Goal: Transaction & Acquisition: Purchase product/service

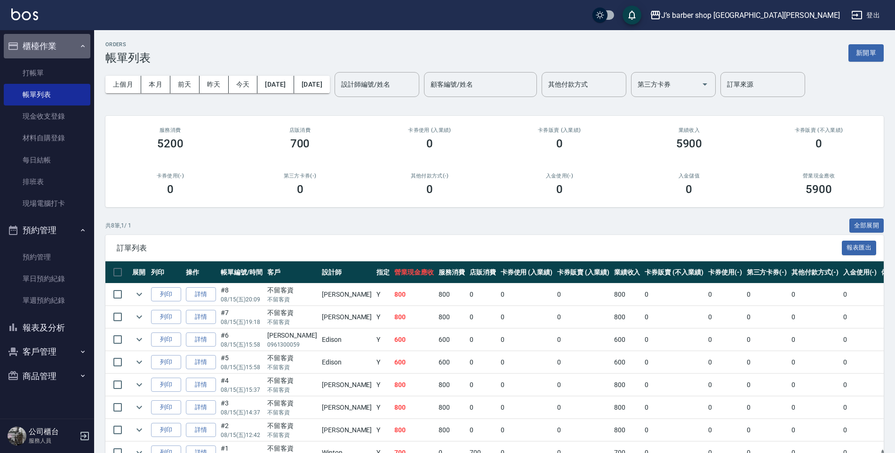
click at [24, 53] on button "櫃檯作業" at bounding box center [47, 46] width 87 height 24
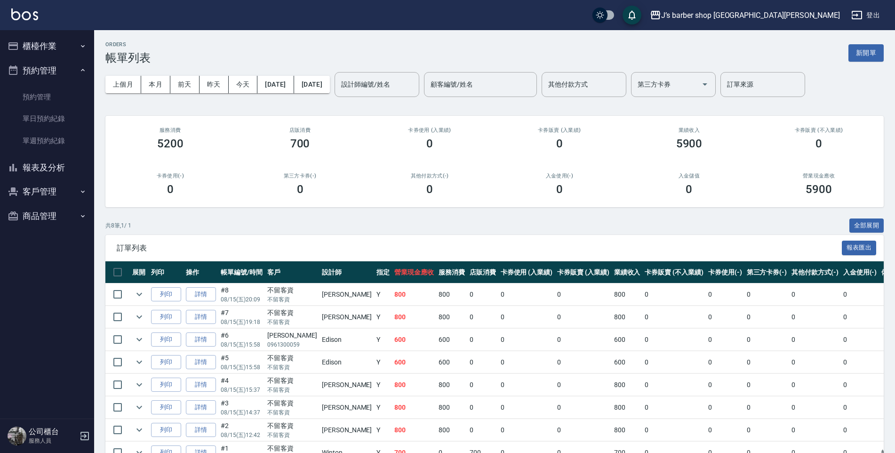
click at [27, 66] on ul "櫃檯作業 打帳單 帳單列表 現金收支登錄 材料自購登錄 每日結帳 排班表 現場電腦打卡 預約管理 預約管理 單日預約紀錄 單週預約紀錄 報表及分析 報表目錄 …" at bounding box center [47, 130] width 87 height 201
click at [64, 51] on button "櫃檯作業" at bounding box center [47, 46] width 87 height 24
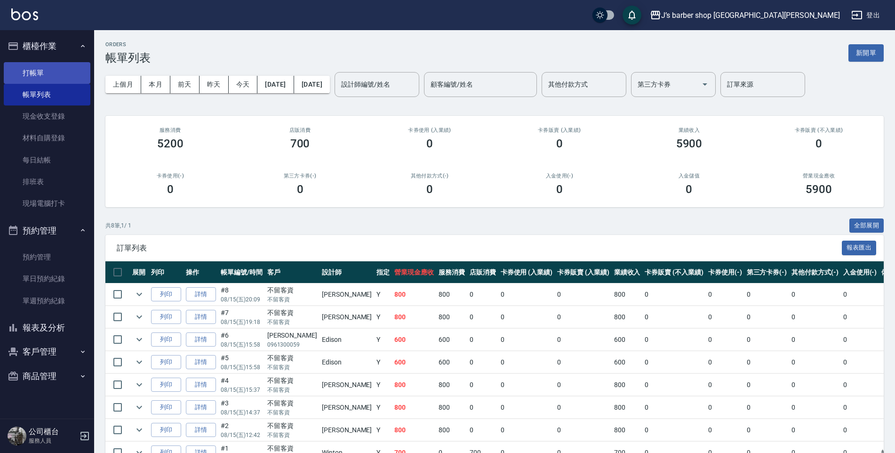
click at [52, 70] on link "打帳單" at bounding box center [47, 73] width 87 height 22
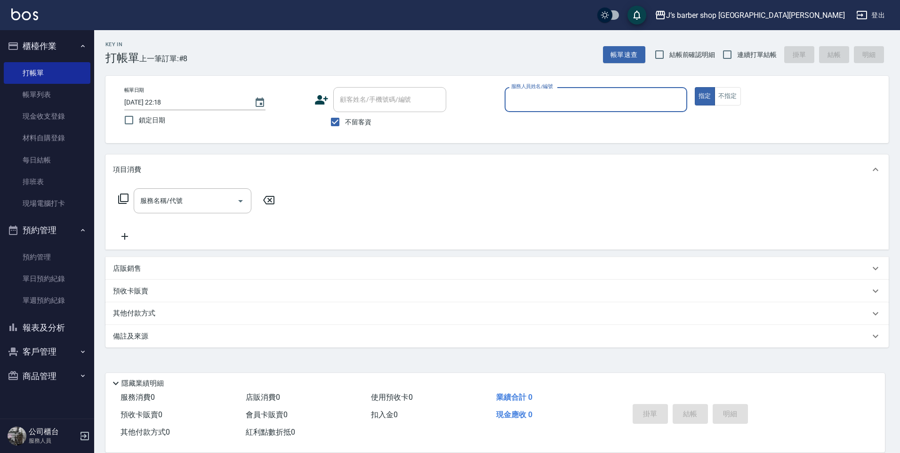
click at [184, 265] on div "店販銷售" at bounding box center [491, 269] width 757 height 10
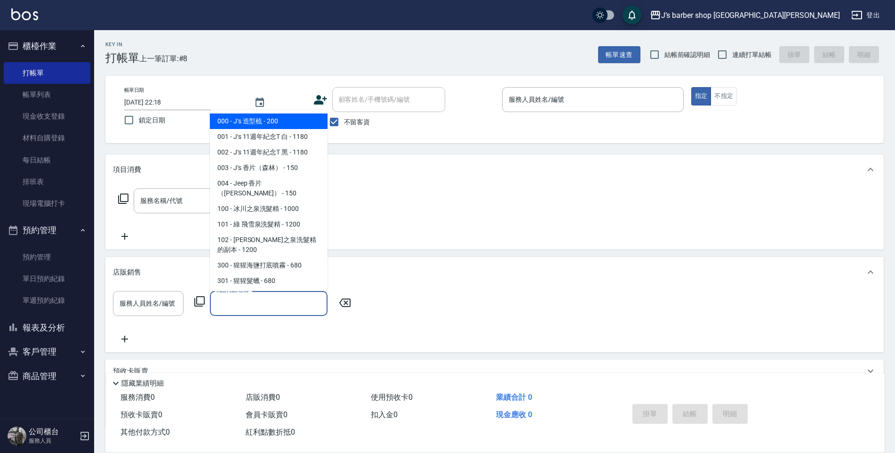
click at [220, 310] on input "商品代號/名稱" at bounding box center [268, 303] width 109 height 16
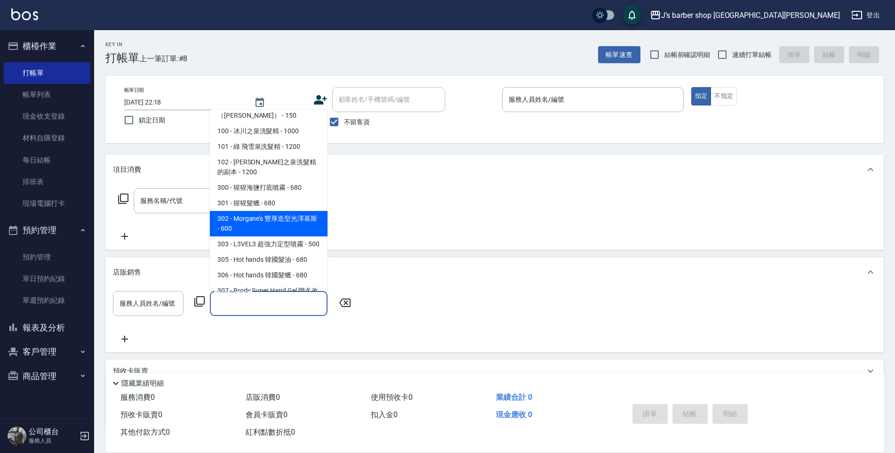
scroll to position [94, 0]
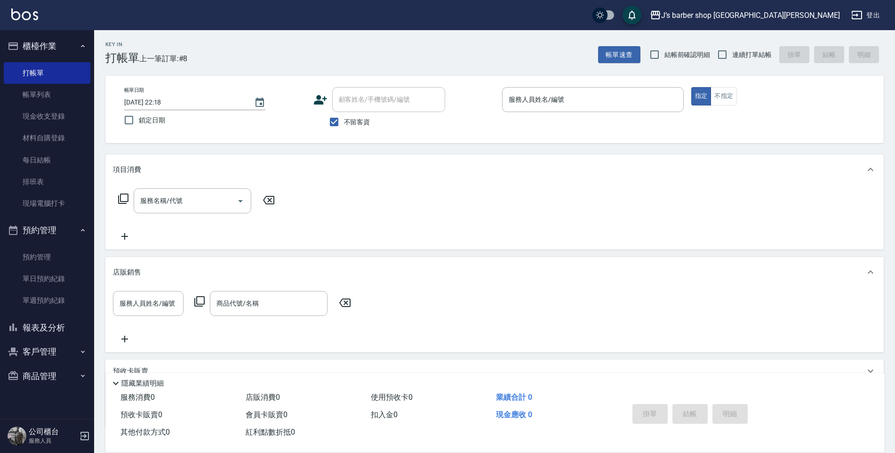
click at [447, 213] on div "服務名稱/代號 服務名稱/代號" at bounding box center [494, 216] width 778 height 65
click at [44, 102] on link "帳單列表" at bounding box center [47, 95] width 87 height 22
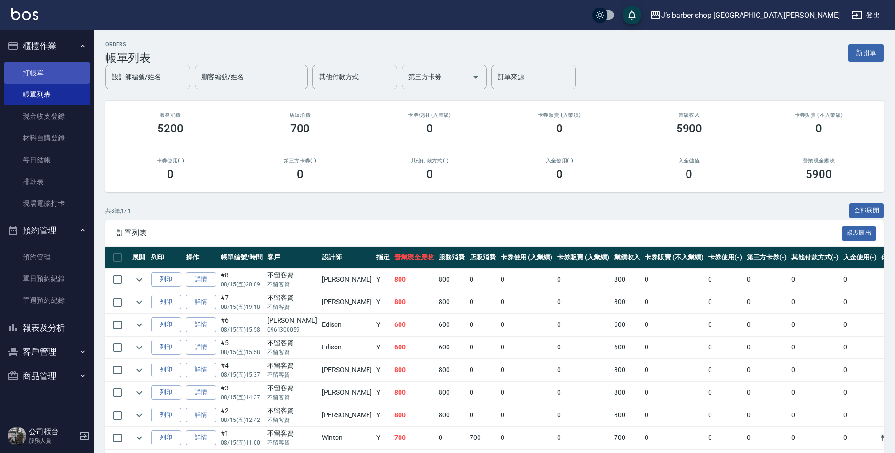
click at [56, 67] on link "打帳單" at bounding box center [47, 73] width 87 height 22
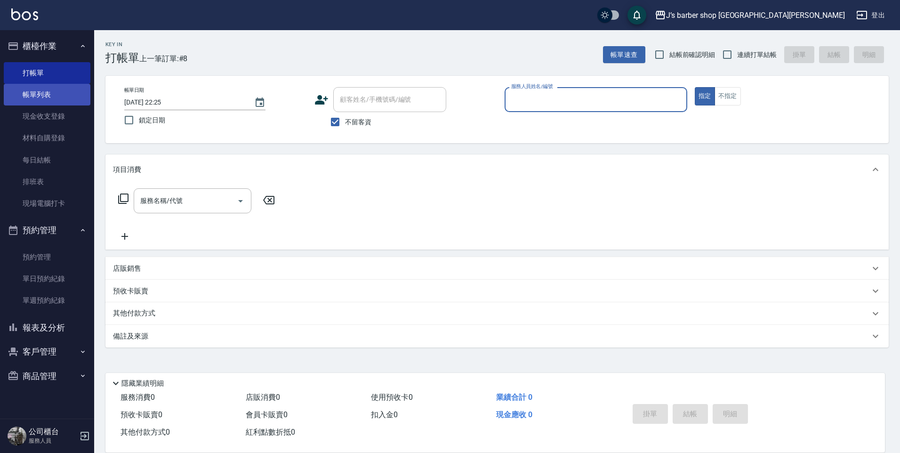
click at [27, 102] on link "帳單列表" at bounding box center [47, 95] width 87 height 22
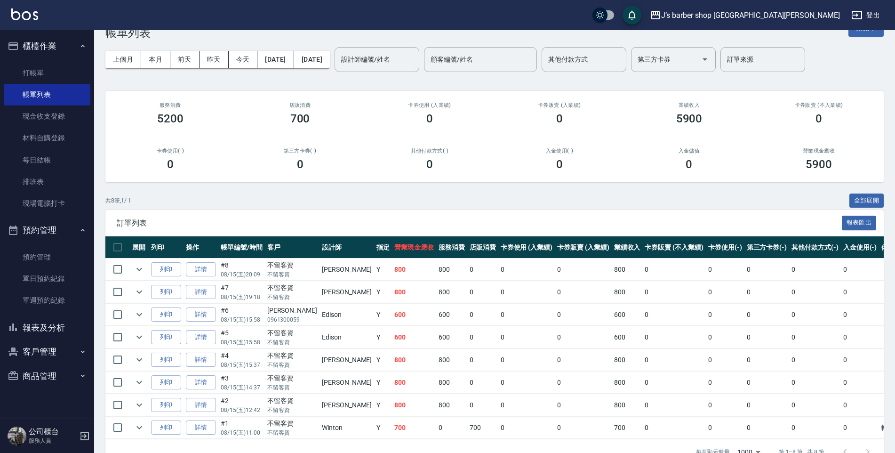
scroll to position [48, 0]
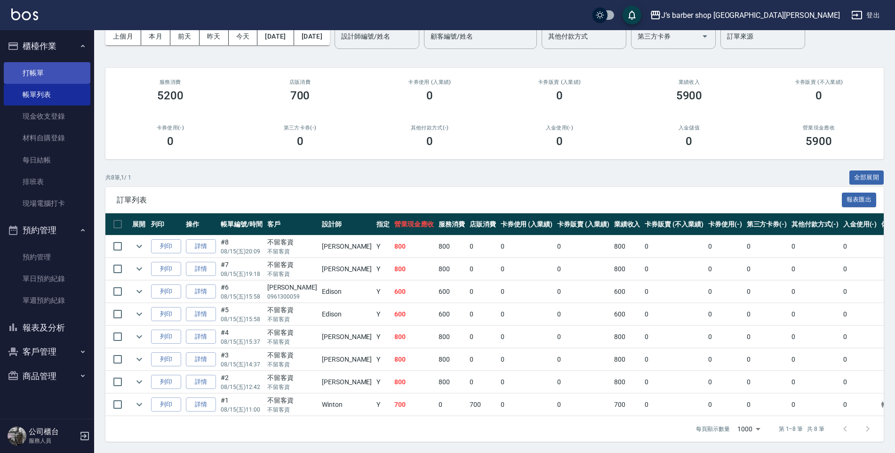
click at [55, 77] on link "打帳單" at bounding box center [47, 73] width 87 height 22
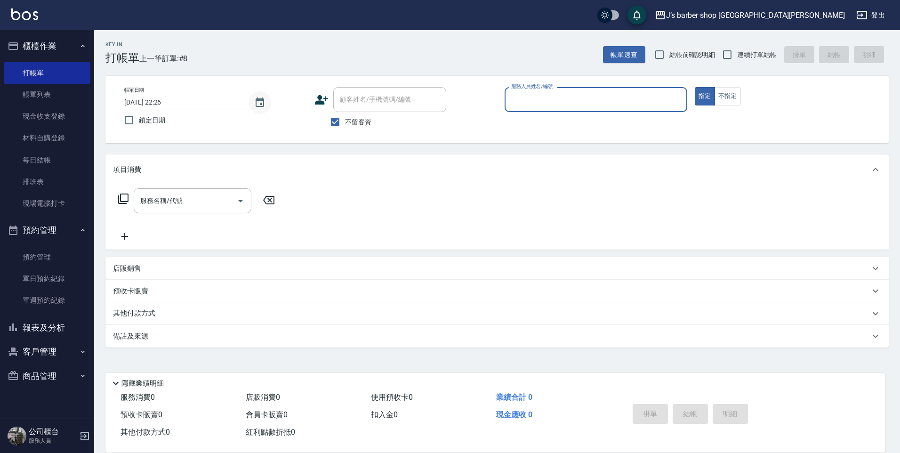
click at [257, 102] on icon "Choose date, selected date is 2025-08-15" at bounding box center [259, 102] width 11 height 11
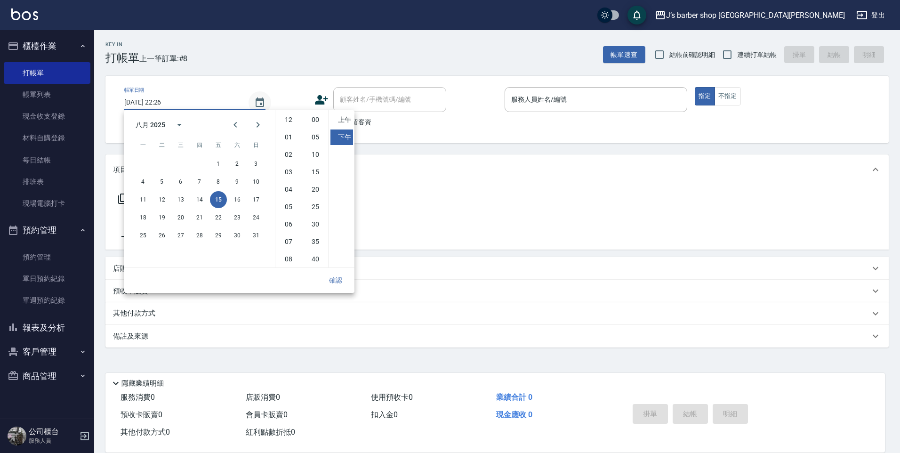
scroll to position [53, 0]
click at [282, 209] on li "08" at bounding box center [288, 207] width 23 height 16
click at [311, 119] on li "00" at bounding box center [315, 120] width 23 height 16
type input "2025/08/15 20:00"
drag, startPoint x: 334, startPoint y: 274, endPoint x: 348, endPoint y: 264, distance: 17.9
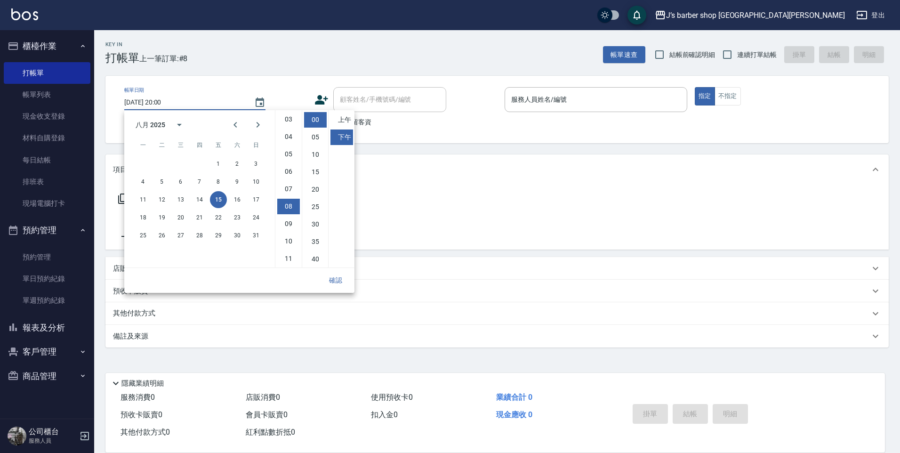
click at [334, 274] on button "確認" at bounding box center [335, 280] width 30 height 17
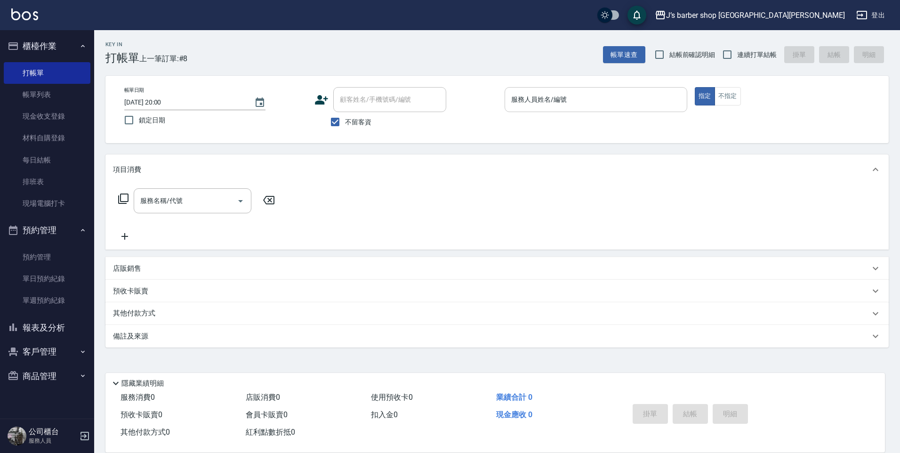
click at [554, 89] on div "服務人員姓名/編號" at bounding box center [595, 99] width 183 height 25
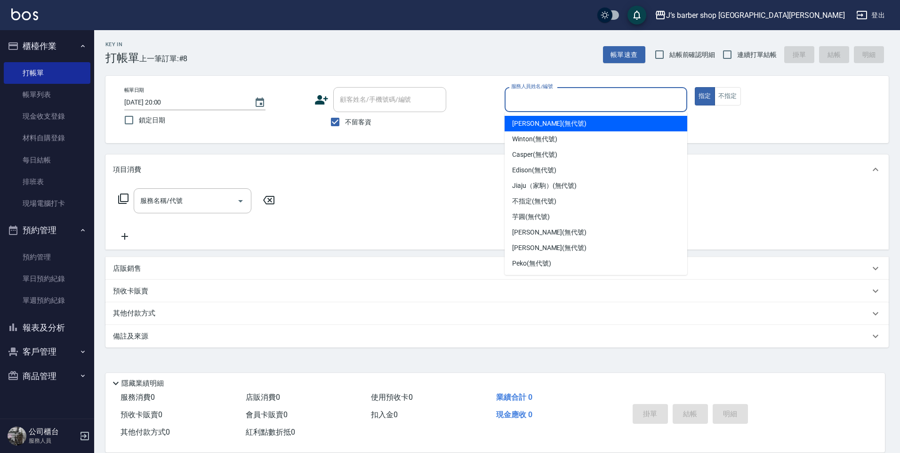
click at [532, 126] on span "[PERSON_NAME] (無代號)" at bounding box center [549, 124] width 74 height 10
type input "[PERSON_NAME](無代號)"
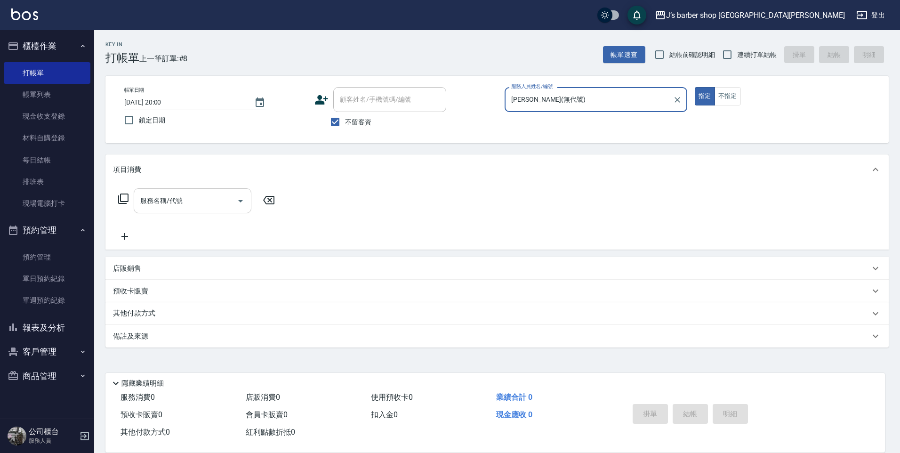
click at [201, 206] on input "服務名稱/代號" at bounding box center [185, 200] width 95 height 16
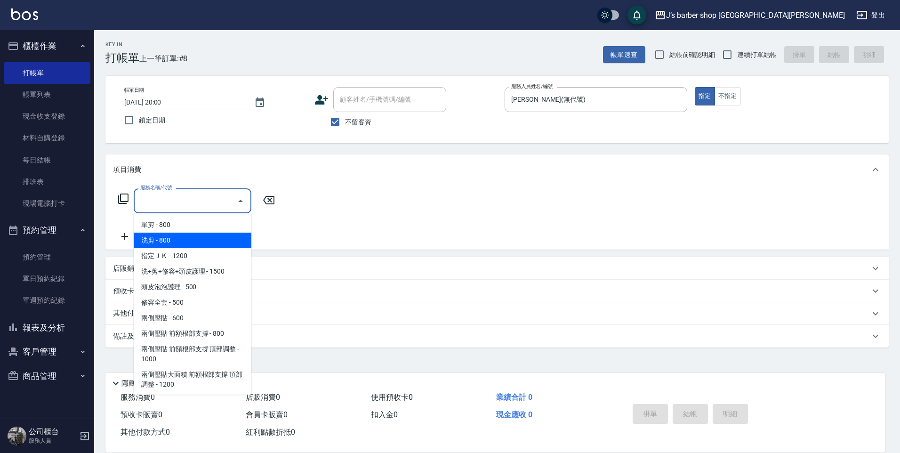
click at [175, 237] on span "洗剪 - 800" at bounding box center [193, 240] width 118 height 16
type input "洗剪(101)"
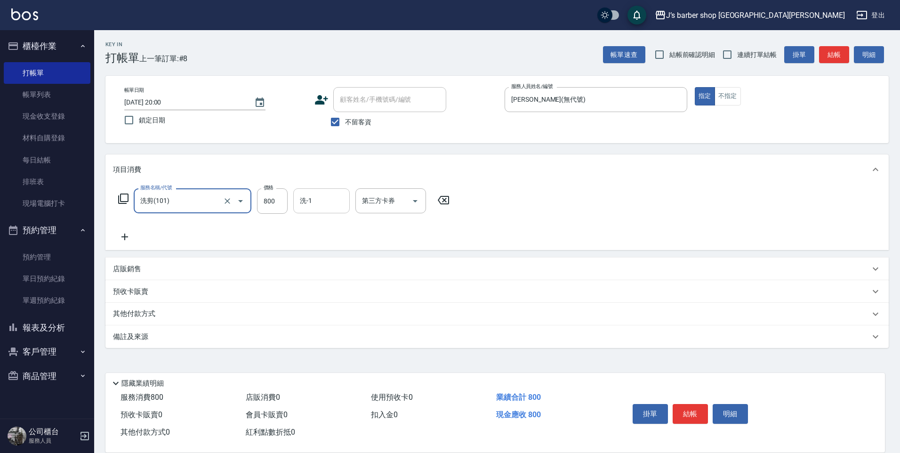
click at [317, 211] on div "洗-1" at bounding box center [321, 200] width 56 height 25
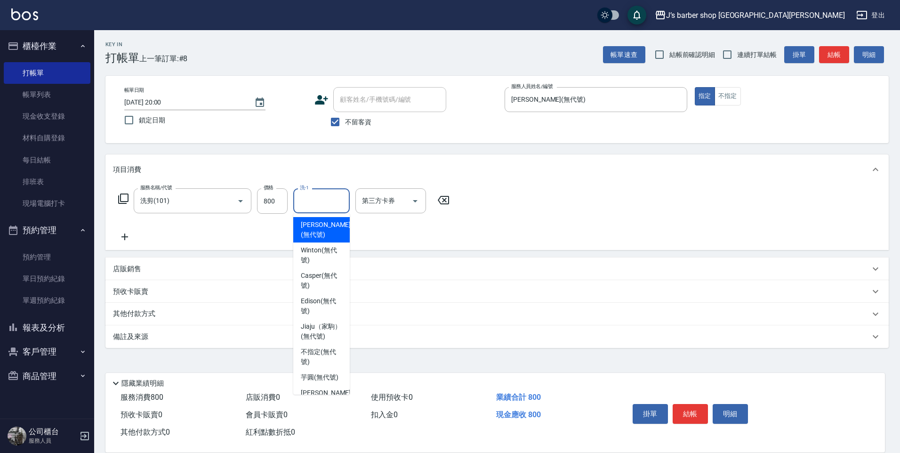
drag, startPoint x: 320, startPoint y: 224, endPoint x: 330, endPoint y: 224, distance: 10.8
click at [320, 223] on span "[PERSON_NAME] (無代號)" at bounding box center [326, 230] width 50 height 20
type input "[PERSON_NAME](無代號)"
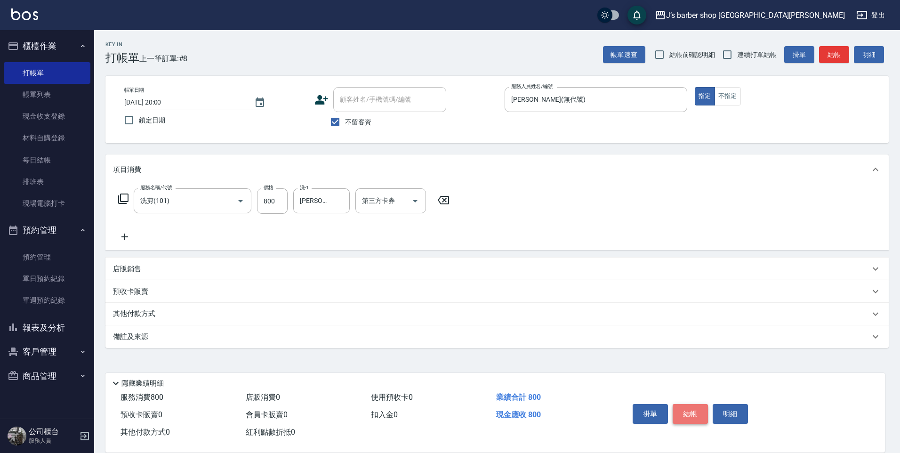
click at [688, 412] on button "結帳" at bounding box center [690, 414] width 35 height 20
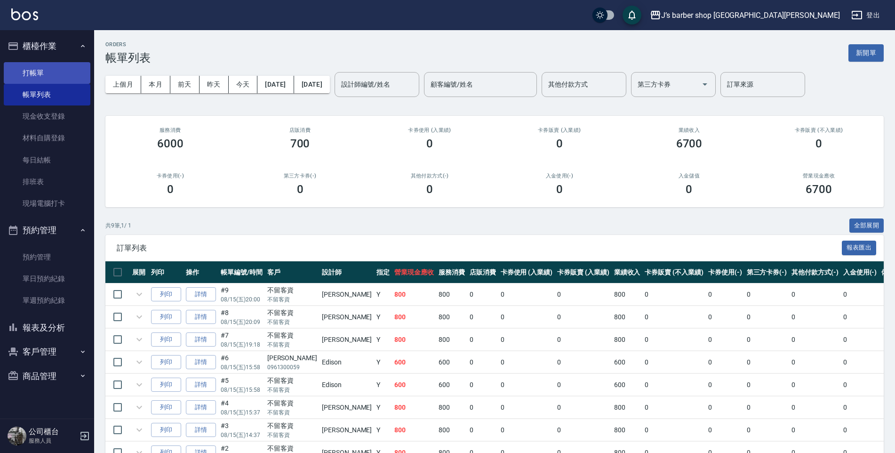
click at [40, 79] on link "打帳單" at bounding box center [47, 73] width 87 height 22
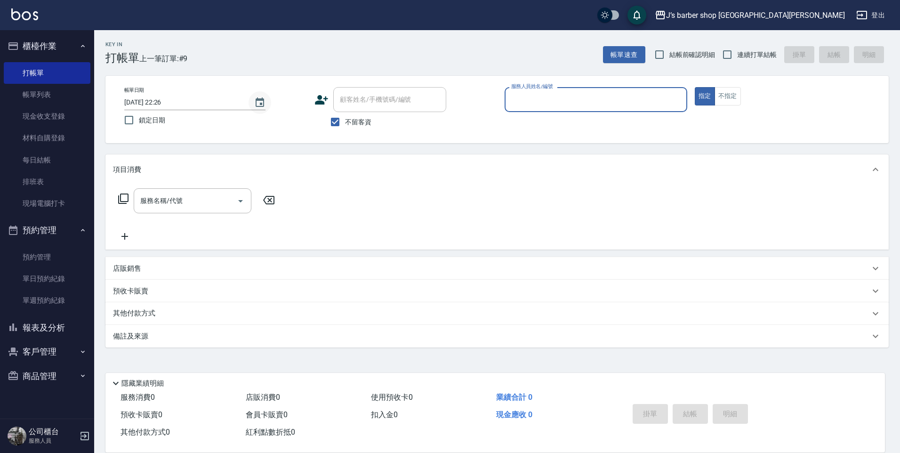
click at [262, 101] on icon "Choose date, selected date is 2025-08-15" at bounding box center [259, 102] width 11 height 11
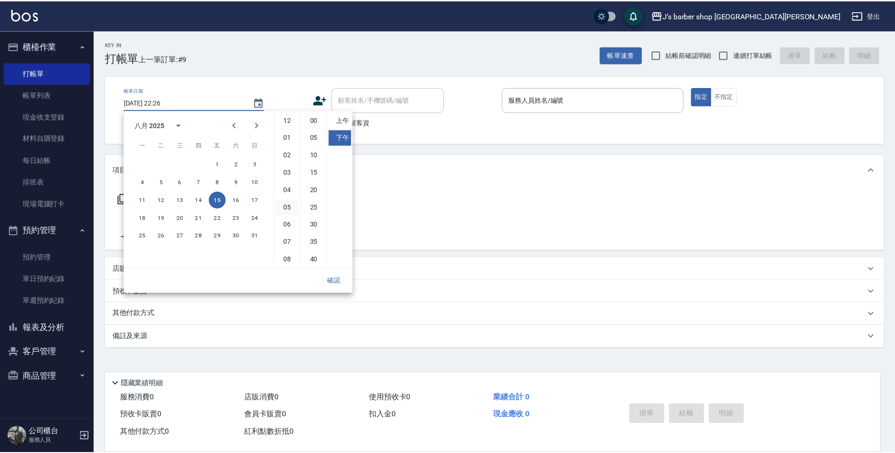
scroll to position [53, 0]
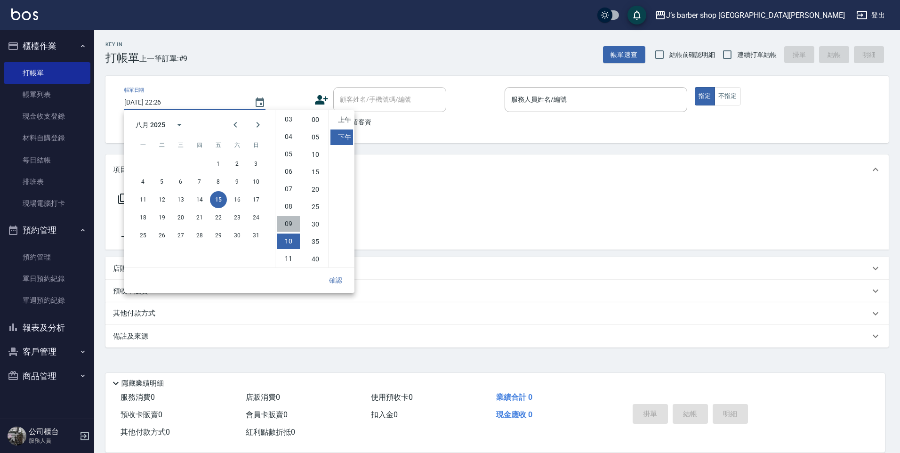
click at [288, 216] on li "09" at bounding box center [288, 224] width 23 height 16
click at [320, 120] on li "00" at bounding box center [315, 120] width 23 height 16
type input "2025/08/15 21:00"
click at [337, 284] on button "確認" at bounding box center [335, 280] width 30 height 17
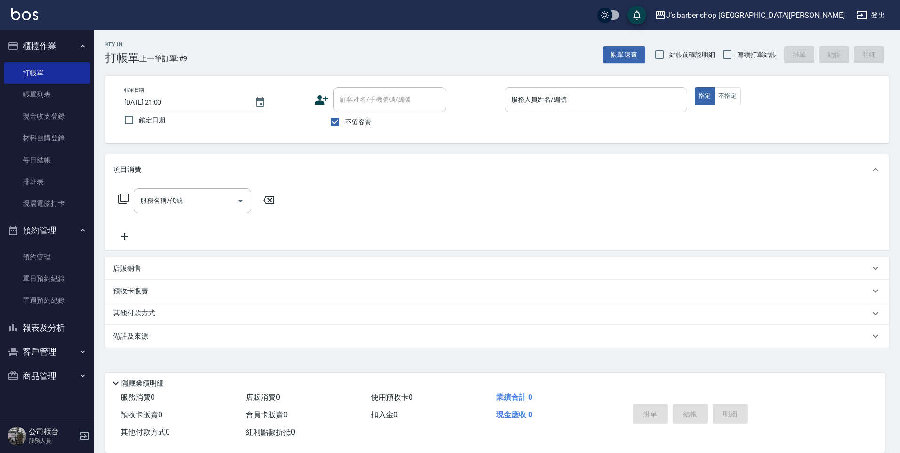
click at [538, 107] on input "服務人員姓名/編號" at bounding box center [596, 99] width 174 height 16
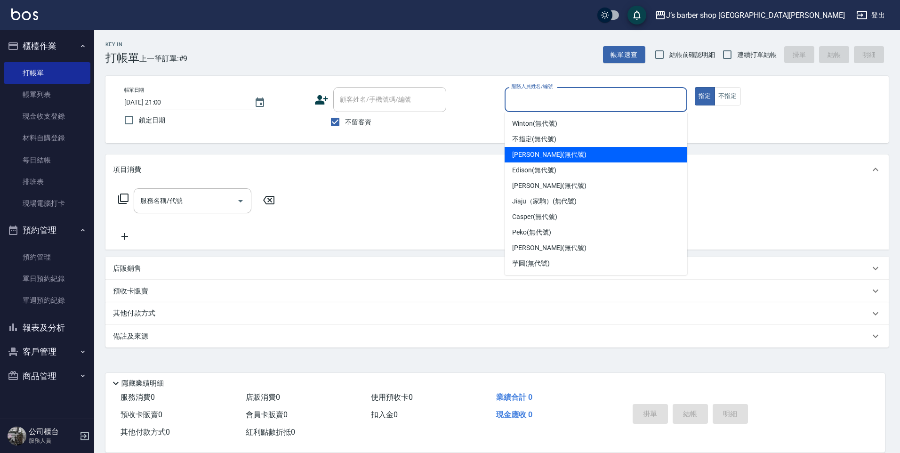
click at [536, 156] on span "[PERSON_NAME] (無代號)" at bounding box center [549, 155] width 74 height 10
type input "[PERSON_NAME](無代號)"
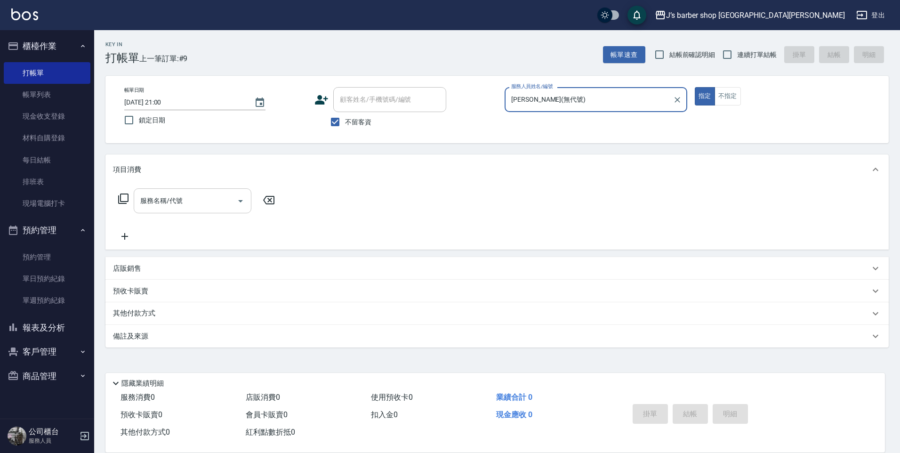
click at [200, 196] on input "服務名稱/代號" at bounding box center [185, 200] width 95 height 16
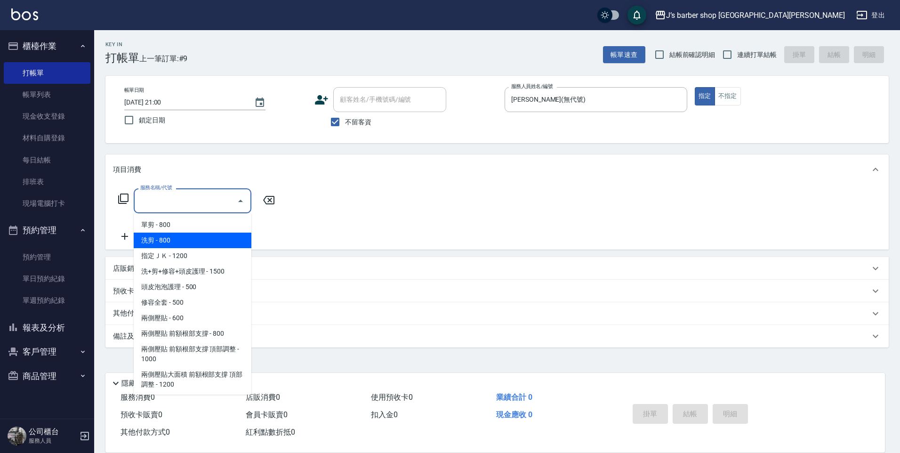
click at [181, 237] on span "洗剪 - 800" at bounding box center [193, 240] width 118 height 16
type input "洗剪(101)"
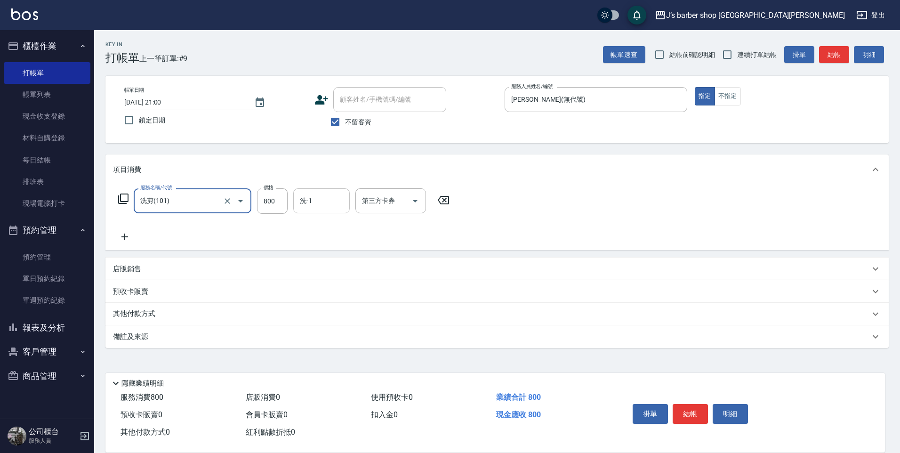
click at [315, 207] on input "洗-1" at bounding box center [321, 200] width 48 height 16
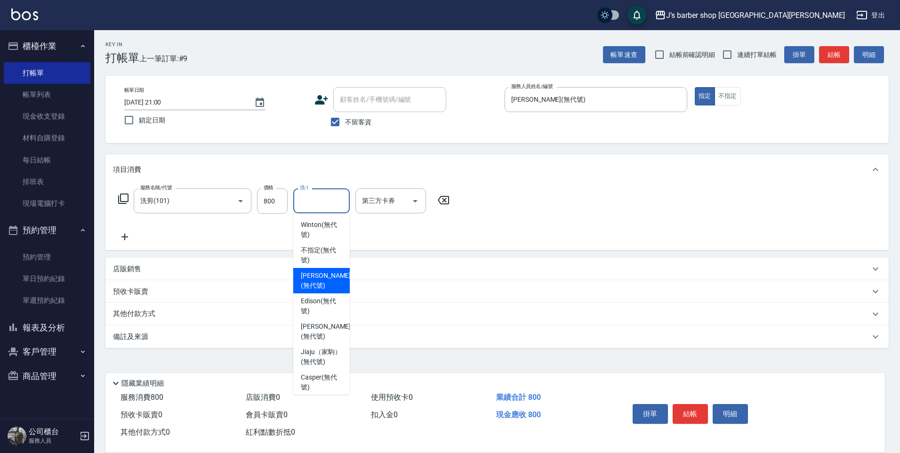
click at [312, 271] on span "[PERSON_NAME] (無代號)" at bounding box center [326, 281] width 50 height 20
type input "[PERSON_NAME](無代號)"
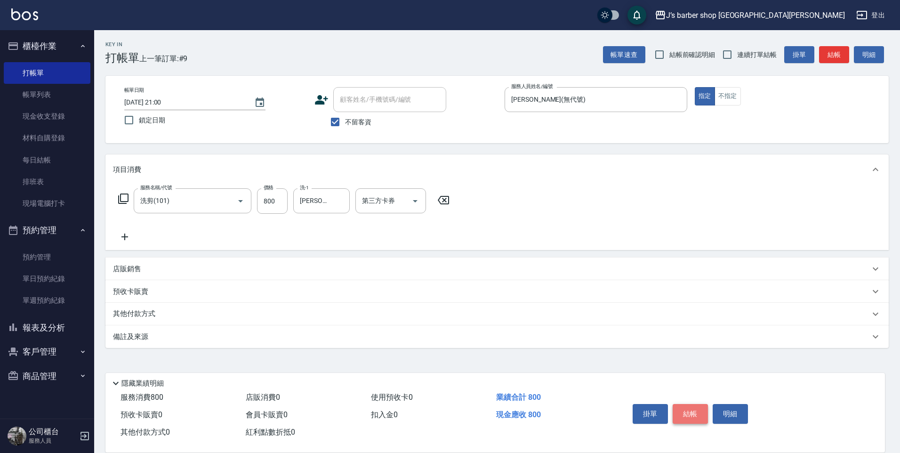
click at [685, 404] on button "結帳" at bounding box center [690, 414] width 35 height 20
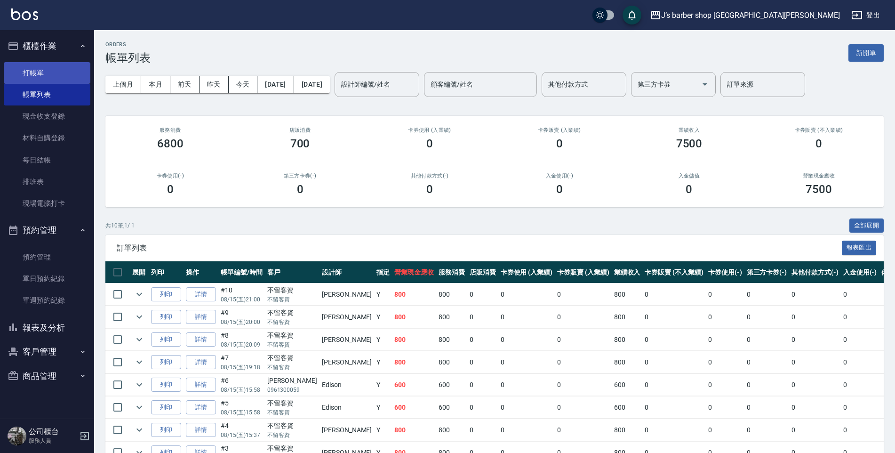
click at [32, 68] on link "打帳單" at bounding box center [47, 73] width 87 height 22
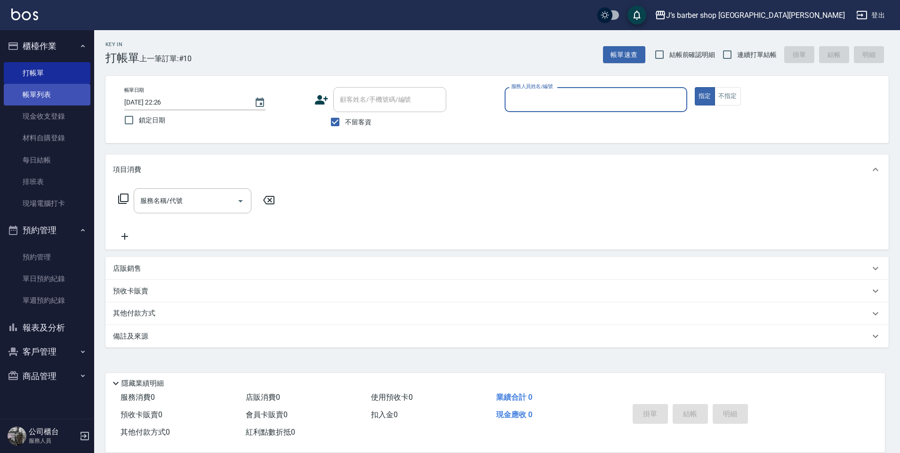
click at [56, 97] on link "帳單列表" at bounding box center [47, 95] width 87 height 22
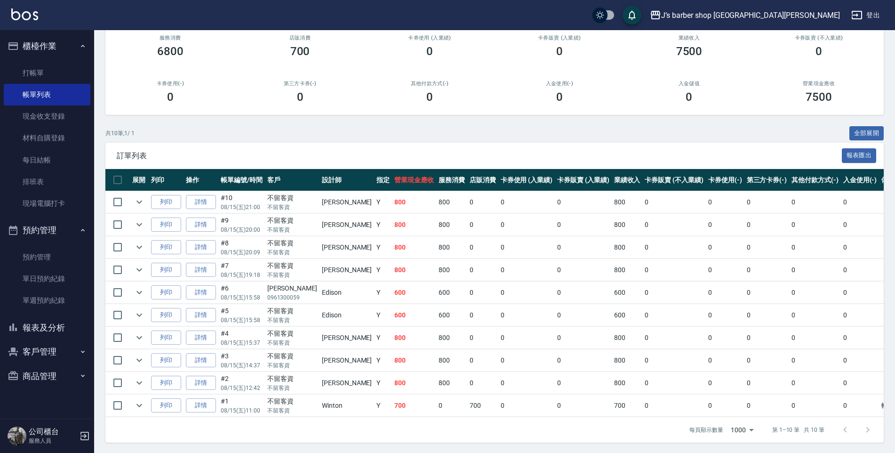
scroll to position [93, 0]
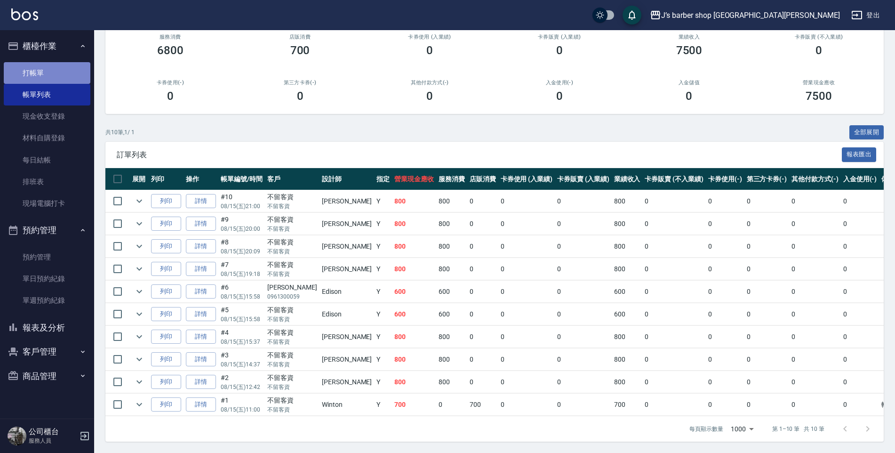
click at [84, 67] on link "打帳單" at bounding box center [47, 73] width 87 height 22
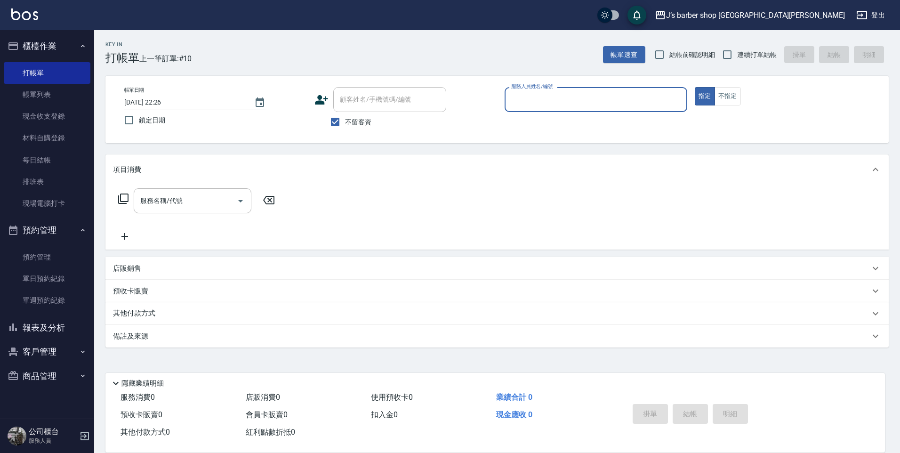
click at [161, 99] on input "[DATE] 22:26" at bounding box center [184, 103] width 120 height 16
type input "[DATE] 22:26"
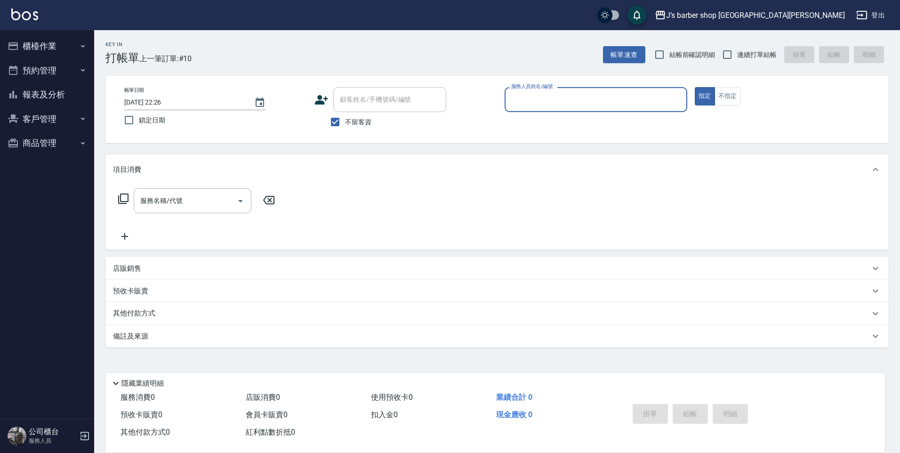
click at [162, 101] on input "[DATE] 22:26" at bounding box center [184, 103] width 120 height 16
type input "[DATE] 01:26"
click at [553, 101] on input "服務人員姓名/編號" at bounding box center [596, 99] width 174 height 16
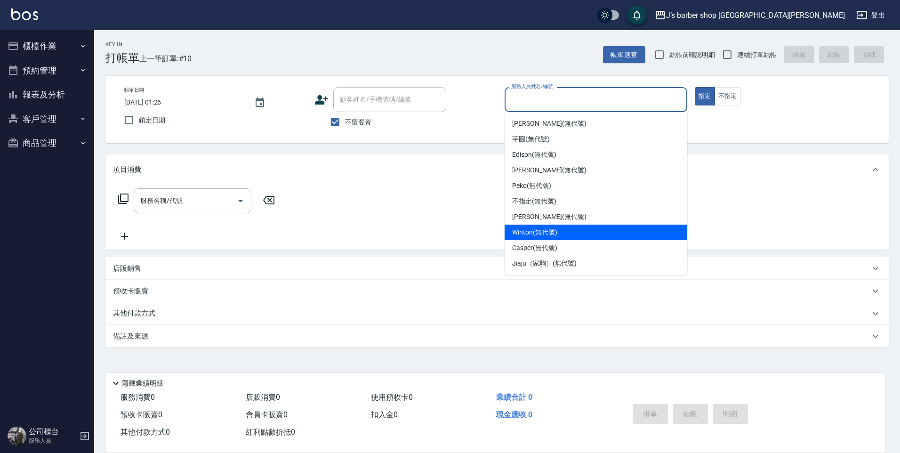
click at [543, 236] on span "Winton (無代號)" at bounding box center [534, 232] width 45 height 10
type input "Winton(無代號)"
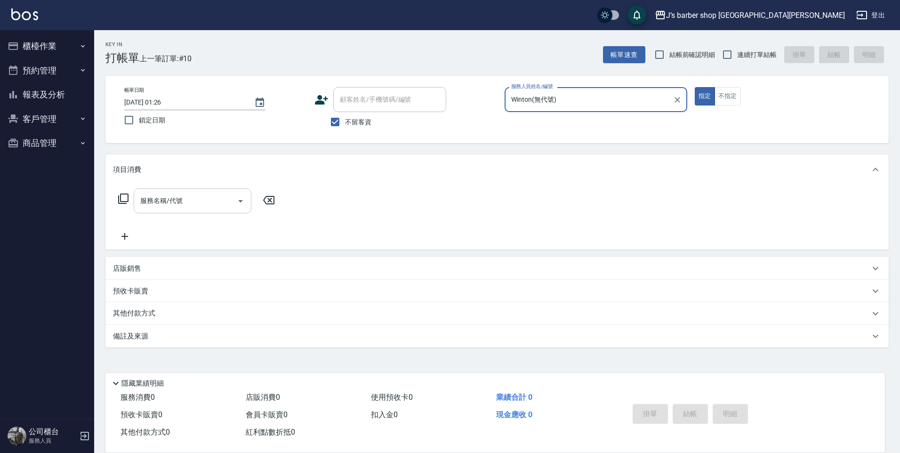
click at [220, 192] on input "服務名稱/代號" at bounding box center [185, 200] width 95 height 16
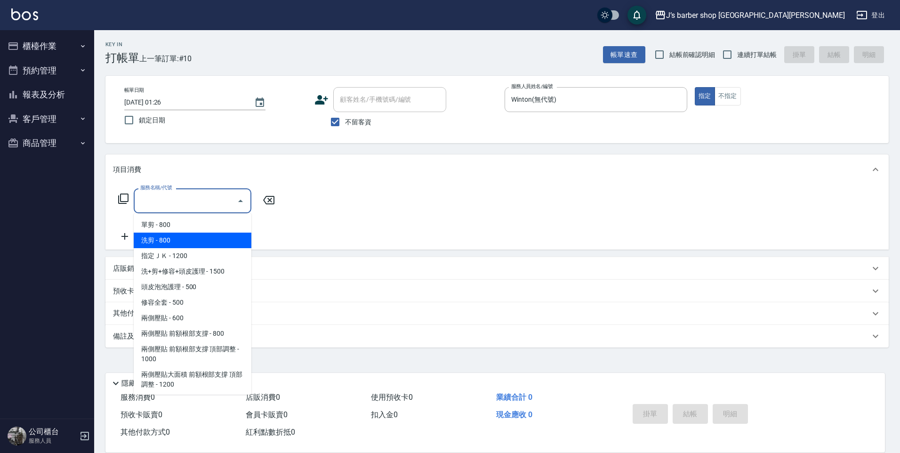
click at [192, 236] on span "洗剪 - 800" at bounding box center [193, 240] width 118 height 16
type input "洗剪(101)"
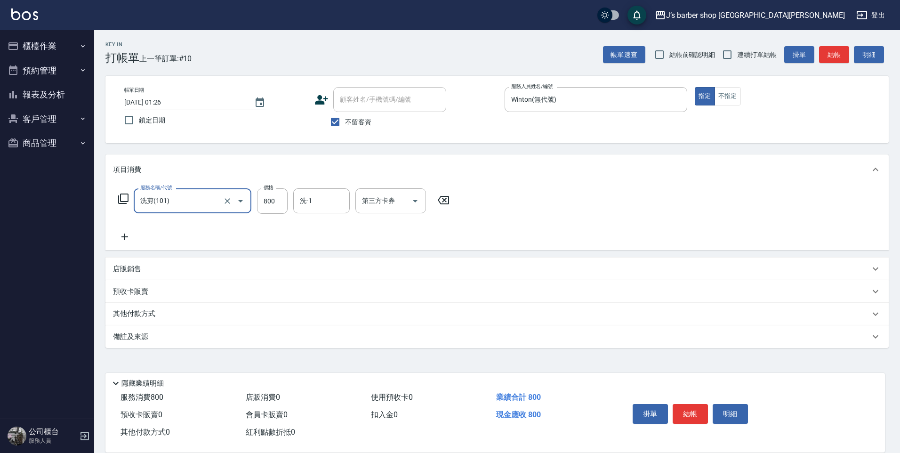
click at [204, 204] on input "洗剪(101)" at bounding box center [179, 200] width 83 height 16
click at [263, 192] on input "800" at bounding box center [272, 200] width 31 height 25
click at [82, 50] on button "櫃檯作業" at bounding box center [47, 46] width 87 height 24
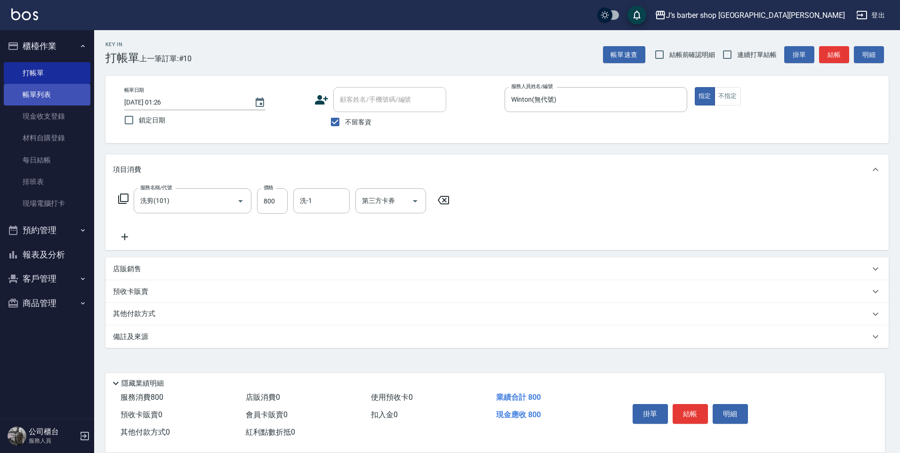
click at [65, 92] on link "帳單列表" at bounding box center [47, 95] width 87 height 22
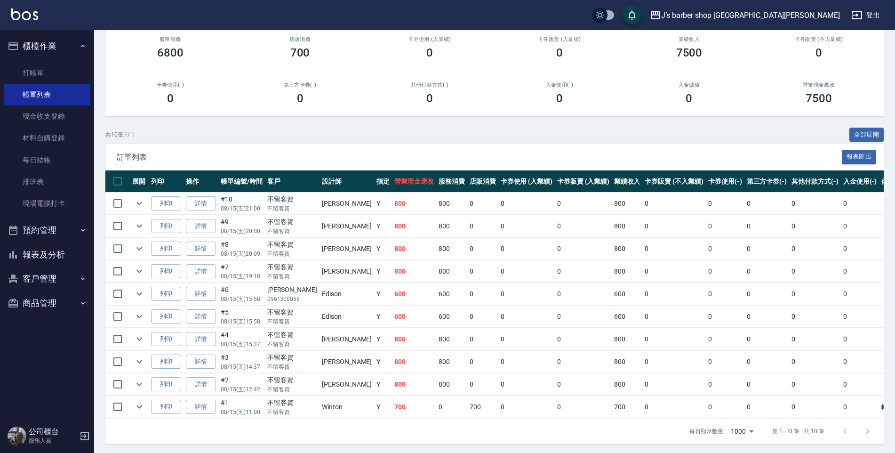
scroll to position [93, 0]
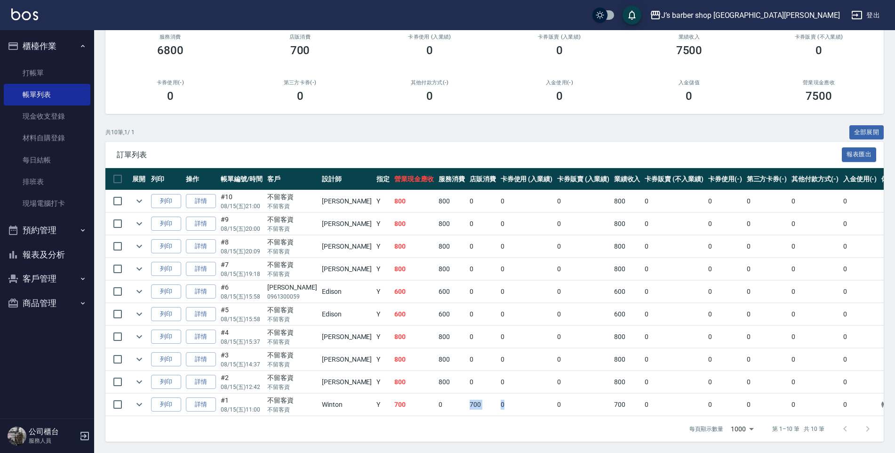
drag, startPoint x: 417, startPoint y: 408, endPoint x: 474, endPoint y: 397, distance: 58.1
click at [474, 397] on tr "列印 詳情 #1 08/15 (五) 11:00 不留客資 不留客資 Winton Y 700 0 700 0 0 700 0 0 0 0 0 轉帳" at bounding box center [516, 404] width 823 height 22
click at [498, 398] on td "0" at bounding box center [526, 404] width 57 height 22
click at [78, 70] on link "打帳單" at bounding box center [47, 73] width 87 height 22
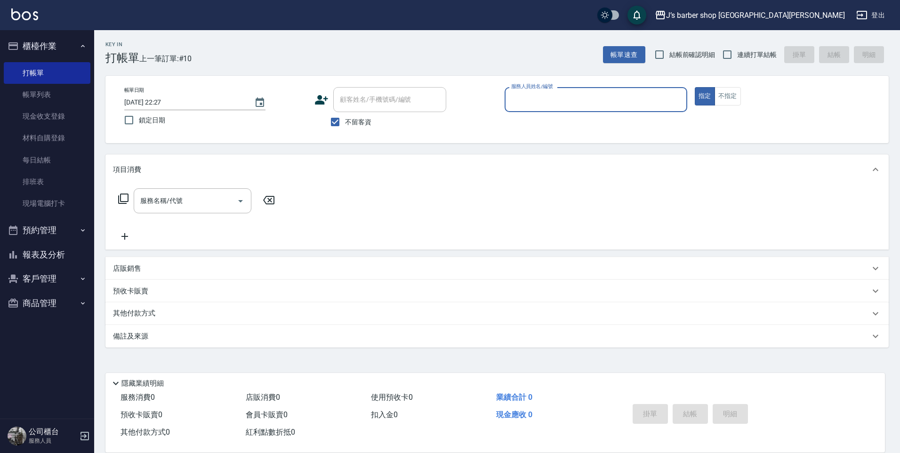
click at [163, 104] on input "[DATE] 22:27" at bounding box center [184, 103] width 120 height 16
type input "[DATE] 01:27"
click at [582, 105] on input "服務人員姓名/編號" at bounding box center [596, 99] width 174 height 16
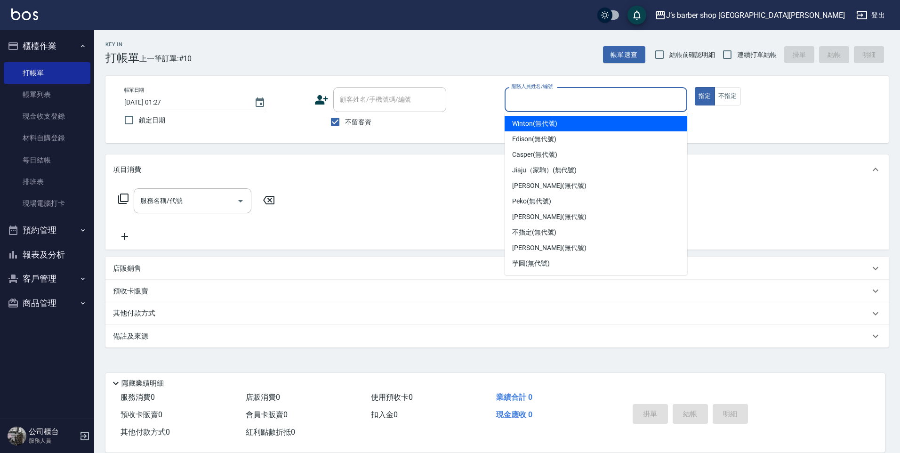
click at [554, 129] on div "Winton (無代號)" at bounding box center [595, 124] width 183 height 16
type input "Winton(無代號)"
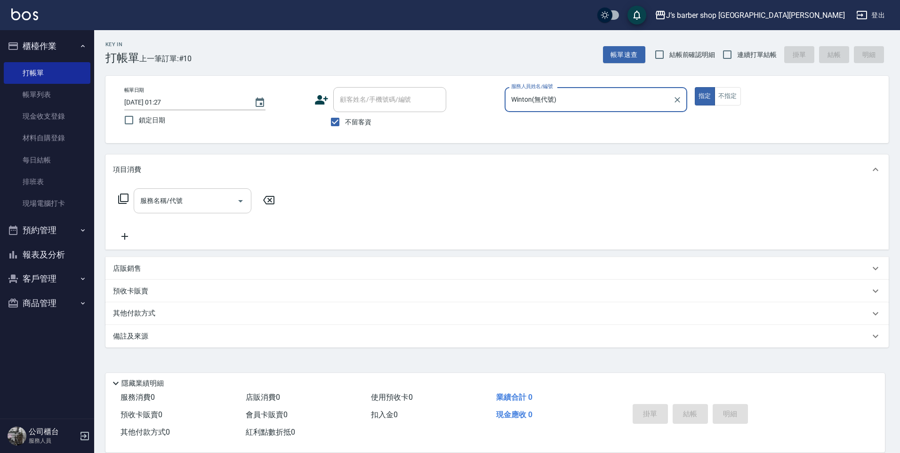
click at [208, 212] on div "服務名稱/代號" at bounding box center [193, 200] width 118 height 25
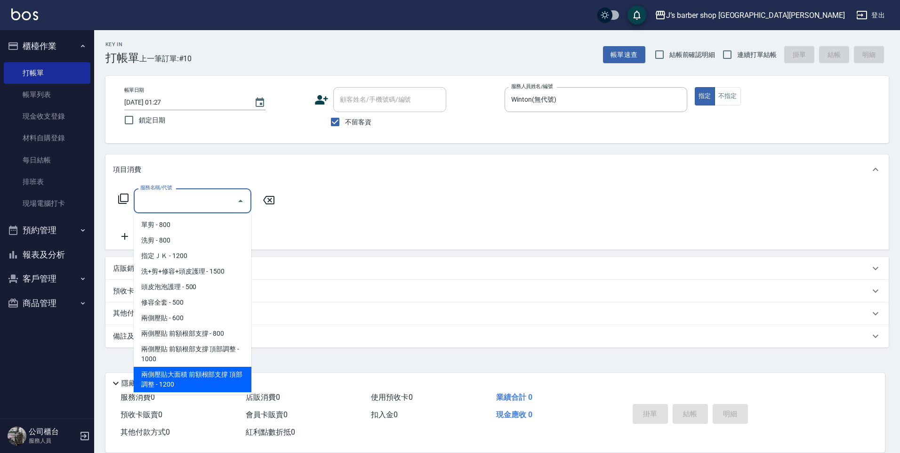
click at [206, 380] on span "兩側壓貼大面積 前額根部支撐 頂部調整 - 1200" at bounding box center [193, 379] width 118 height 25
type input "兩側壓貼大面積 前額根部支撐 頂部調整(Gp3)"
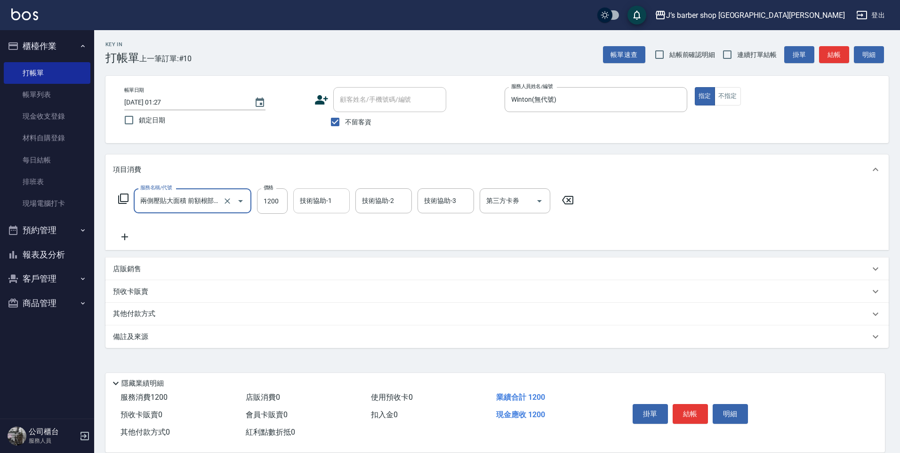
click at [330, 211] on div "技術協助-1" at bounding box center [321, 200] width 56 height 25
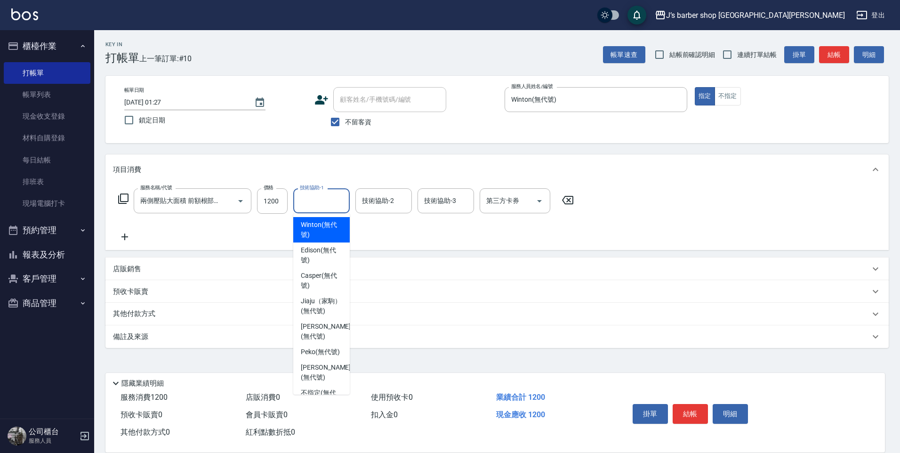
click at [324, 233] on span "Winton (無代號)" at bounding box center [321, 230] width 41 height 20
type input "Winton(無代號)"
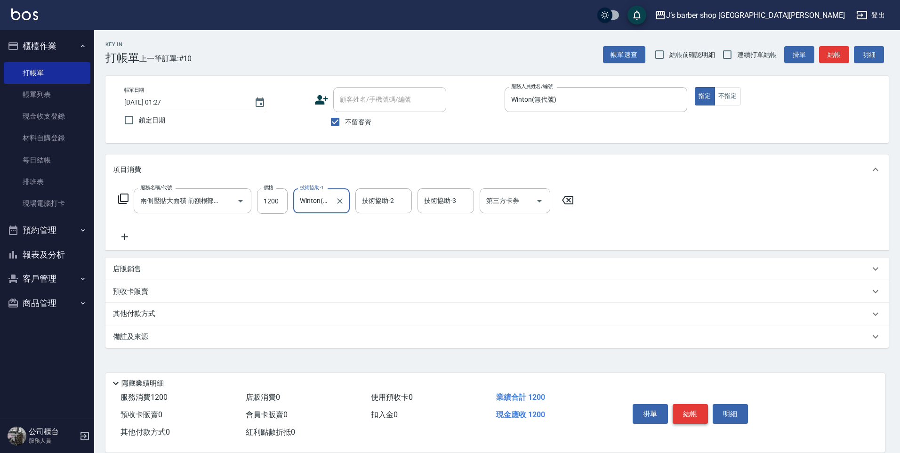
click at [681, 404] on button "結帳" at bounding box center [690, 414] width 35 height 20
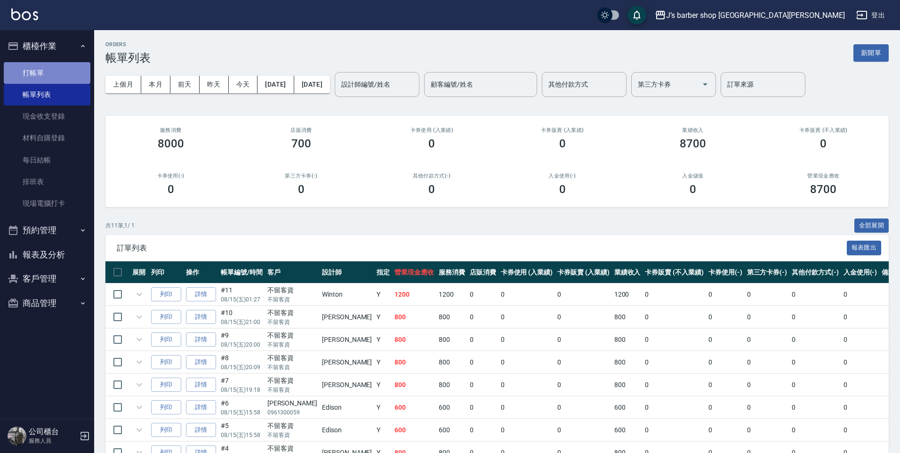
click at [62, 76] on link "打帳單" at bounding box center [47, 73] width 87 height 22
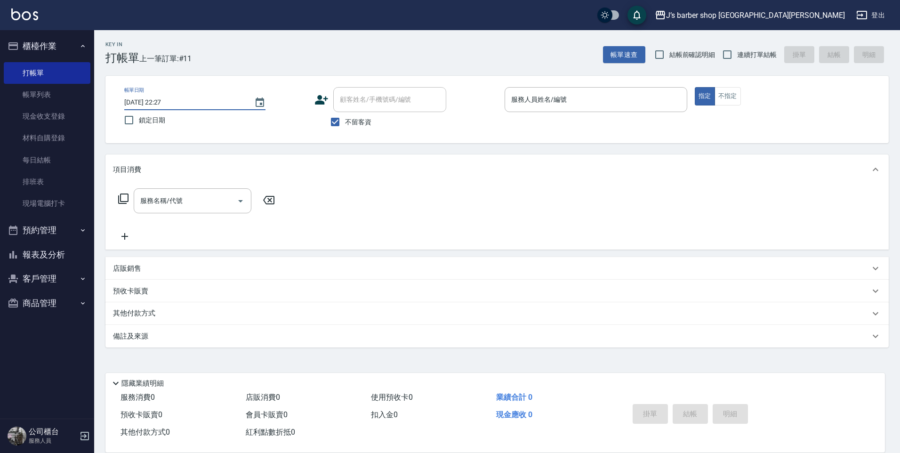
click at [166, 100] on input "[DATE] 22:27" at bounding box center [184, 103] width 120 height 16
type input "[DATE] 02:27"
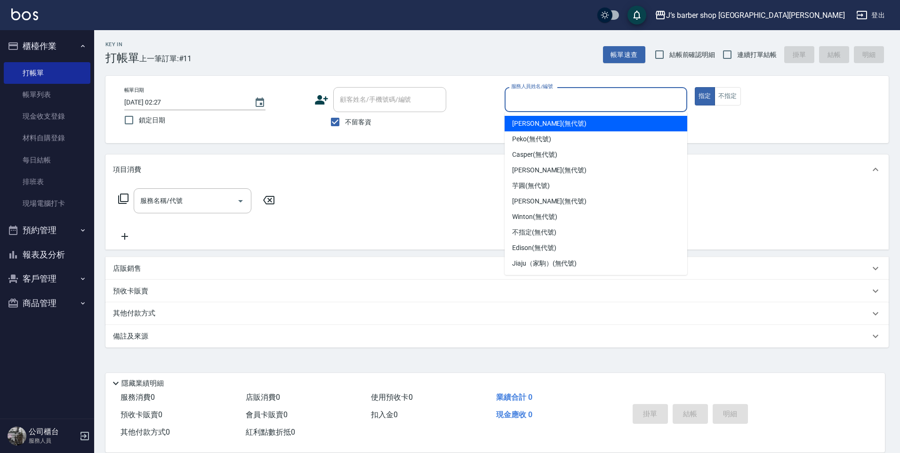
click at [538, 104] on input "服務人員姓名/編號" at bounding box center [596, 99] width 174 height 16
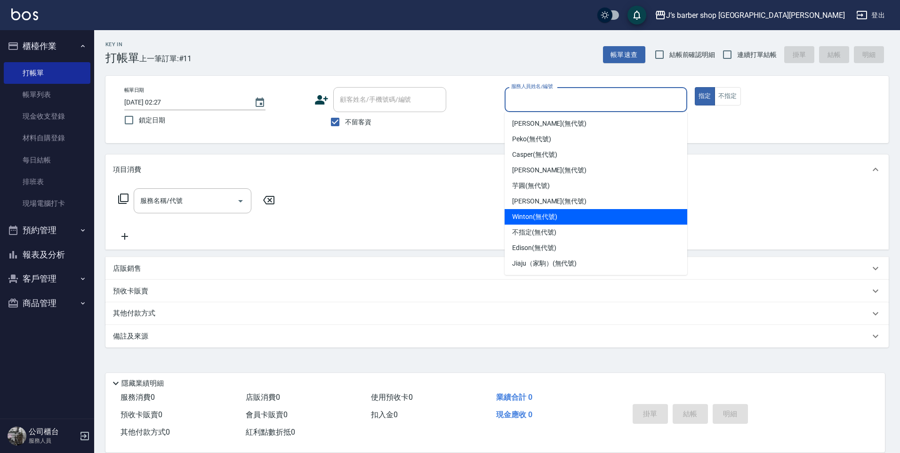
click at [539, 217] on span "Winton (無代號)" at bounding box center [534, 217] width 45 height 10
type input "Winton(無代號)"
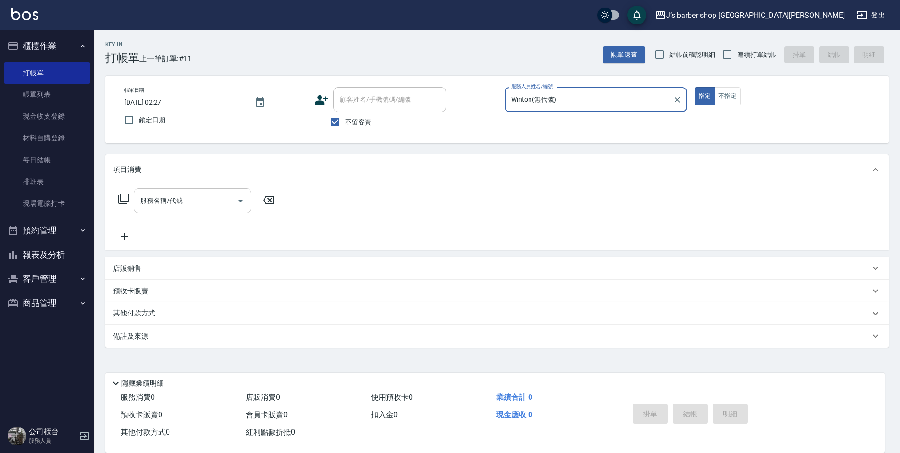
click at [196, 208] on input "服務名稱/代號" at bounding box center [185, 200] width 95 height 16
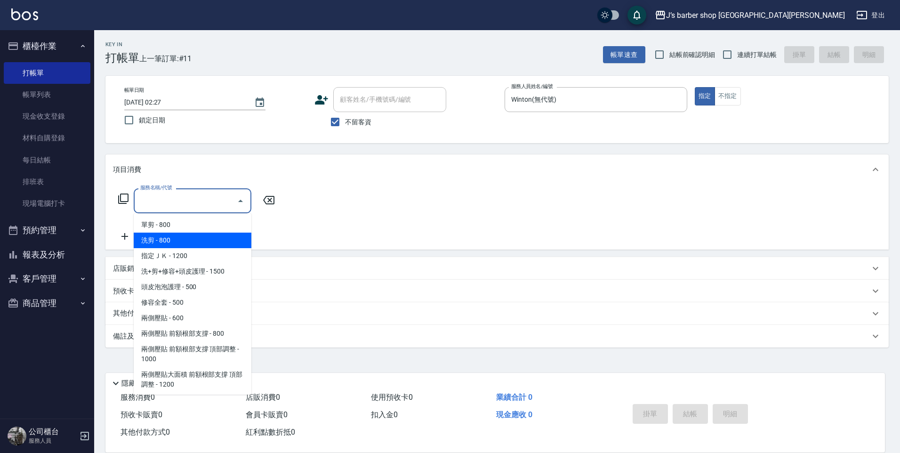
click at [192, 240] on span "洗剪 - 800" at bounding box center [193, 240] width 118 height 16
type input "洗剪(101)"
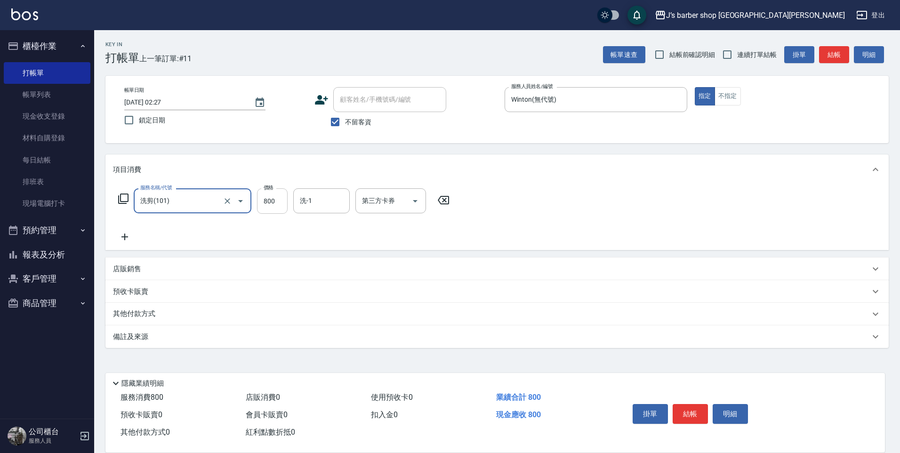
click at [277, 207] on input "800" at bounding box center [272, 200] width 31 height 25
type input "700"
click at [320, 202] on input "洗-1" at bounding box center [321, 200] width 48 height 16
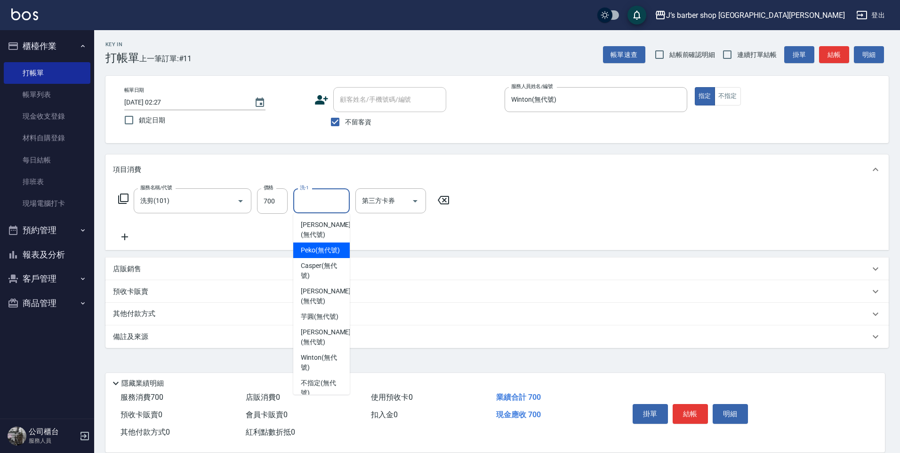
click at [317, 255] on span "Peko (無代號)" at bounding box center [320, 250] width 39 height 10
type input "Peko(無代號)"
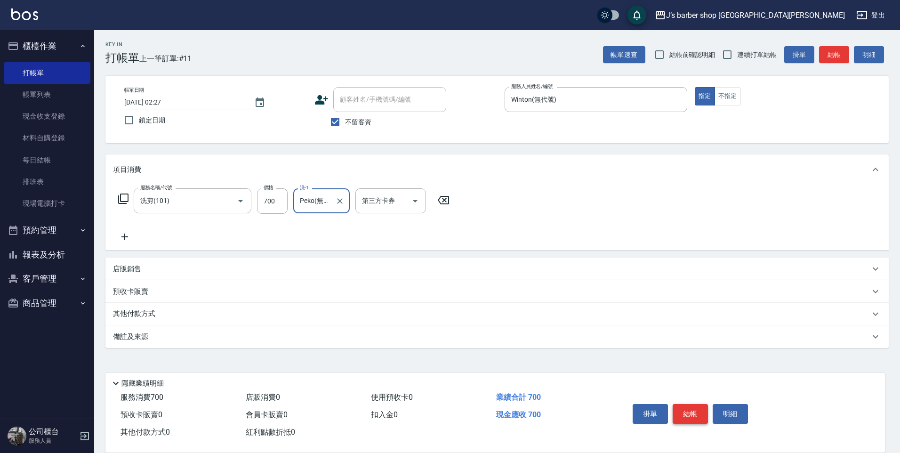
click at [681, 411] on button "結帳" at bounding box center [690, 414] width 35 height 20
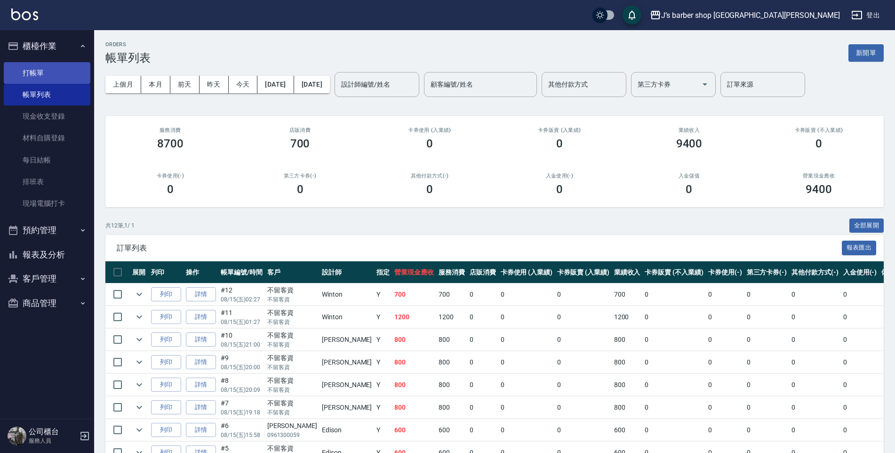
click at [87, 81] on link "打帳單" at bounding box center [47, 73] width 87 height 22
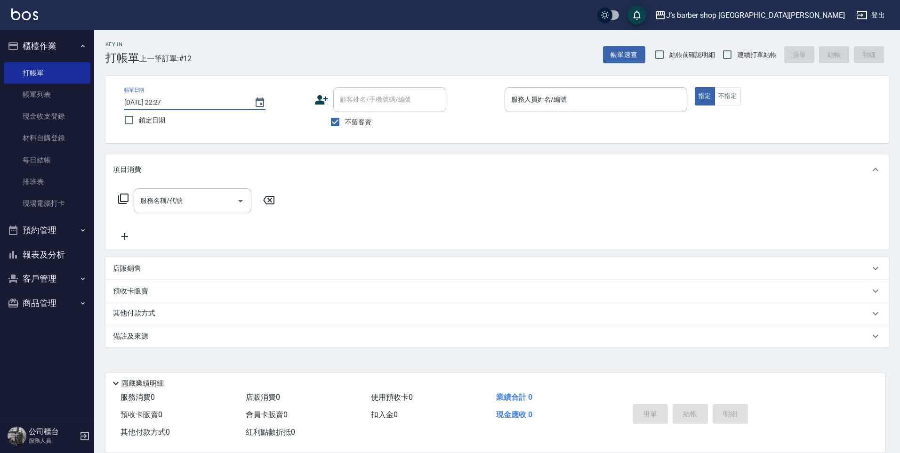
click at [161, 96] on input "[DATE] 22:27" at bounding box center [184, 103] width 120 height 16
type input "[DATE] 03:27"
click at [597, 100] on input "服務人員姓名/編號" at bounding box center [596, 99] width 174 height 16
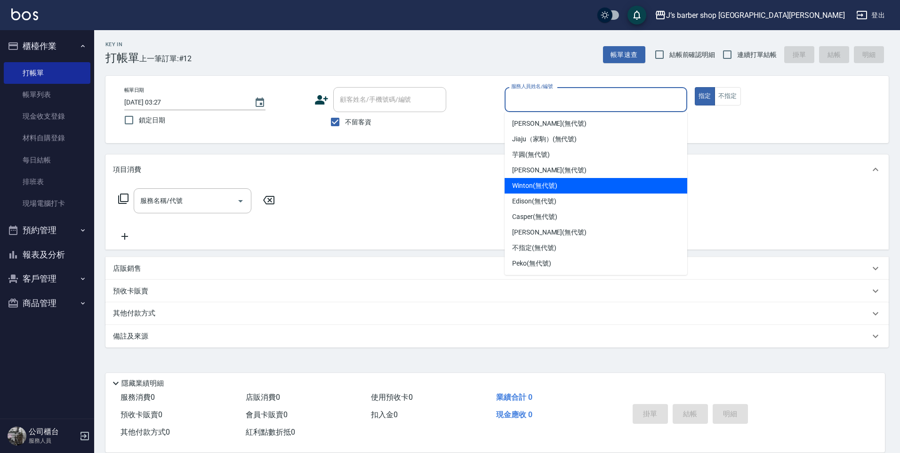
click at [547, 185] on span "Winton (無代號)" at bounding box center [534, 186] width 45 height 10
type input "Winton(無代號)"
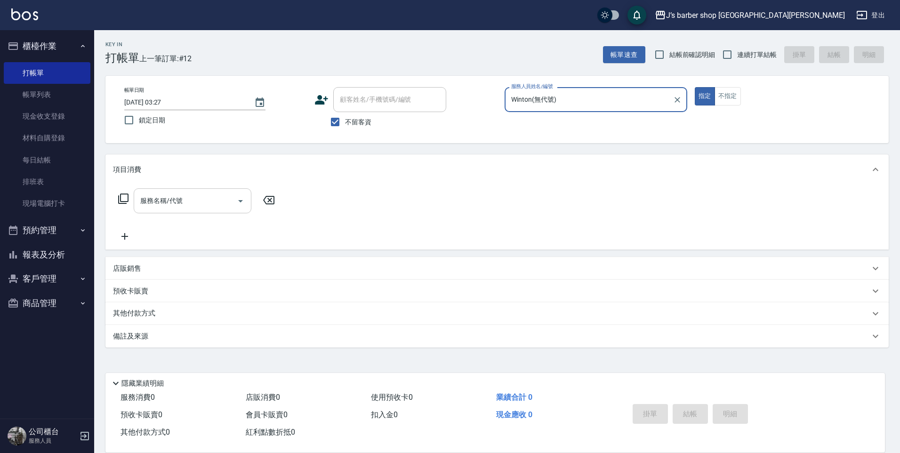
click at [189, 192] on div "服務名稱/代號" at bounding box center [193, 200] width 118 height 25
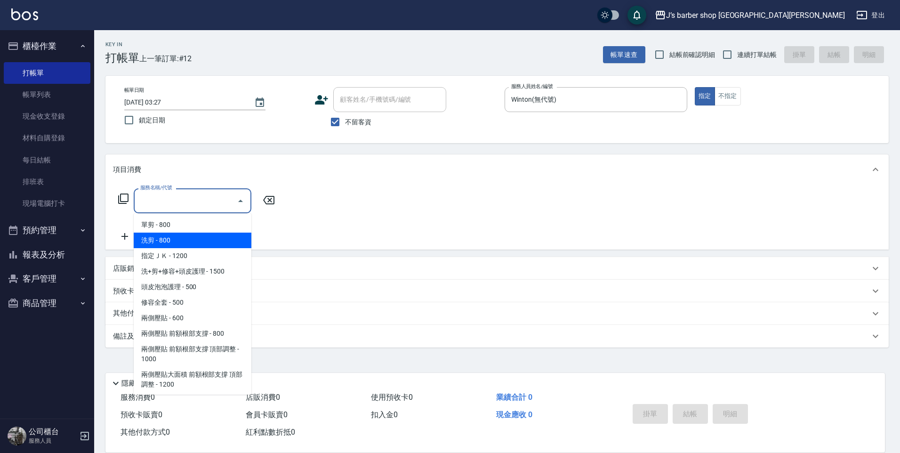
click at [203, 240] on span "洗剪 - 800" at bounding box center [193, 240] width 118 height 16
type input "洗剪(101)"
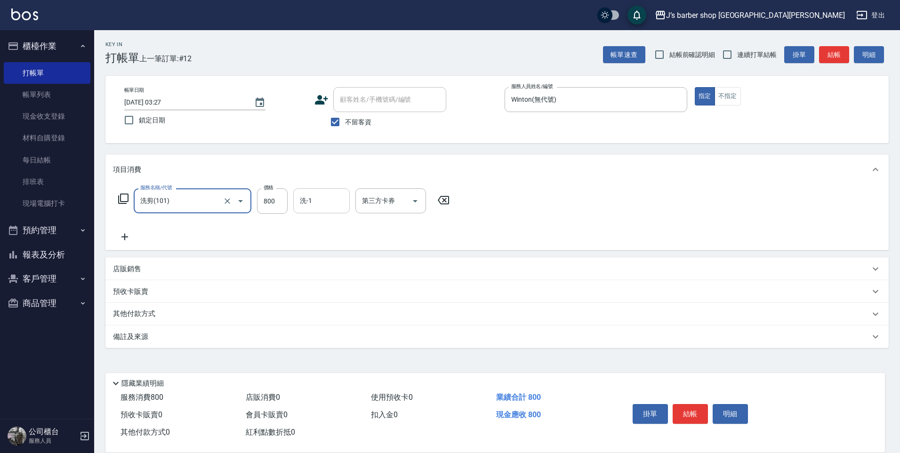
click at [340, 207] on input "洗-1" at bounding box center [321, 200] width 48 height 16
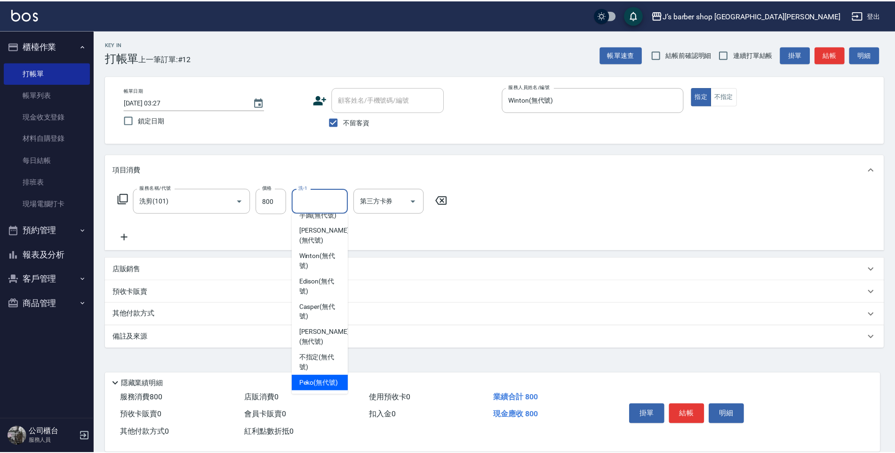
scroll to position [80, 0]
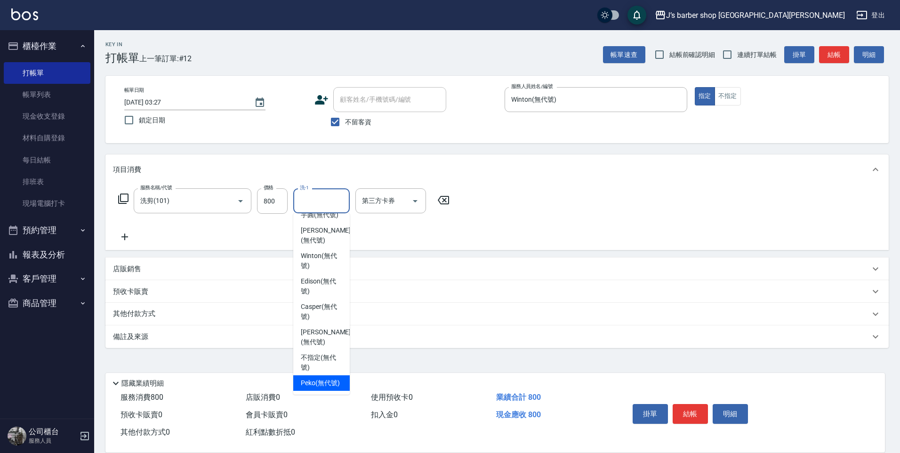
click at [331, 378] on span "Peko (無代號)" at bounding box center [320, 383] width 39 height 10
type input "Peko(無代號)"
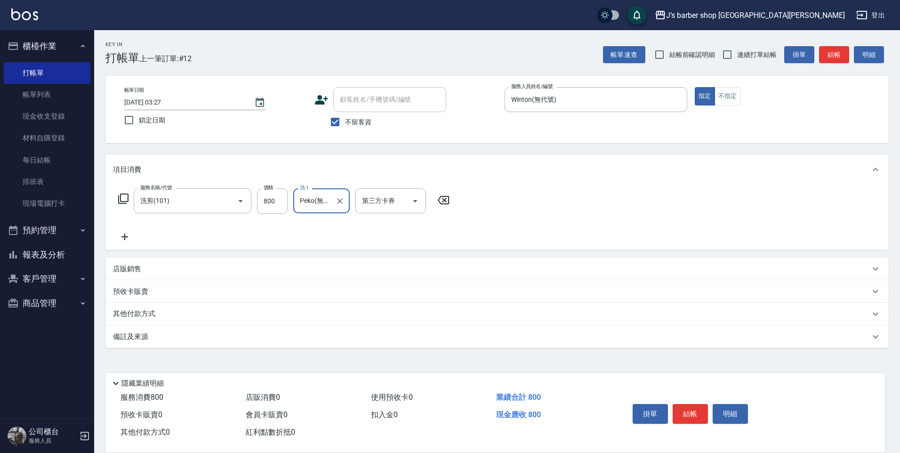
click at [217, 347] on div "備註及來源" at bounding box center [496, 336] width 783 height 23
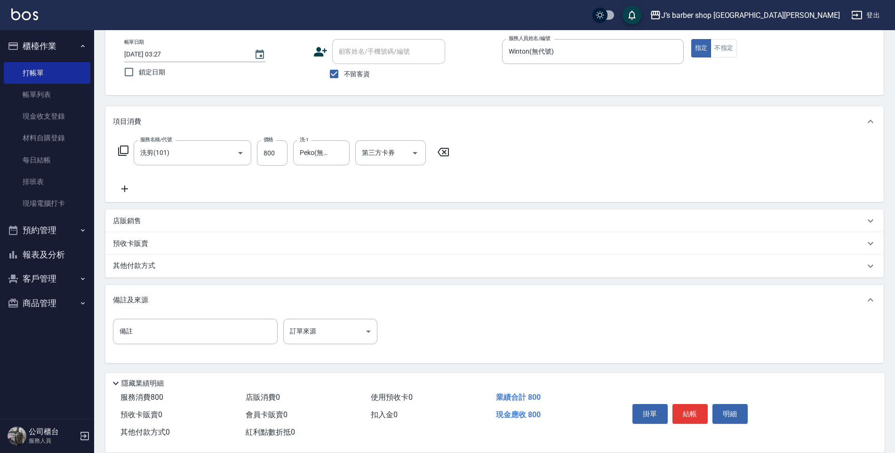
scroll to position [48, 0]
click at [217, 333] on input "備註" at bounding box center [195, 330] width 165 height 25
type input "轉帳"
click at [692, 408] on button "結帳" at bounding box center [690, 414] width 35 height 20
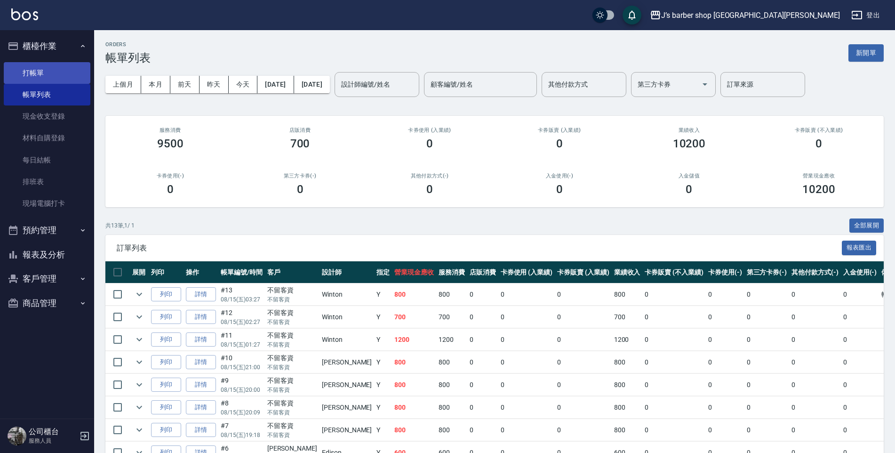
click at [70, 72] on link "打帳單" at bounding box center [47, 73] width 87 height 22
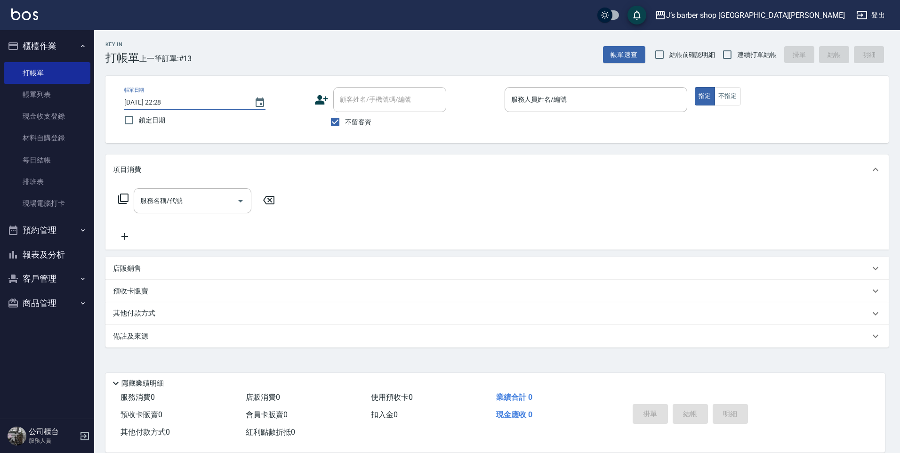
click at [162, 101] on input "[DATE] 22:28" at bounding box center [184, 103] width 120 height 16
type input "[DATE] 04:28"
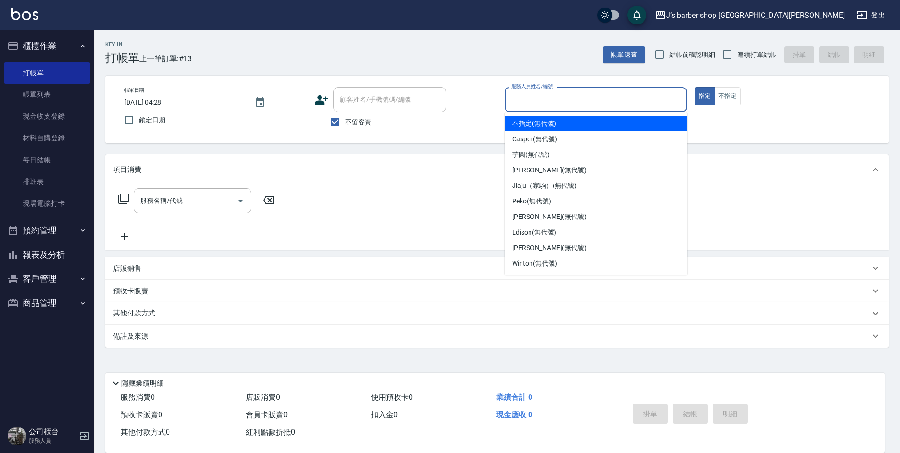
click at [518, 100] on input "服務人員姓名/編號" at bounding box center [596, 99] width 174 height 16
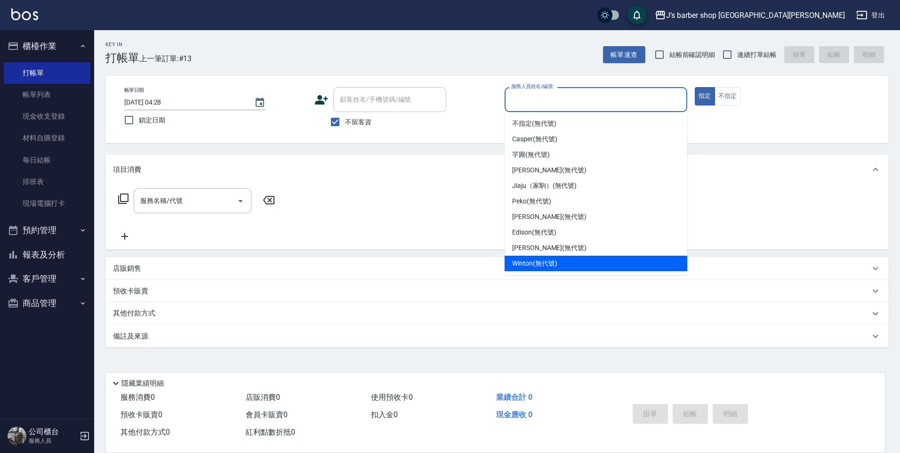
click at [529, 263] on span "Winton (無代號)" at bounding box center [534, 263] width 45 height 10
type input "Winton(無代號)"
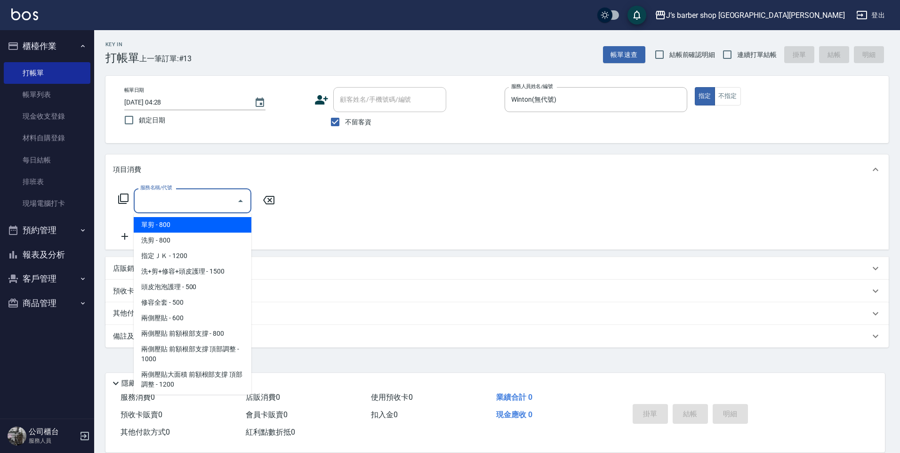
click at [205, 207] on input "服務名稱/代號" at bounding box center [185, 200] width 95 height 16
click at [203, 239] on span "洗剪 - 800" at bounding box center [193, 240] width 118 height 16
type input "洗剪(101)"
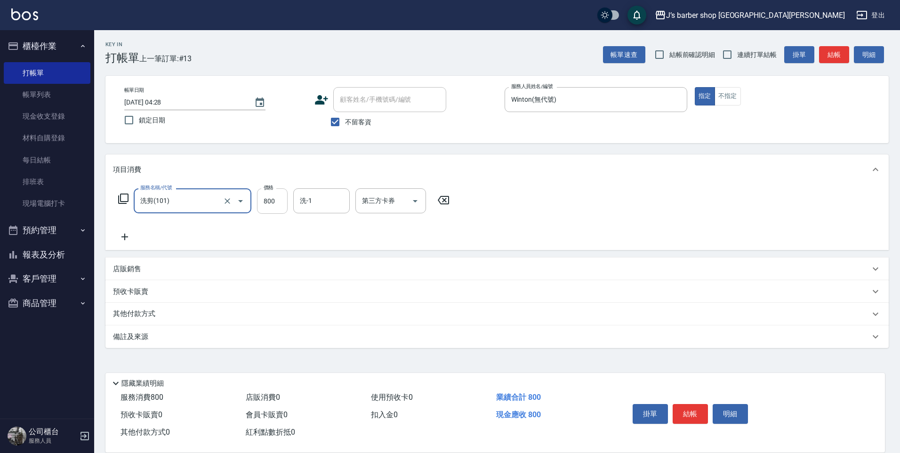
click at [280, 211] on input "800" at bounding box center [272, 200] width 31 height 25
drag, startPoint x: 328, startPoint y: 192, endPoint x: 328, endPoint y: 187, distance: 5.2
click at [328, 190] on div "洗-1" at bounding box center [321, 200] width 56 height 25
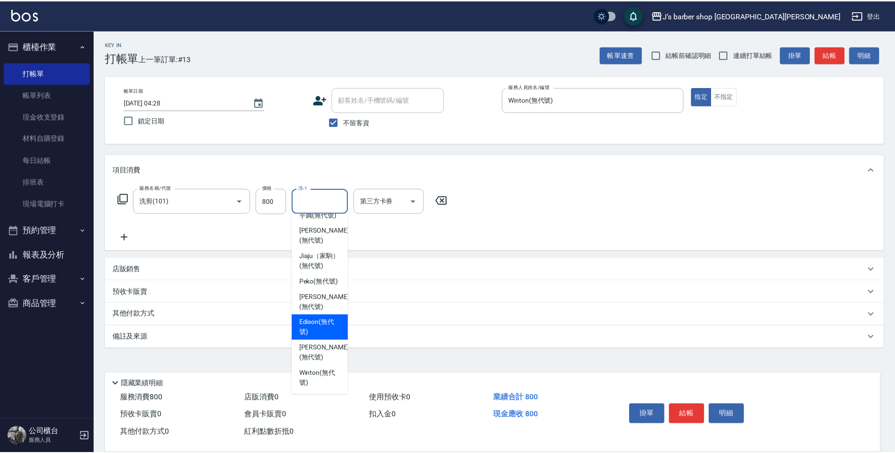
scroll to position [80, 0]
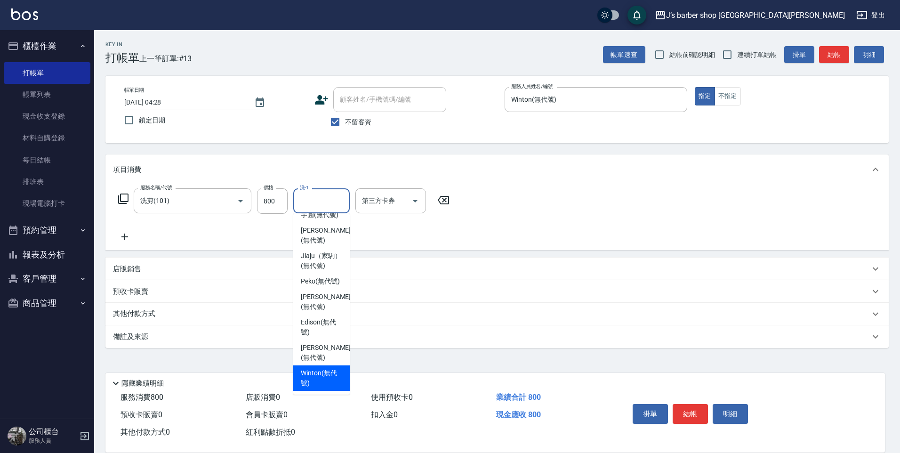
click at [320, 369] on span "Winton (無代號)" at bounding box center [321, 378] width 41 height 20
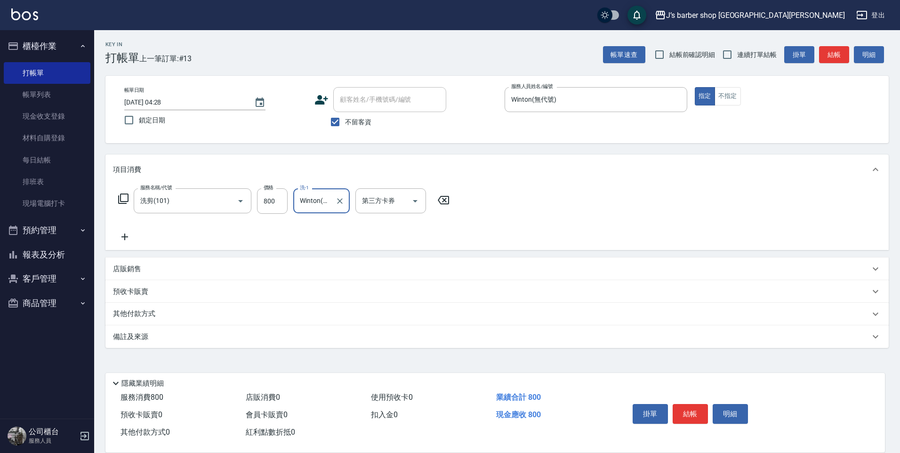
type input "Winton(無代號)"
click at [132, 237] on icon at bounding box center [125, 236] width 24 height 11
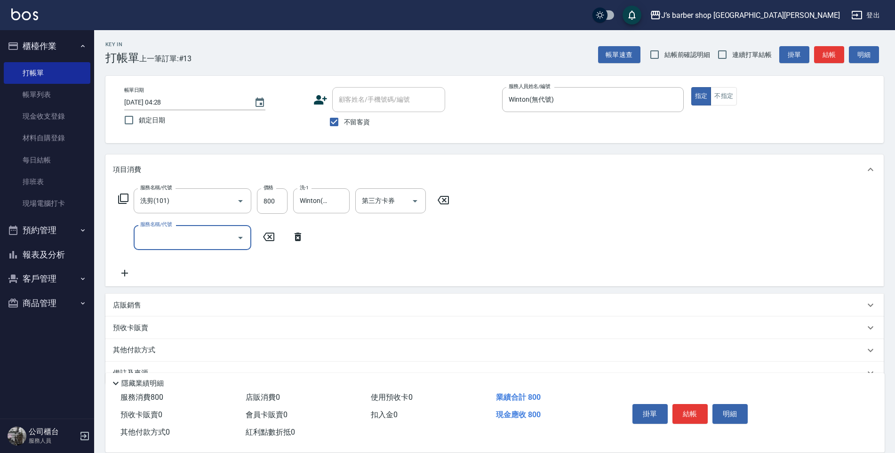
click at [178, 228] on div "服務名稱/代號" at bounding box center [193, 237] width 118 height 25
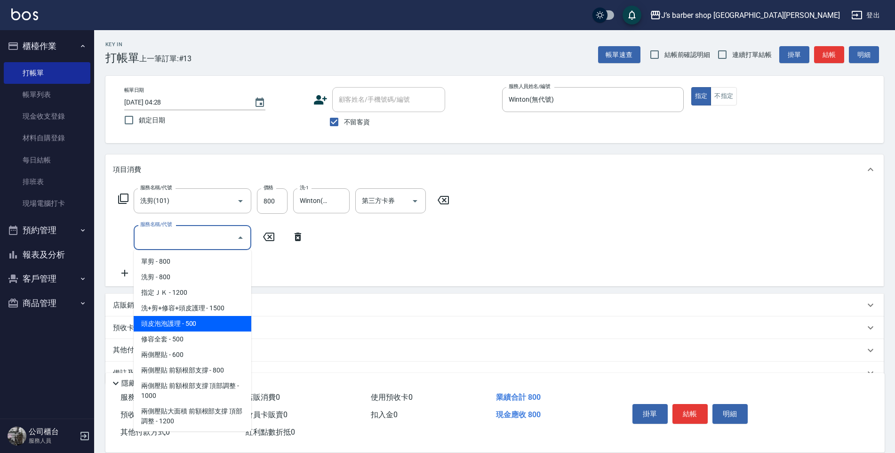
click at [192, 324] on span "頭皮泡泡護理 - 500" at bounding box center [193, 324] width 118 height 16
type input "頭皮泡泡護理(201)"
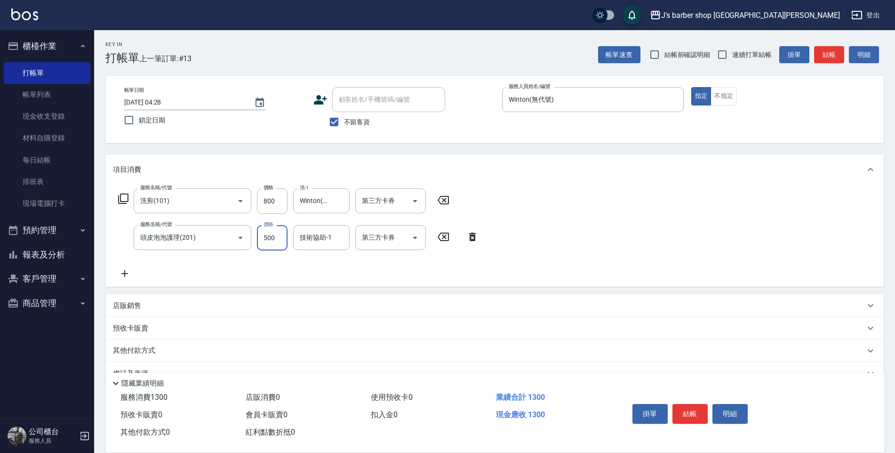
click at [264, 250] on input "500" at bounding box center [272, 237] width 31 height 25
type input "400"
click at [335, 250] on div "技術協助-1" at bounding box center [321, 237] width 56 height 25
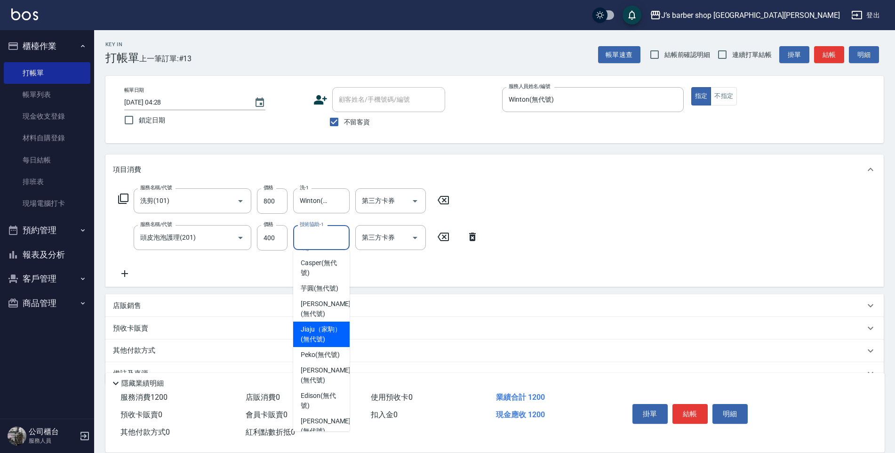
scroll to position [47, 0]
click at [326, 336] on span "Peko (無代號)" at bounding box center [320, 332] width 39 height 10
type input "Peko(無代號)"
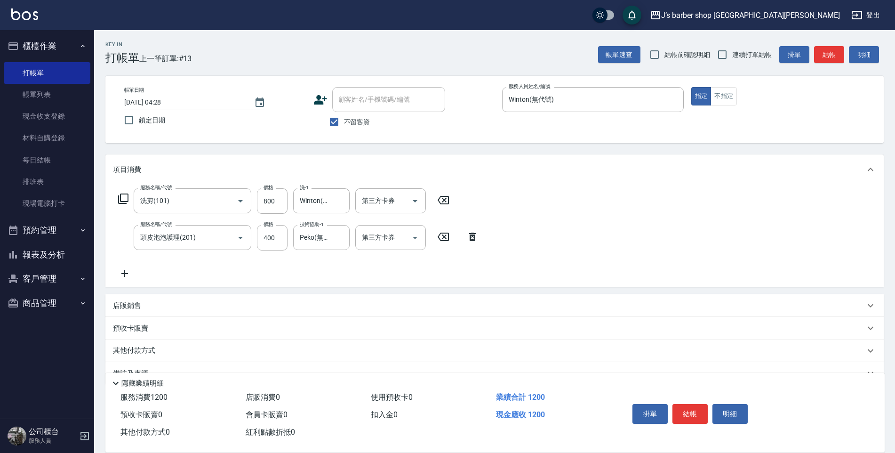
click at [129, 304] on p "店販銷售" at bounding box center [127, 306] width 28 height 10
click at [147, 344] on input "服務人員姓名/編號" at bounding box center [148, 340] width 62 height 16
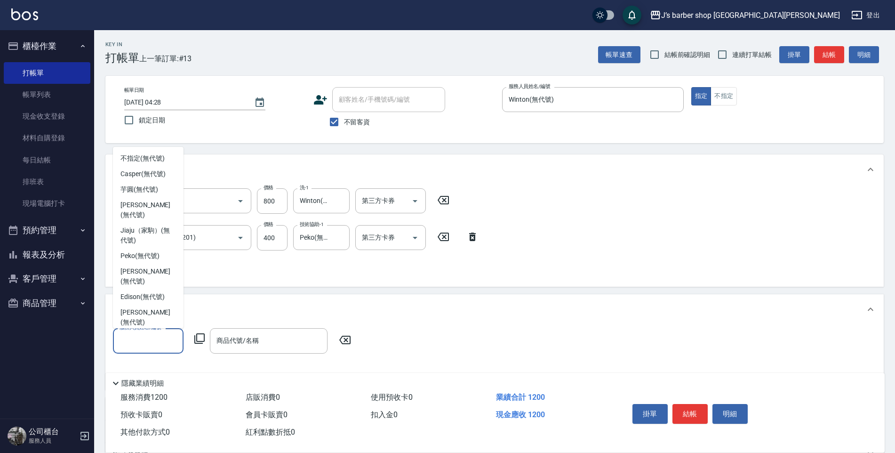
click at [144, 333] on span "Winton (無代號)" at bounding box center [142, 338] width 45 height 10
type input "Winton(無代號)"
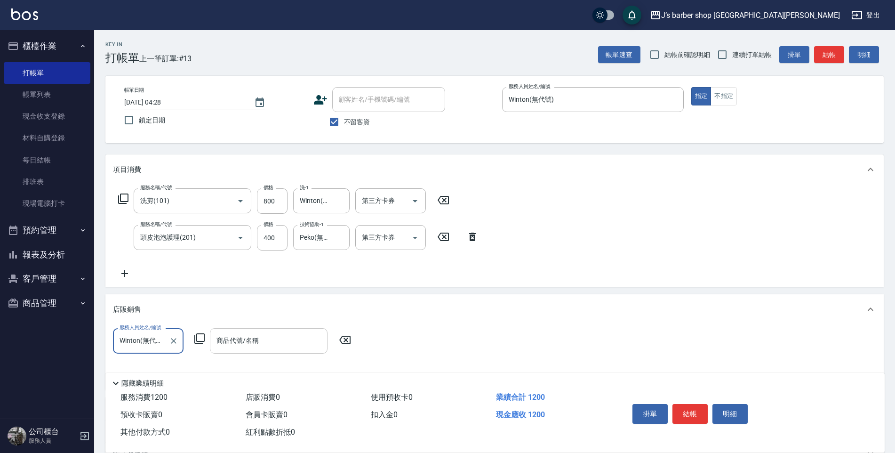
click at [250, 338] on div "商品代號/名稱 商品代號/名稱" at bounding box center [269, 340] width 118 height 25
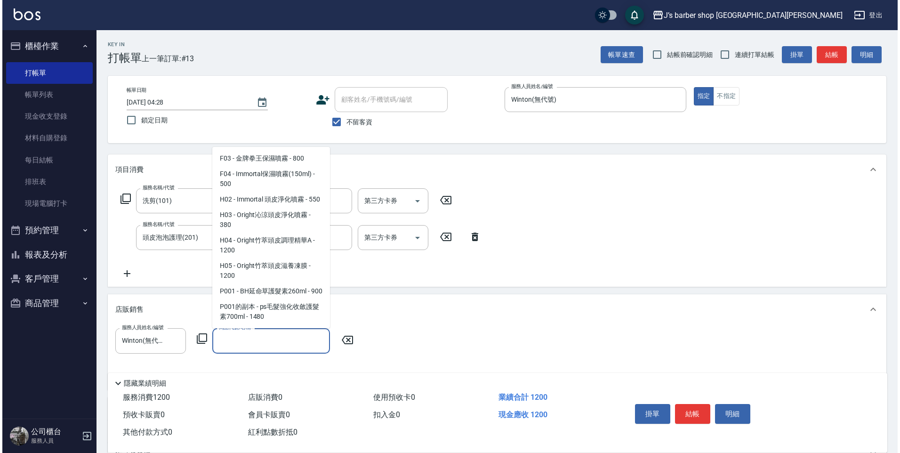
scroll to position [649, 0]
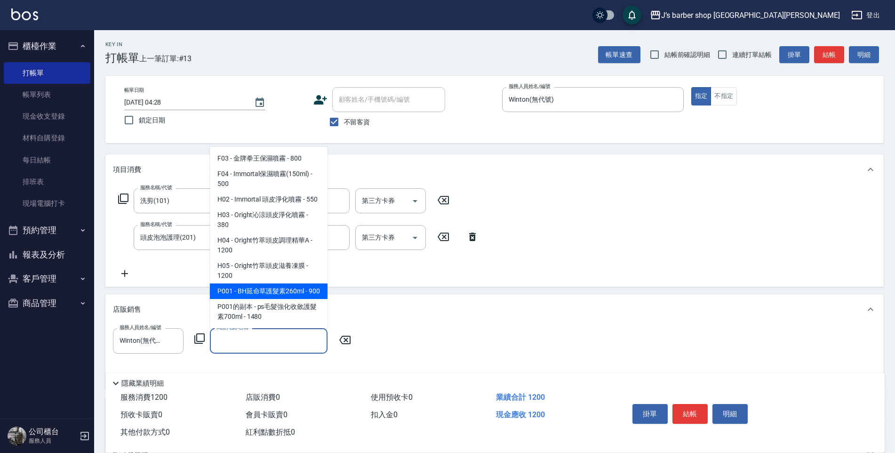
click at [297, 286] on span "P001 - BH延命草護髮素260ml - 900" at bounding box center [269, 291] width 118 height 16
type input "BH延命草護髮素260ml"
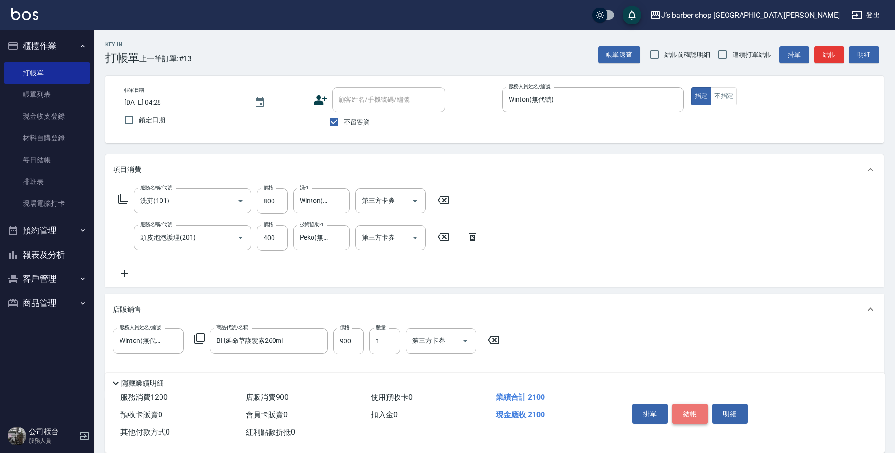
click at [688, 408] on button "結帳" at bounding box center [690, 414] width 35 height 20
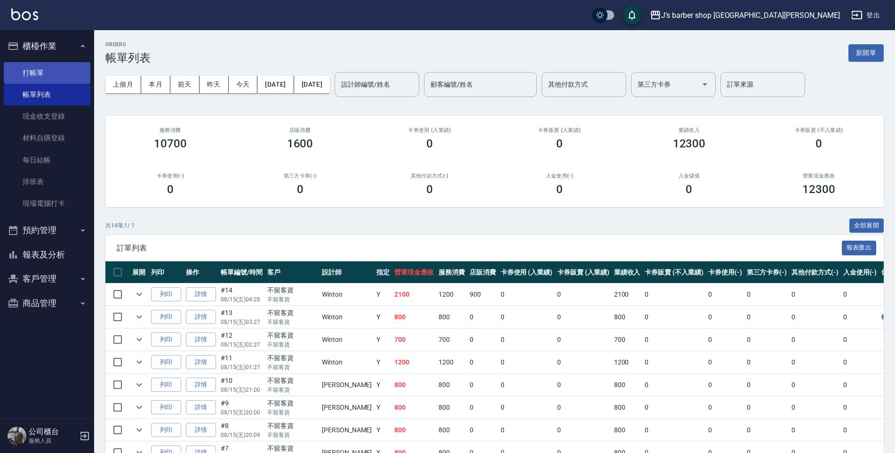
click at [56, 69] on link "打帳單" at bounding box center [47, 73] width 87 height 22
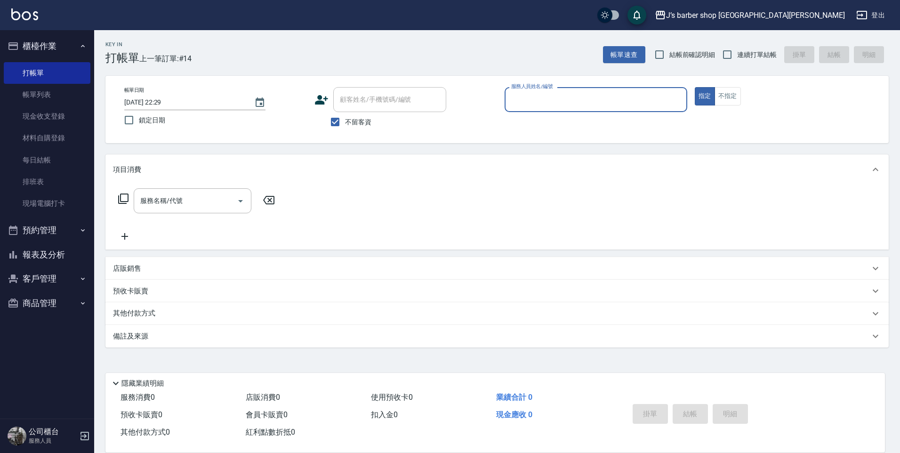
click at [166, 100] on input "[DATE] 22:29" at bounding box center [184, 103] width 120 height 16
type input "[DATE] 05:29"
click at [599, 98] on input "服務人員姓名/編號" at bounding box center [596, 99] width 174 height 16
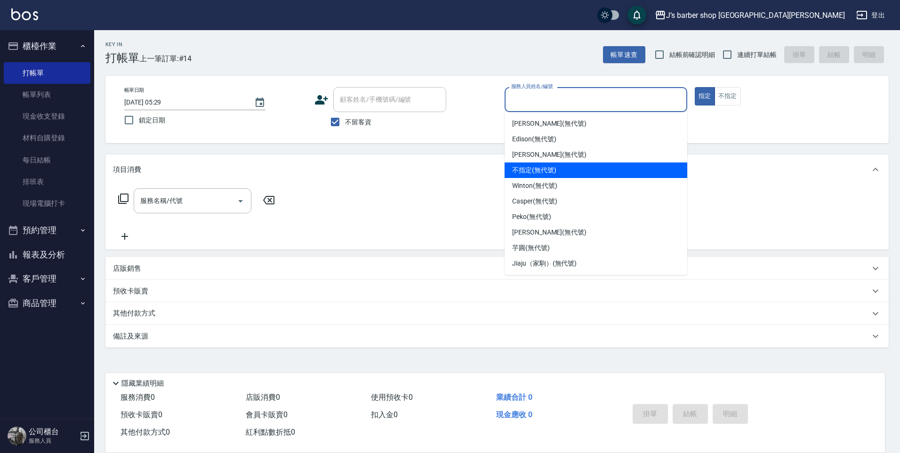
click at [549, 177] on div "不指定 (無代號)" at bounding box center [595, 170] width 183 height 16
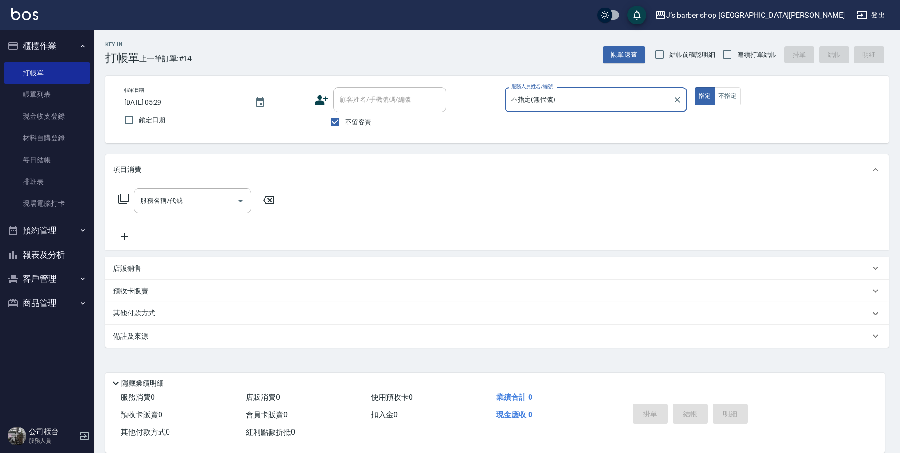
click at [548, 94] on input "不指定(無代號)" at bounding box center [589, 99] width 160 height 16
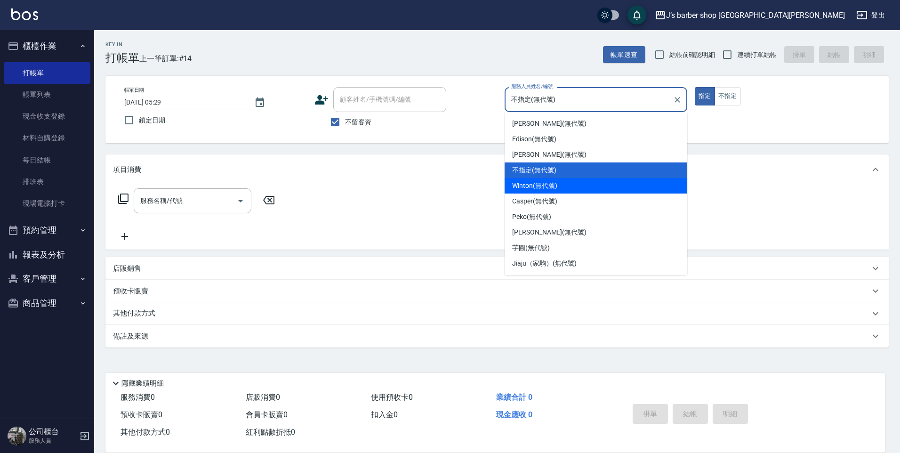
click at [528, 185] on span "Winton (無代號)" at bounding box center [534, 186] width 45 height 10
type input "Winton(無代號)"
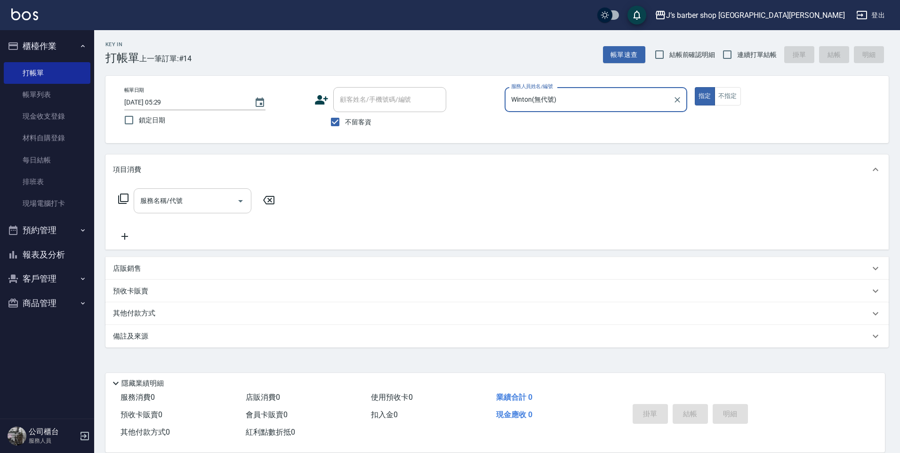
click at [189, 203] on input "服務名稱/代號" at bounding box center [185, 200] width 95 height 16
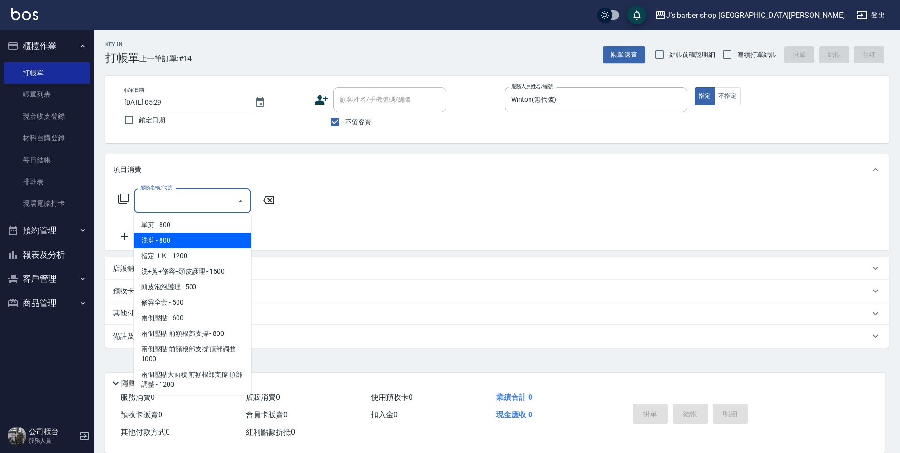
click at [190, 242] on span "洗剪 - 800" at bounding box center [193, 240] width 118 height 16
type input "洗剪(101)"
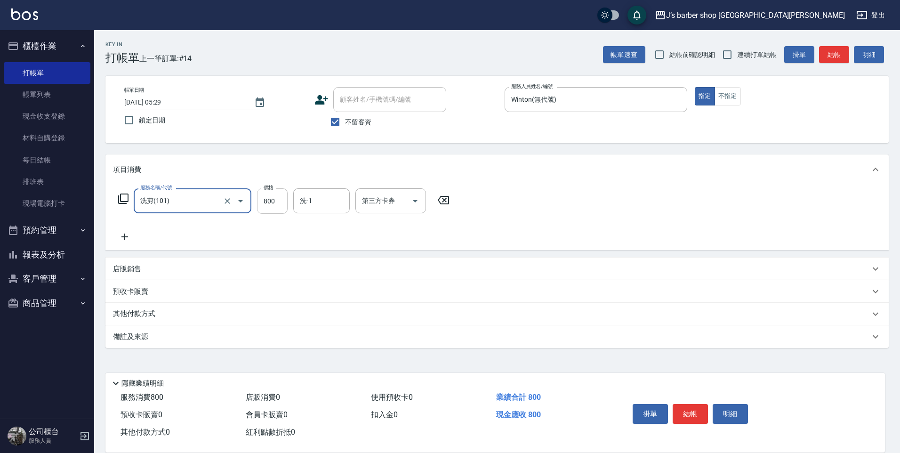
click at [275, 206] on input "800" at bounding box center [272, 200] width 31 height 25
type input "1500"
click at [329, 204] on input "洗-1" at bounding box center [321, 200] width 48 height 16
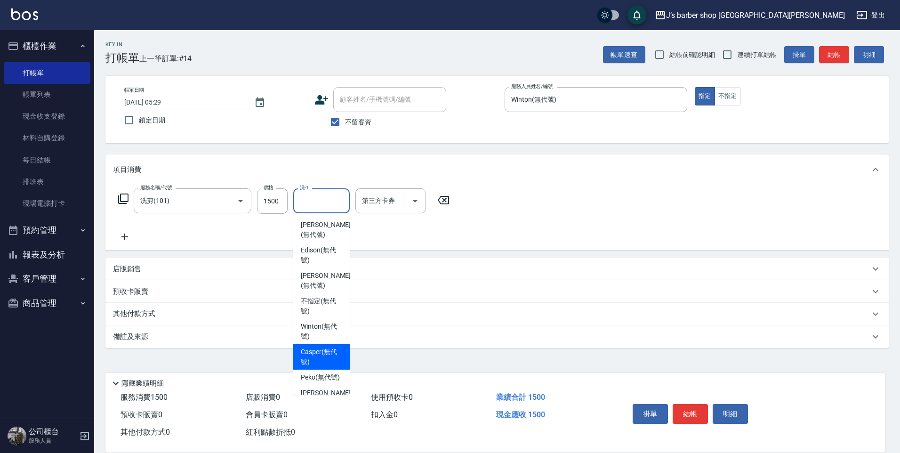
click at [333, 344] on div "Casper (無代號)" at bounding box center [321, 356] width 56 height 25
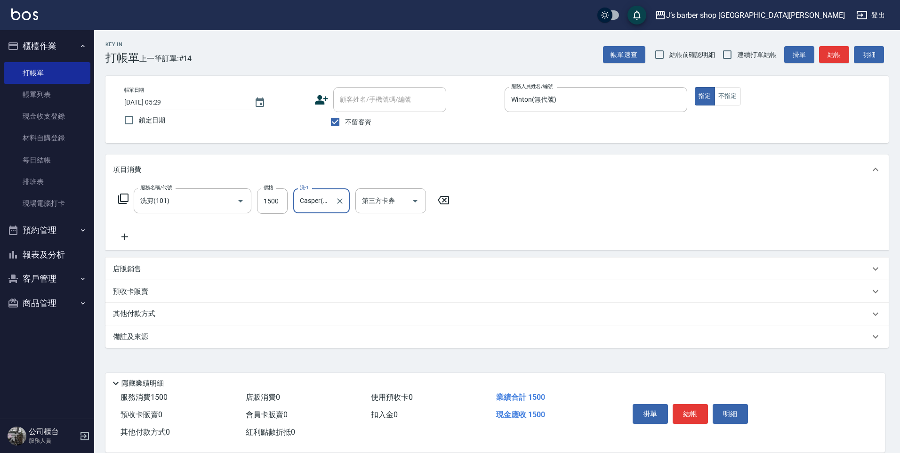
click at [334, 208] on div at bounding box center [339, 200] width 12 height 25
click at [316, 199] on input "Casper(無代號)" at bounding box center [314, 200] width 34 height 16
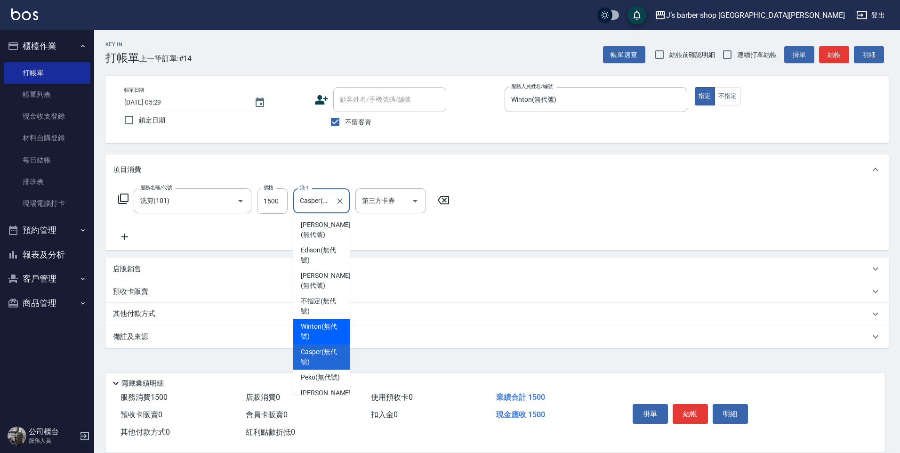
click at [309, 321] on span "Winton (無代號)" at bounding box center [321, 331] width 41 height 20
type input "Winton(無代號)"
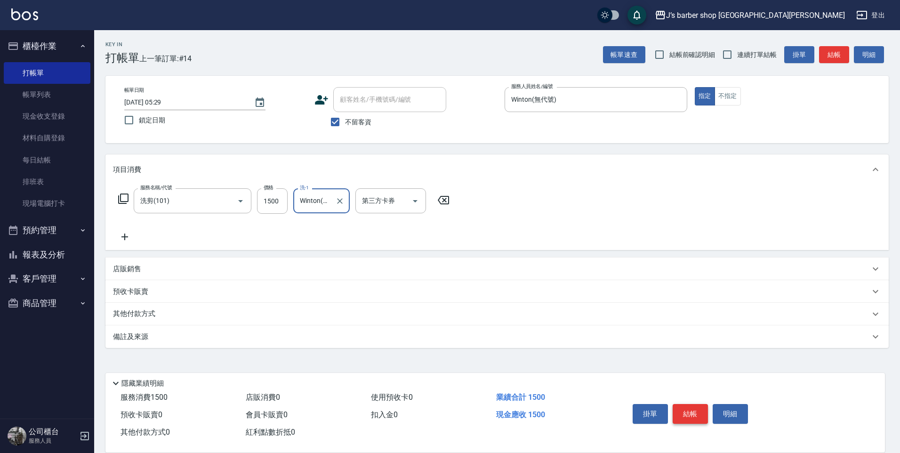
click at [688, 406] on button "結帳" at bounding box center [690, 414] width 35 height 20
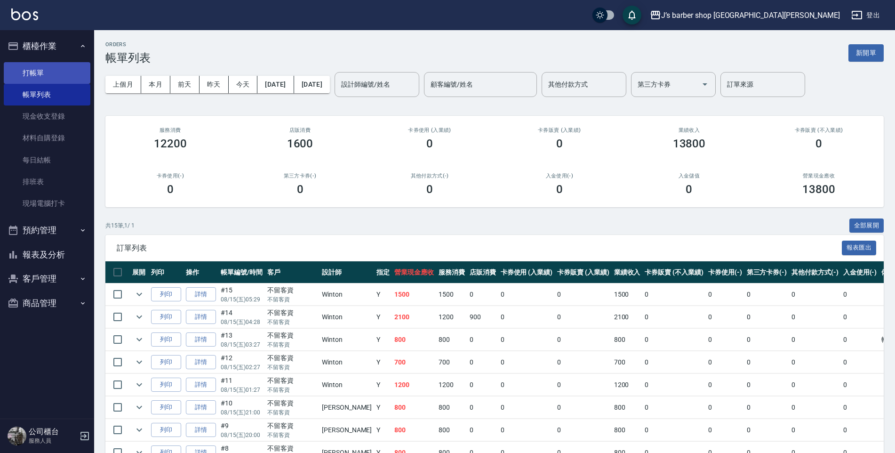
click at [64, 80] on link "打帳單" at bounding box center [47, 73] width 87 height 22
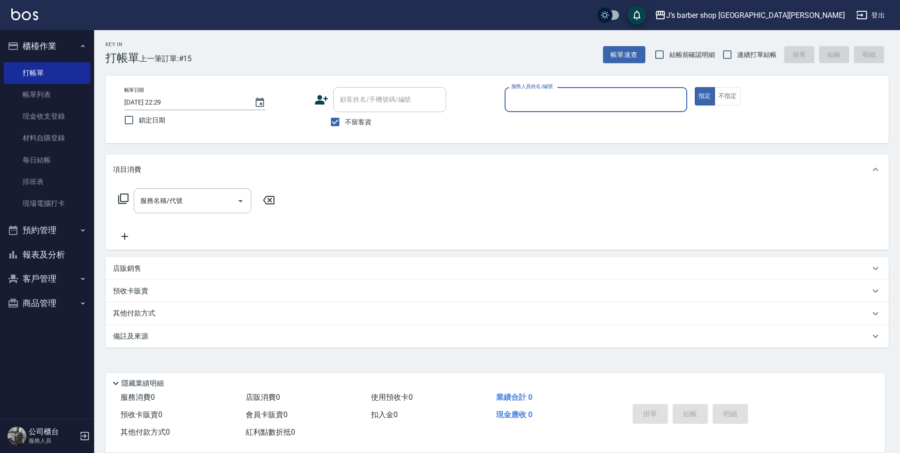
click at [160, 96] on input "[DATE] 22:29" at bounding box center [184, 103] width 120 height 16
click at [165, 96] on input "[DATE] 22:29" at bounding box center [184, 103] width 120 height 16
type input "[DATE] 06:29"
click at [564, 99] on input "服務人員姓名/編號" at bounding box center [596, 99] width 174 height 16
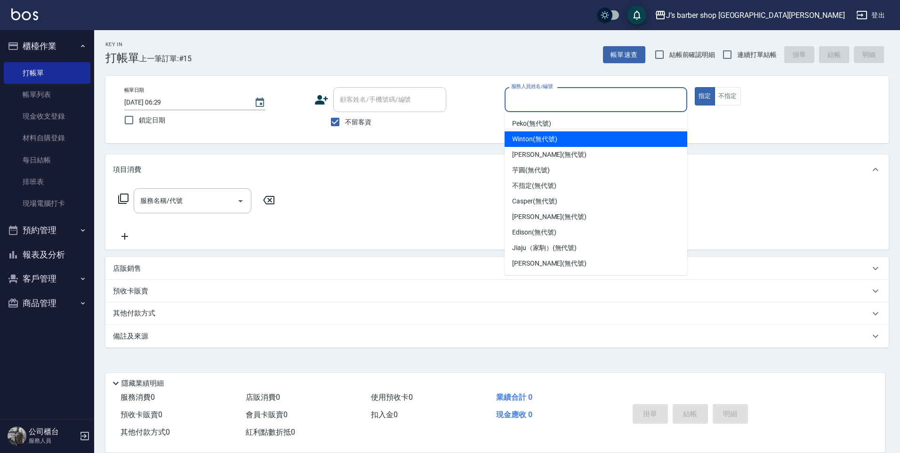
click at [543, 137] on span "Winton (無代號)" at bounding box center [534, 139] width 45 height 10
type input "Winton(無代號)"
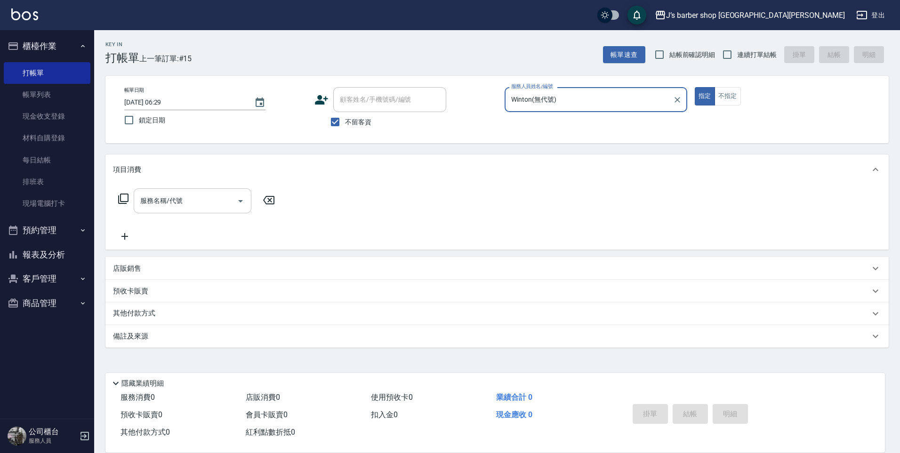
click at [214, 212] on div "服務名稱/代號" at bounding box center [193, 200] width 118 height 25
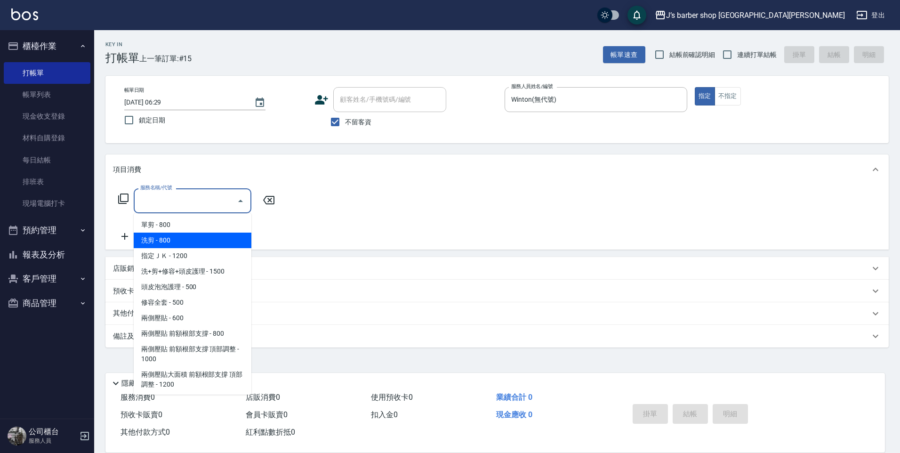
click at [200, 240] on span "洗剪 - 800" at bounding box center [193, 240] width 118 height 16
type input "洗剪(101)"
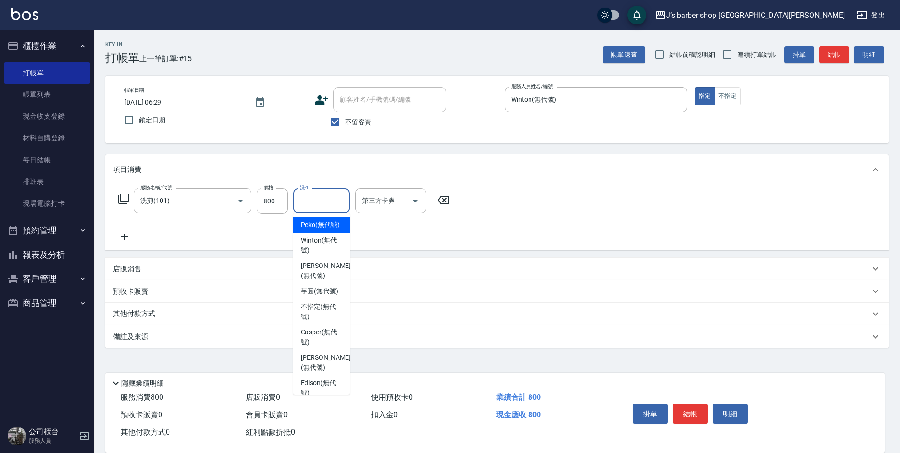
click at [320, 201] on input "洗-1" at bounding box center [321, 200] width 48 height 16
click at [310, 229] on span "Peko (無代號)" at bounding box center [320, 225] width 39 height 10
type input "Peko(無代號)"
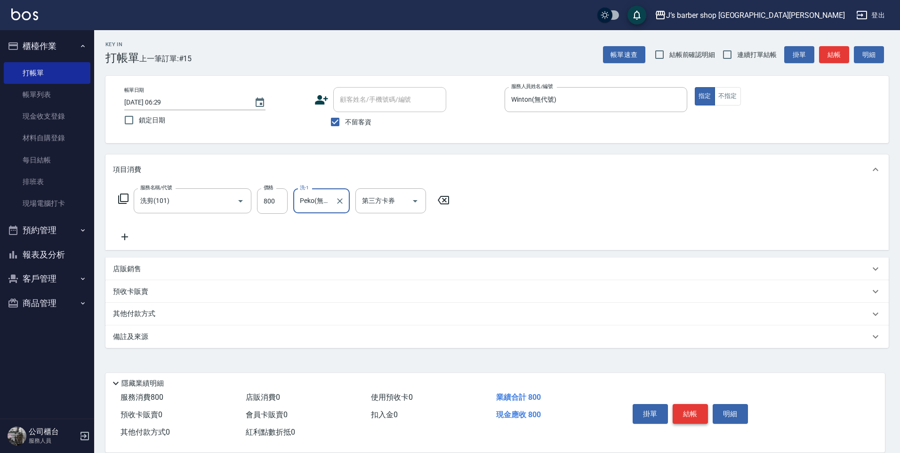
click at [695, 412] on button "結帳" at bounding box center [690, 414] width 35 height 20
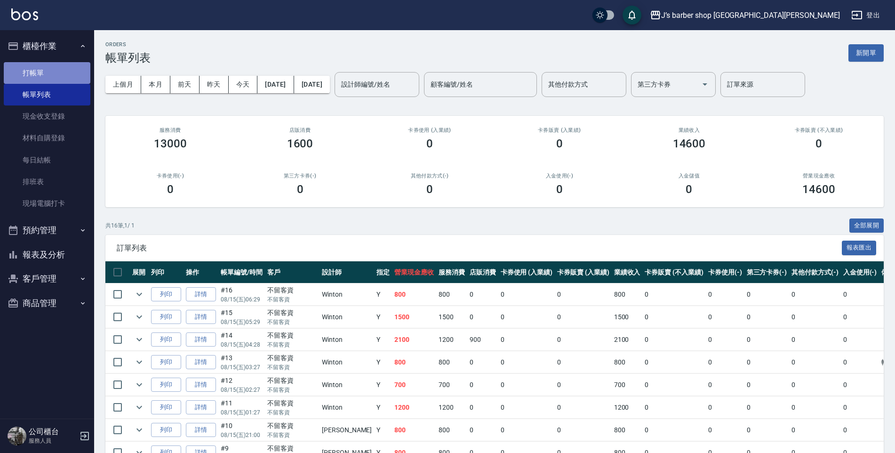
click at [56, 74] on link "打帳單" at bounding box center [47, 73] width 87 height 22
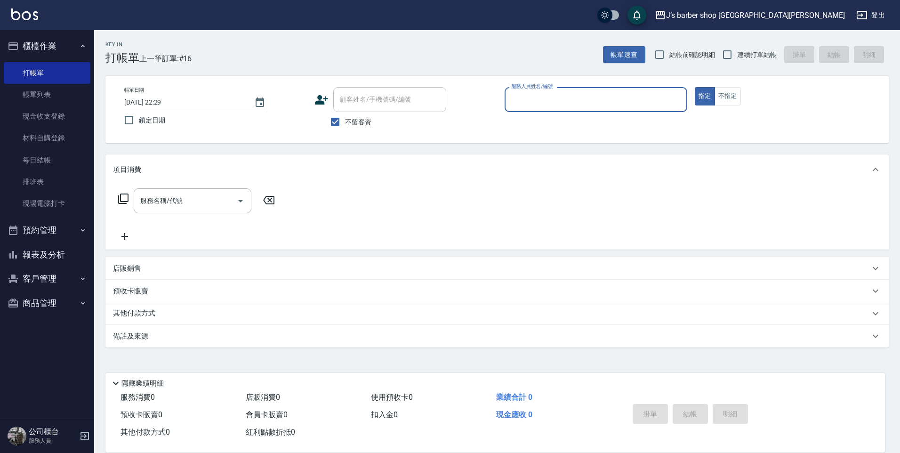
click at [165, 104] on input "[DATE] 22:29" at bounding box center [184, 103] width 120 height 16
type input "[DATE] 07:29"
click at [516, 102] on input "服務人員姓名/編號" at bounding box center [596, 99] width 174 height 16
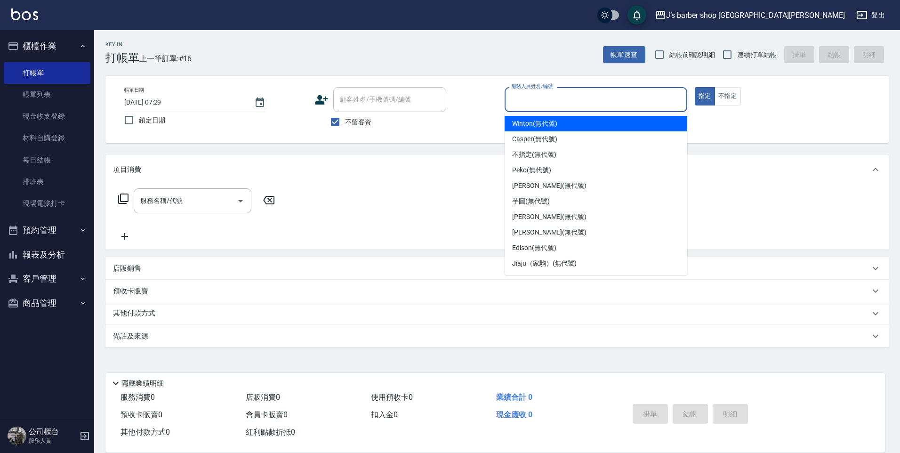
click at [550, 129] on div "Winton (無代號)" at bounding box center [595, 124] width 183 height 16
type input "Winton(無代號)"
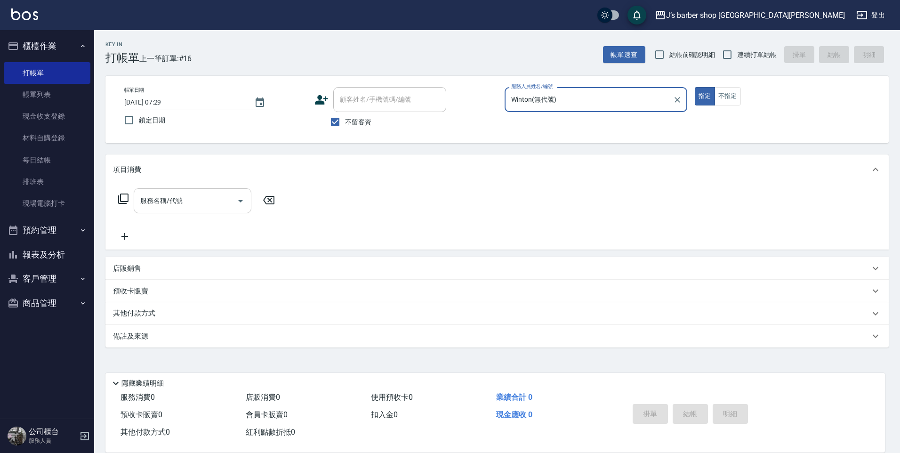
click at [200, 202] on input "服務名稱/代號" at bounding box center [185, 200] width 95 height 16
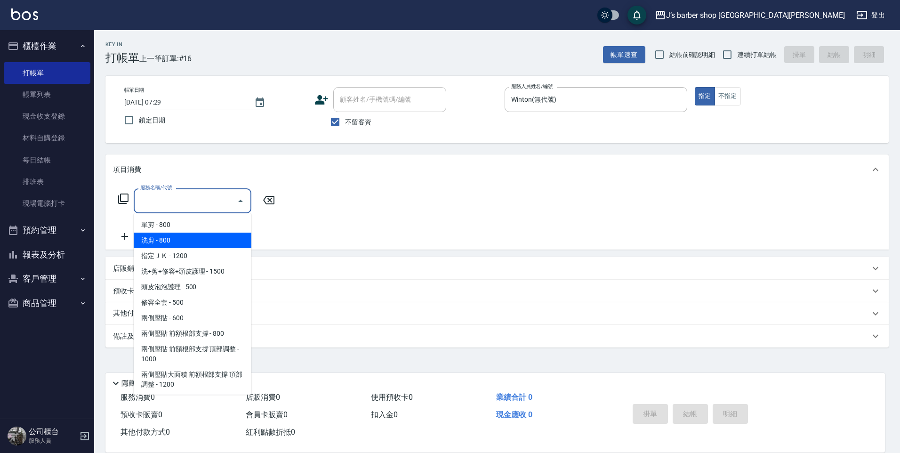
click at [197, 242] on span "洗剪 - 800" at bounding box center [193, 240] width 118 height 16
type input "洗剪(101)"
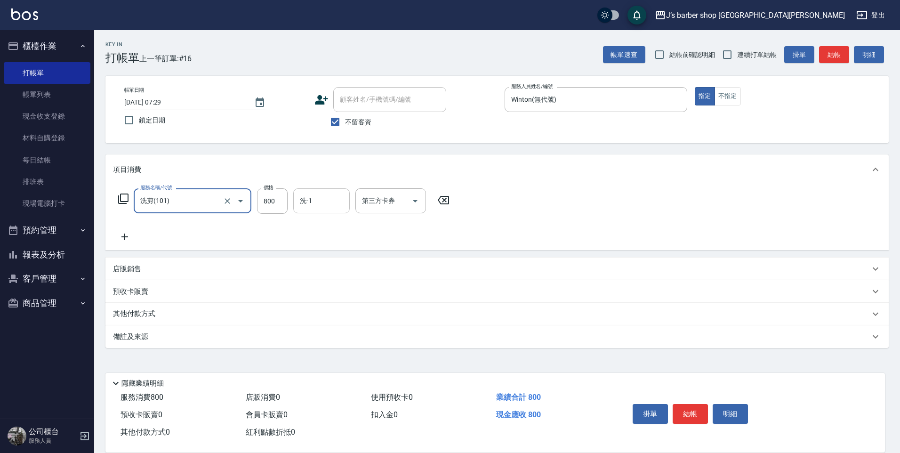
click at [327, 208] on input "洗-1" at bounding box center [321, 200] width 48 height 16
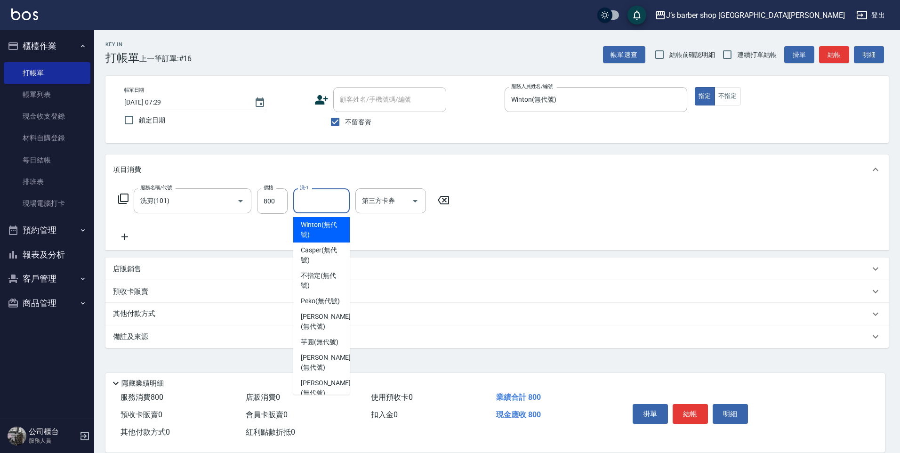
click at [334, 240] on div "Winton (無代號)" at bounding box center [321, 229] width 56 height 25
type input "Winton(無代號)"
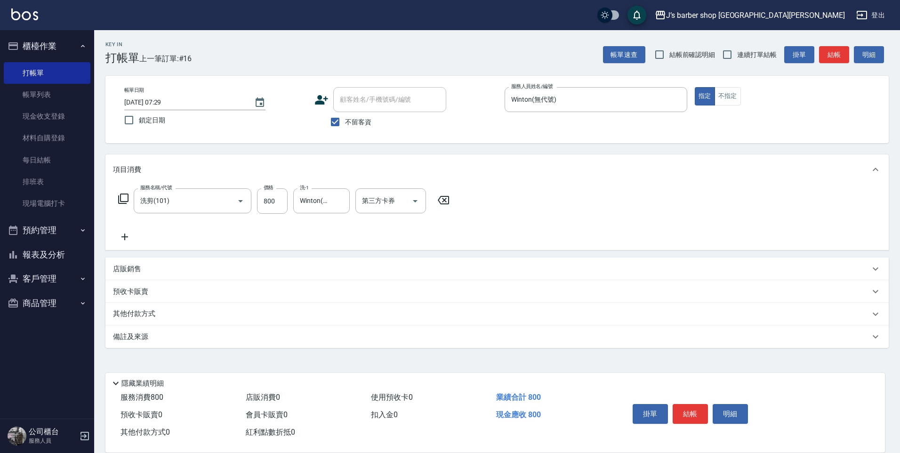
click at [237, 263] on div "店販銷售" at bounding box center [496, 268] width 783 height 23
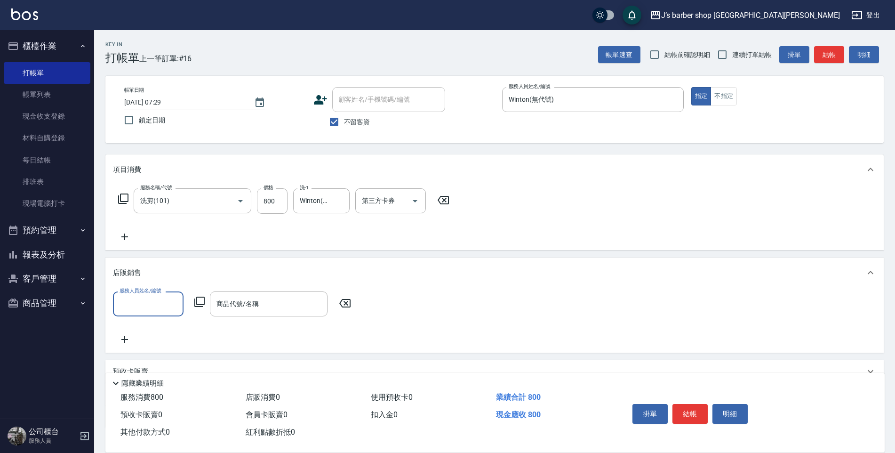
click at [160, 296] on input "服務人員姓名/編號" at bounding box center [148, 304] width 62 height 16
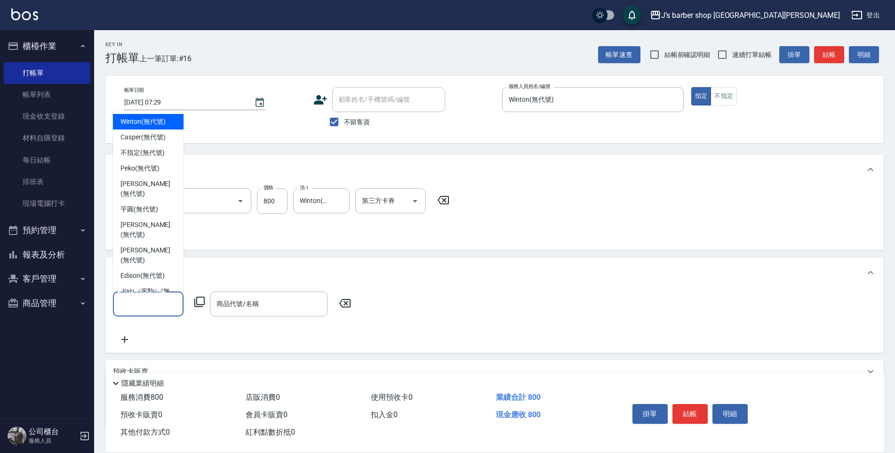
click at [150, 129] on div "Winton (無代號)" at bounding box center [148, 122] width 71 height 16
type input "Winton(無代號)"
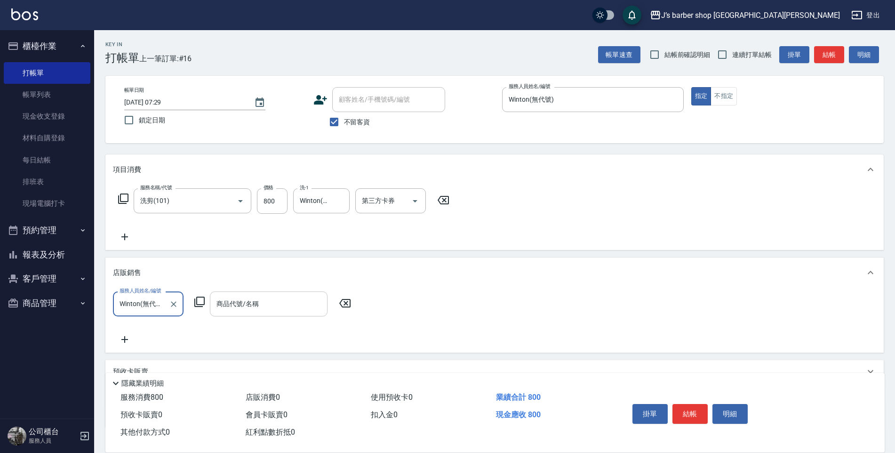
click at [249, 314] on div "商品代號/名稱" at bounding box center [269, 303] width 118 height 25
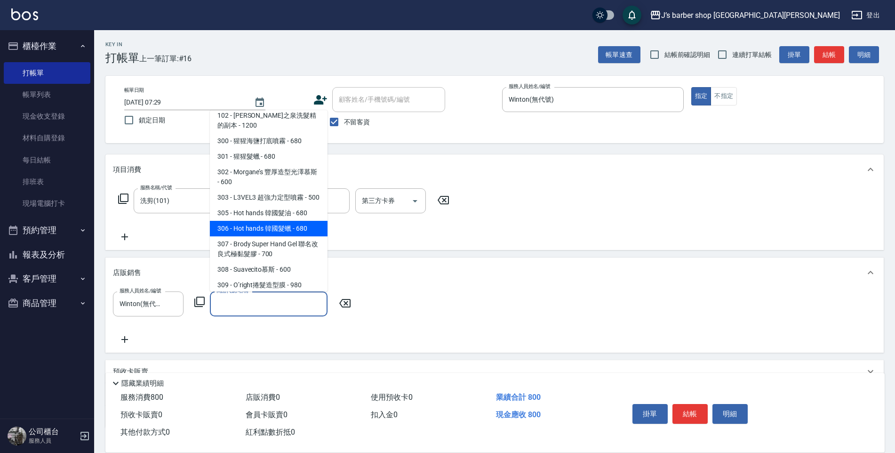
scroll to position [141, 0]
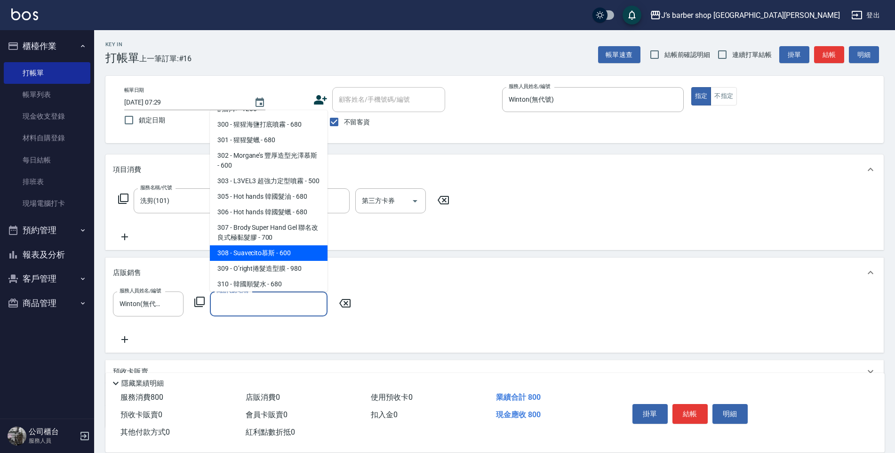
click at [305, 258] on span "308 - Suavecito慕斯 - 600" at bounding box center [269, 253] width 118 height 16
type input "Suavecito慕斯"
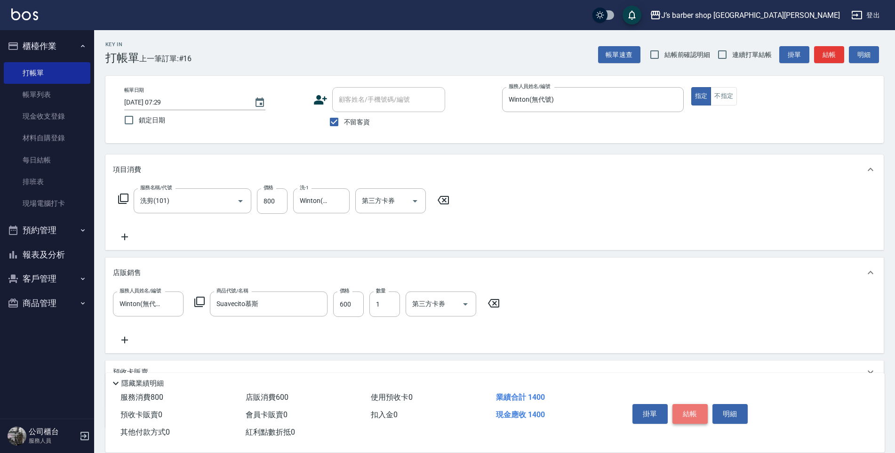
click at [687, 411] on button "結帳" at bounding box center [690, 414] width 35 height 20
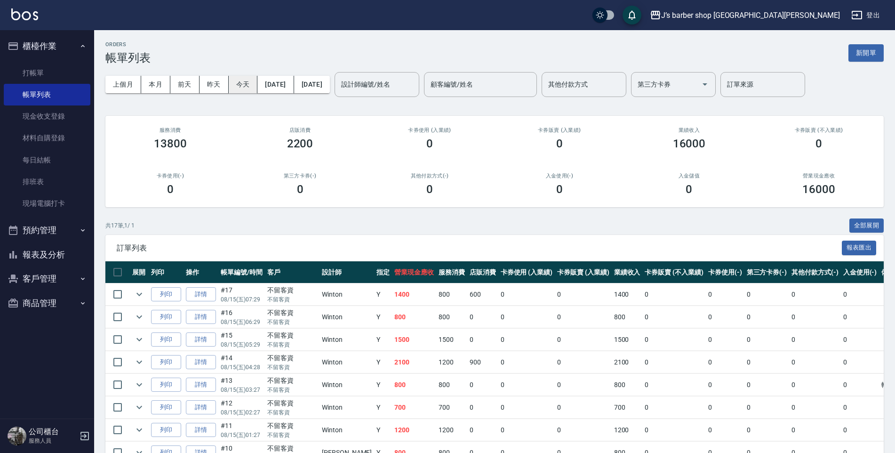
click at [245, 86] on button "今天" at bounding box center [243, 84] width 29 height 17
click at [393, 94] on div "設計師編號/姓名" at bounding box center [377, 84] width 85 height 25
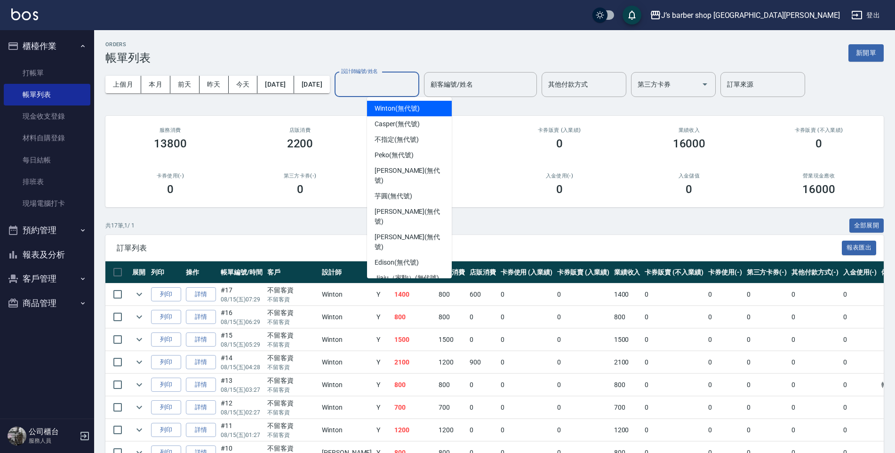
click at [397, 114] on div "Winton (無代號)" at bounding box center [409, 109] width 85 height 16
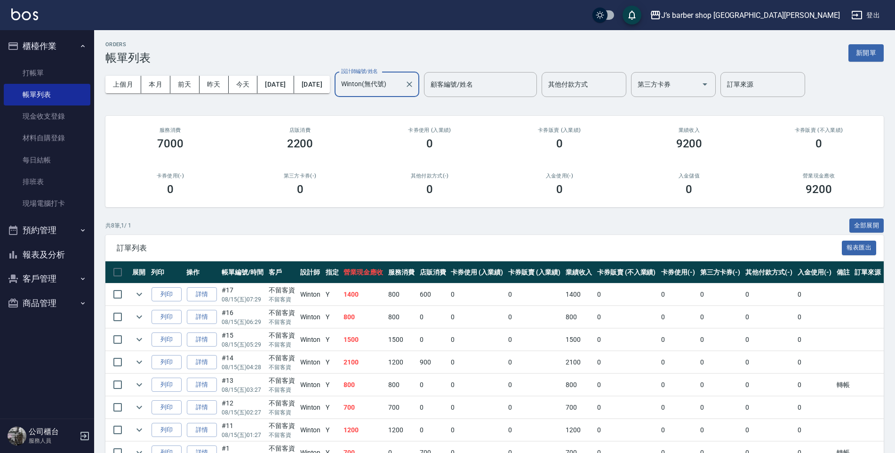
click at [419, 94] on div "Winton(無代號) 設計師編號/姓名" at bounding box center [377, 84] width 85 height 25
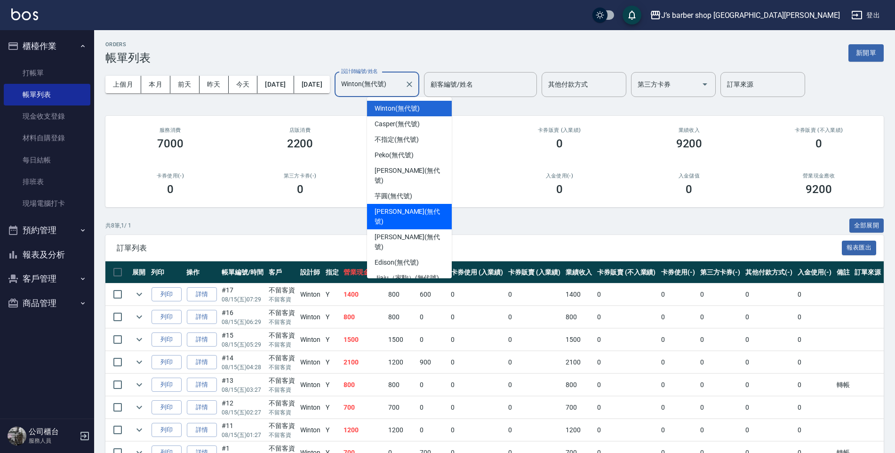
click at [405, 207] on span "[PERSON_NAME] (無代號)" at bounding box center [410, 217] width 70 height 20
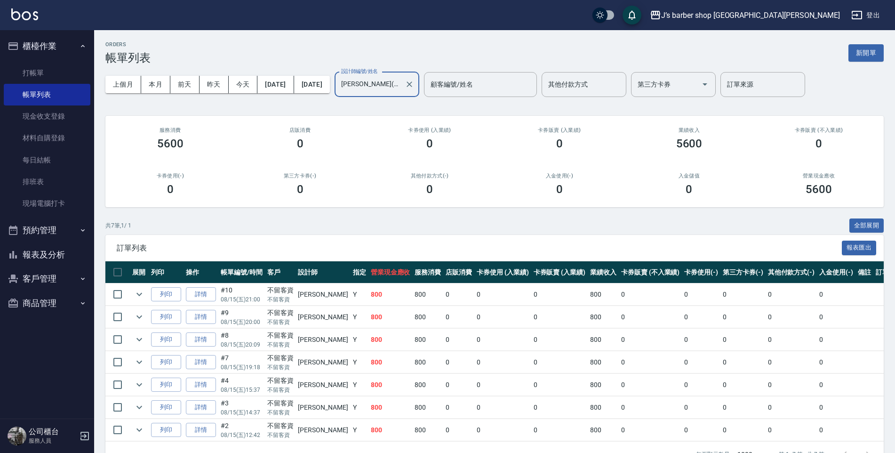
click at [400, 87] on input "[PERSON_NAME](無代號)" at bounding box center [370, 84] width 62 height 16
click at [156, 83] on button "本月" at bounding box center [155, 84] width 29 height 17
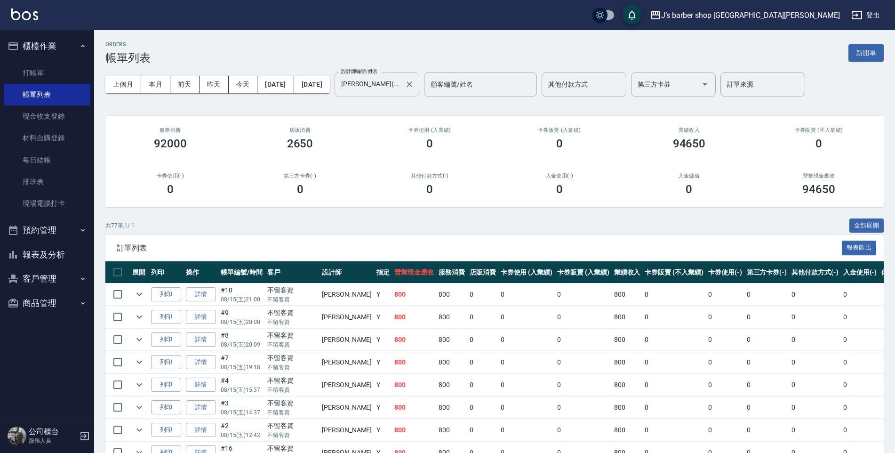
click at [383, 93] on div "[PERSON_NAME](無代號) 設計師編號/姓名" at bounding box center [377, 84] width 85 height 25
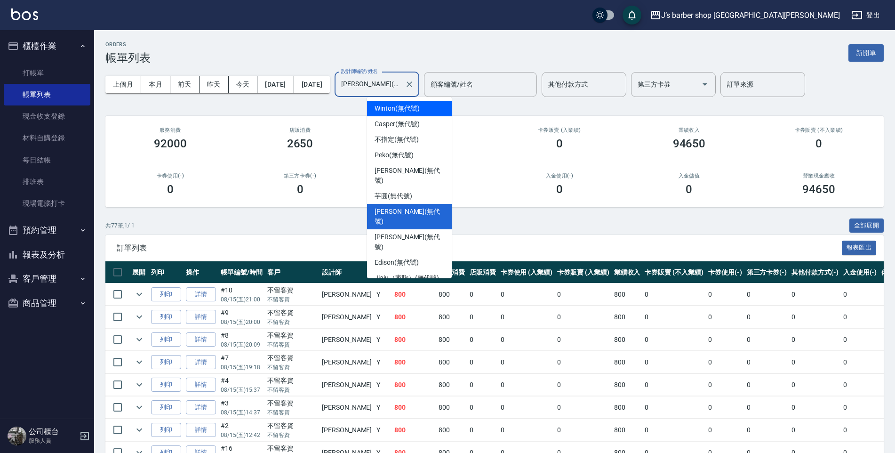
click at [391, 108] on span "Winton (無代號)" at bounding box center [397, 109] width 45 height 10
type input "Winton(無代號)"
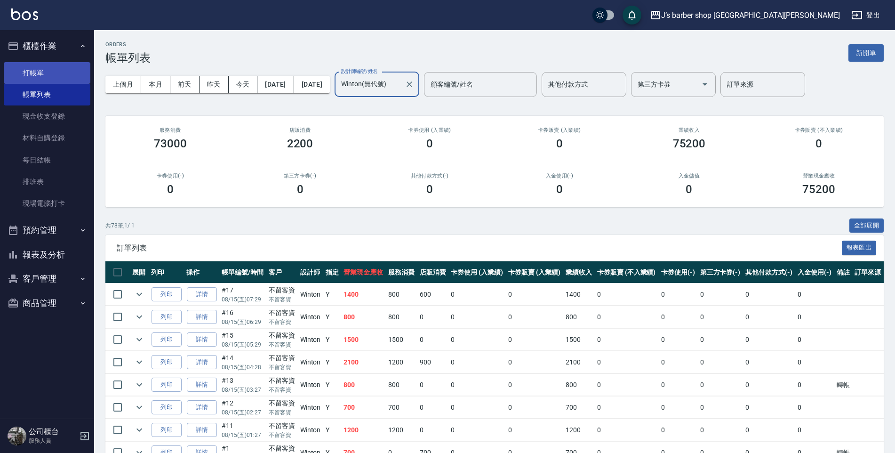
click at [53, 67] on link "打帳單" at bounding box center [47, 73] width 87 height 22
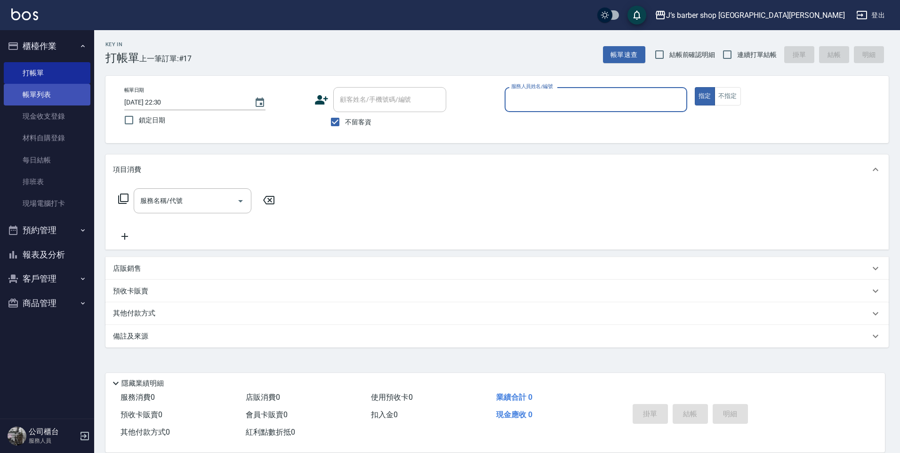
click at [50, 96] on link "帳單列表" at bounding box center [47, 95] width 87 height 22
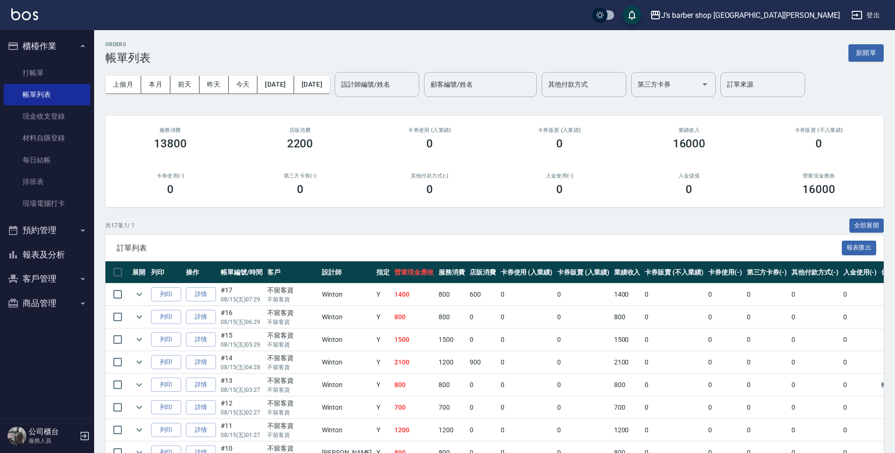
drag, startPoint x: 278, startPoint y: 108, endPoint x: 225, endPoint y: 61, distance: 70.7
click at [277, 108] on div "ORDERS 帳單列表 新開單 上個月 本月 [DATE] [DATE] [DATE] [DATE] [DATE] 設計師編號/姓名 設計師編號/姓名 顧客編…" at bounding box center [494, 367] width 801 height 674
click at [244, 73] on div "上個月 本月 [DATE] [DATE] [DATE] [DATE] [DATE] 設計師編號/姓名 設計師編號/姓名 顧客編號/姓名 顧客編號/姓名 其他付…" at bounding box center [494, 84] width 778 height 40
click at [245, 75] on div "上個月 本月 [DATE] [DATE] [DATE] [DATE] [DATE] 設計師編號/姓名 設計師編號/姓名 顧客編號/姓名 顧客編號/姓名 其他付…" at bounding box center [494, 84] width 778 height 40
click at [245, 84] on button "今天" at bounding box center [243, 84] width 29 height 17
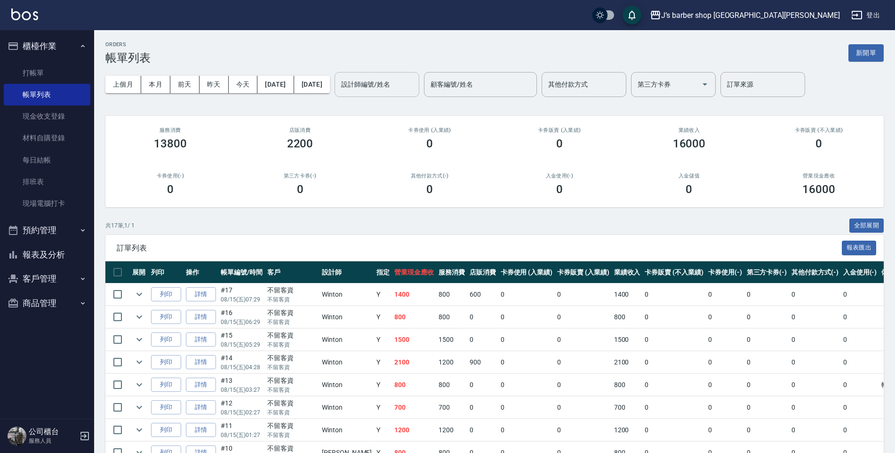
click at [418, 94] on div "上個月 本月 [DATE] [DATE] [DATE] [DATE] [DATE] 設計師編號/姓名 設計師編號/姓名 顧客編號/姓名 顧客編號/姓名 其他付…" at bounding box center [494, 84] width 778 height 40
drag, startPoint x: 418, startPoint y: 94, endPoint x: 412, endPoint y: 96, distance: 6.9
click at [415, 92] on input "設計師編號/姓名" at bounding box center [377, 84] width 76 height 16
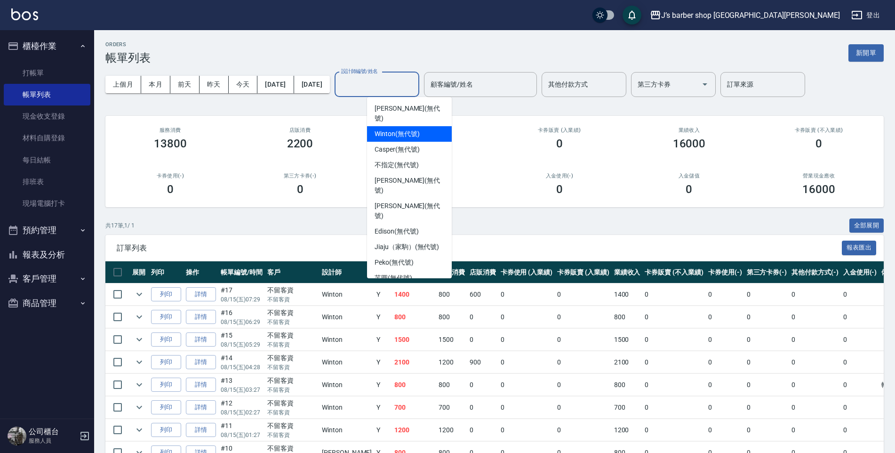
click at [393, 129] on span "Winton (無代號)" at bounding box center [397, 134] width 45 height 10
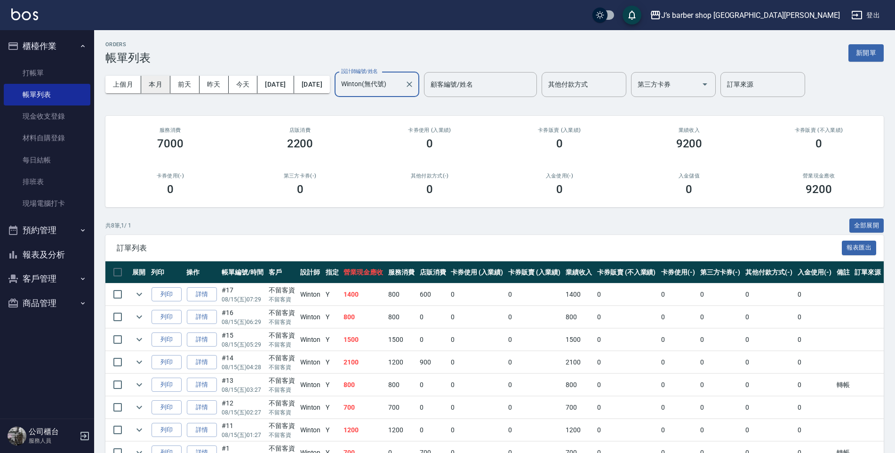
click at [146, 89] on button "本月" at bounding box center [155, 84] width 29 height 17
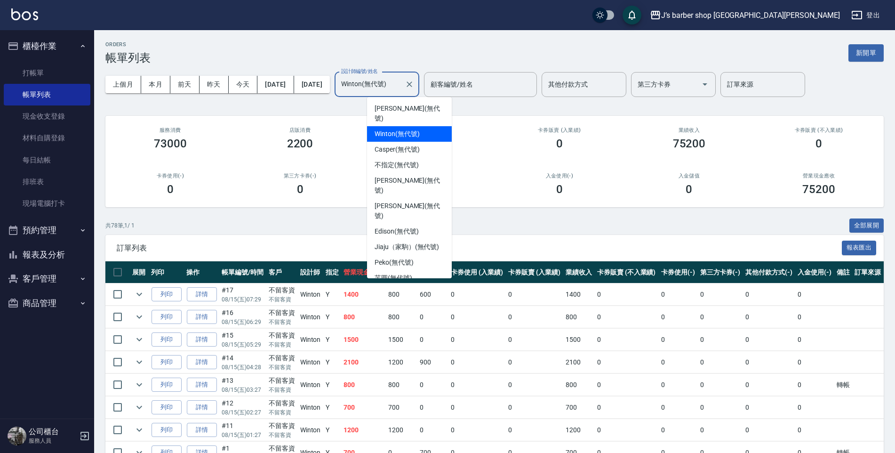
click at [401, 83] on input "Winton(無代號)" at bounding box center [370, 84] width 62 height 16
click at [397, 201] on span "[PERSON_NAME] (無代號)" at bounding box center [410, 211] width 70 height 20
type input "[PERSON_NAME](無代號)"
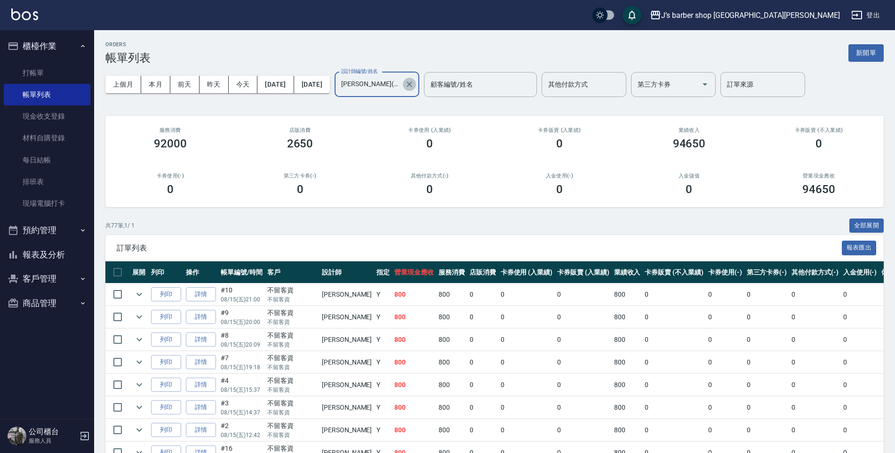
click at [412, 83] on icon "Clear" at bounding box center [410, 84] width 6 height 6
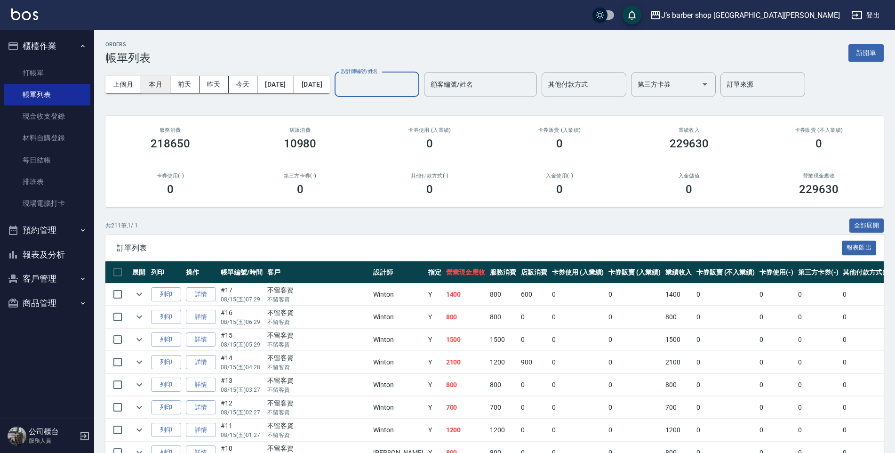
click at [155, 84] on button "本月" at bounding box center [155, 84] width 29 height 17
click at [246, 83] on button "今天" at bounding box center [243, 84] width 29 height 17
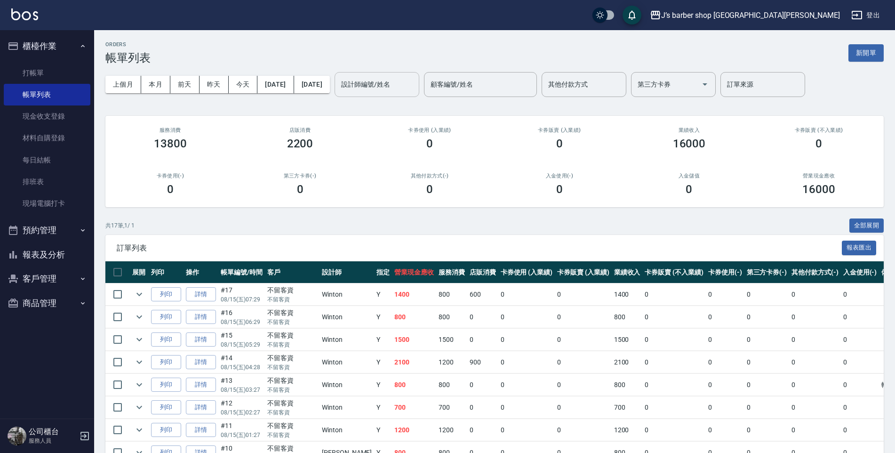
click at [415, 76] on input "設計師編號/姓名" at bounding box center [377, 84] width 76 height 16
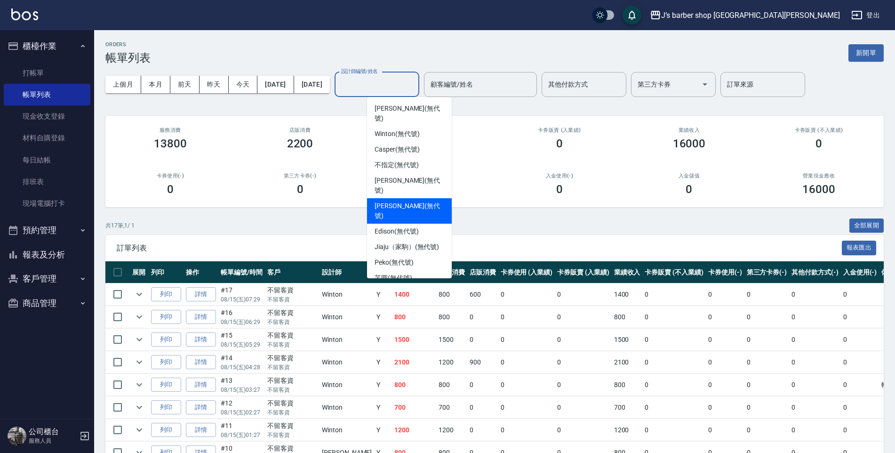
click at [409, 201] on span "[PERSON_NAME] (無代號)" at bounding box center [410, 211] width 70 height 20
type input "[PERSON_NAME](無代號)"
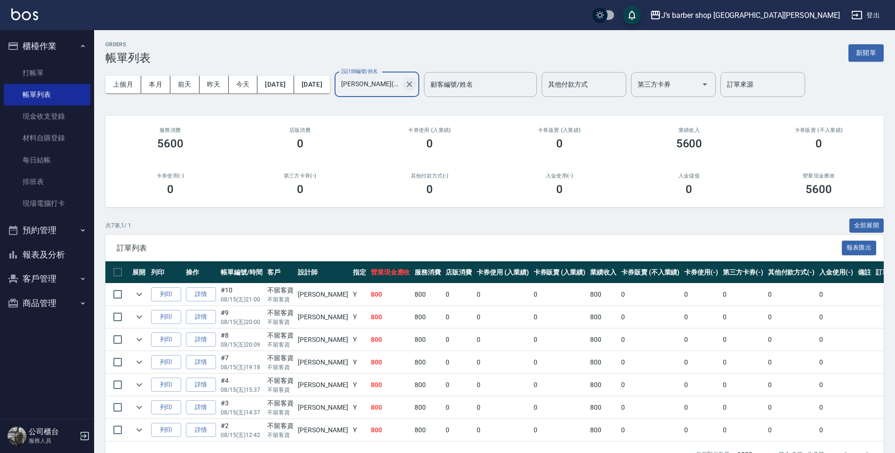
click at [416, 85] on button "Clear" at bounding box center [409, 84] width 13 height 13
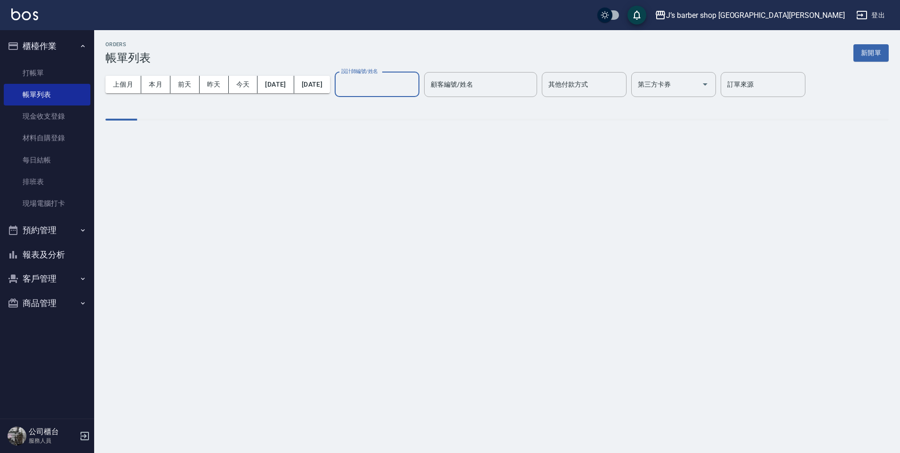
click at [413, 87] on input "設計師編號/姓名" at bounding box center [377, 84] width 76 height 16
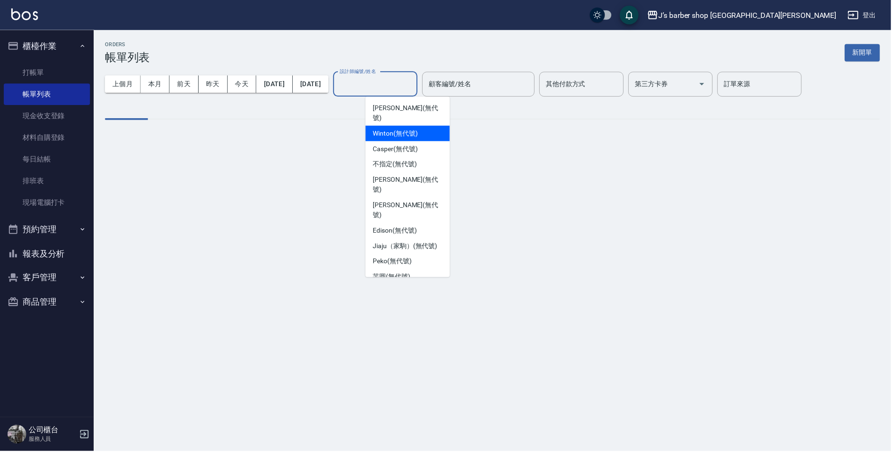
click at [391, 129] on span "Winton (無代號)" at bounding box center [397, 134] width 45 height 10
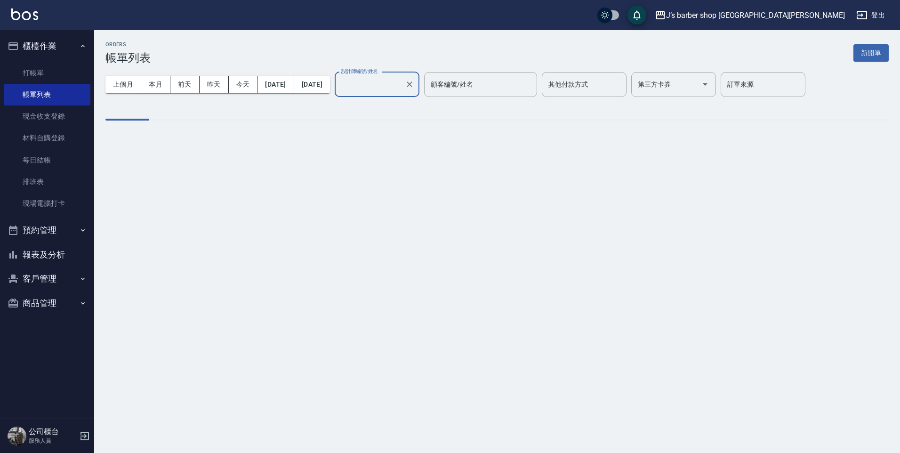
type input "Winton(無代號)"
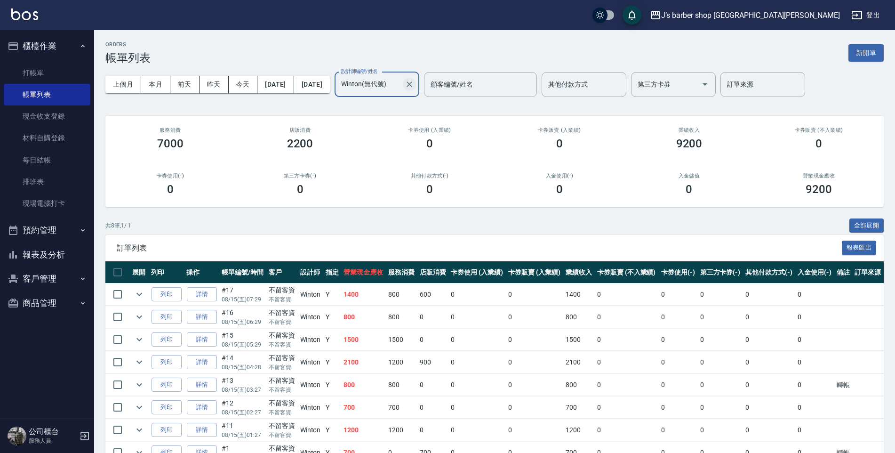
click at [414, 80] on icon "Clear" at bounding box center [409, 84] width 9 height 9
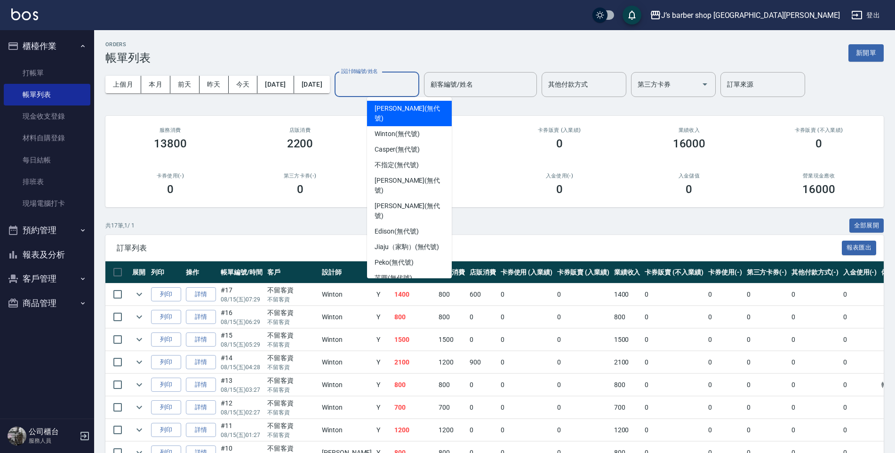
click at [415, 81] on input "設計師編號/姓名" at bounding box center [377, 84] width 76 height 16
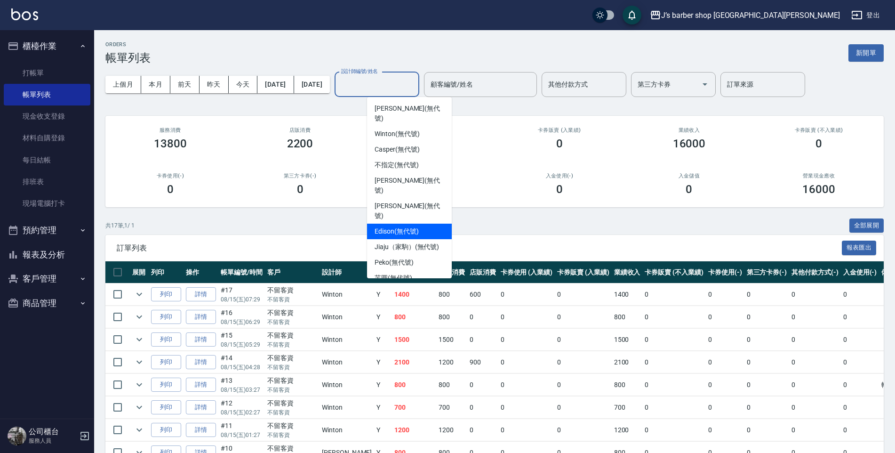
click at [403, 226] on span "Edison (無代號)" at bounding box center [397, 231] width 44 height 10
type input "Edison(無代號)"
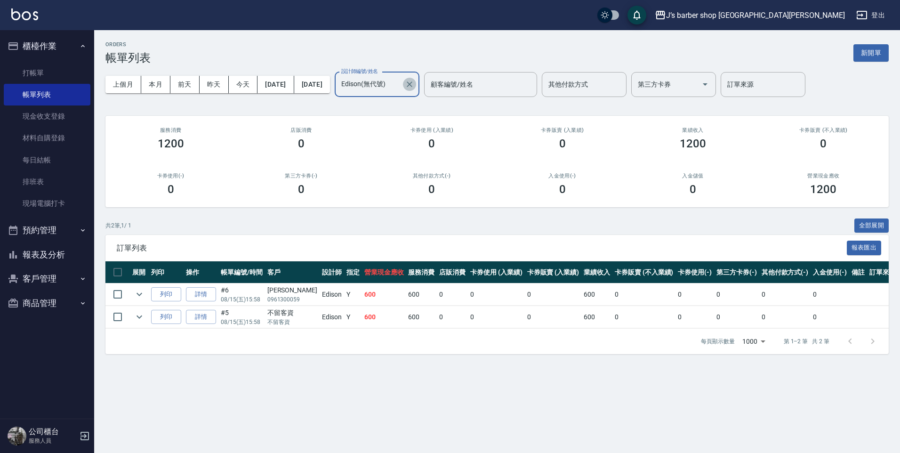
click at [414, 80] on icon "Clear" at bounding box center [409, 84] width 9 height 9
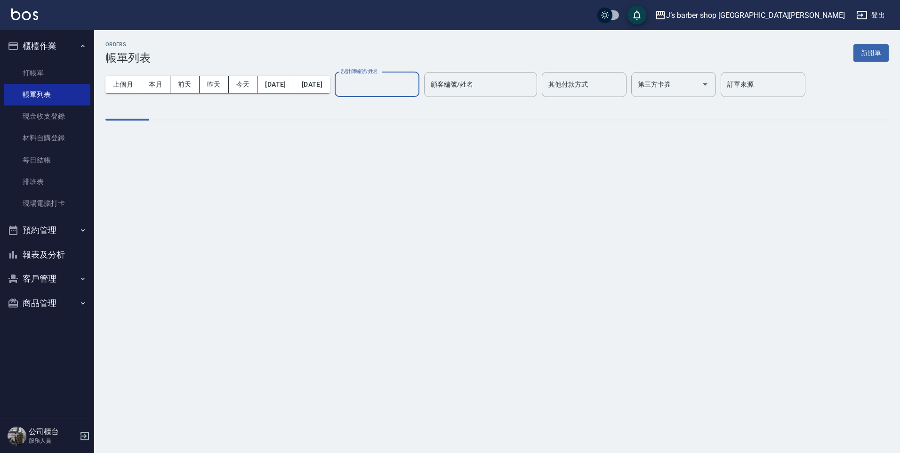
click at [402, 86] on input "設計師編號/姓名" at bounding box center [377, 84] width 76 height 16
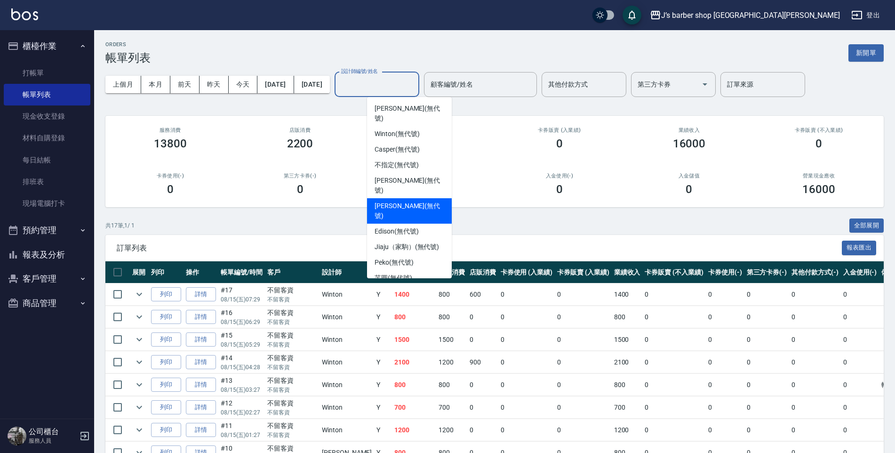
click at [396, 198] on div "[PERSON_NAME] (無代號)" at bounding box center [409, 210] width 85 height 25
type input "[PERSON_NAME](無代號)"
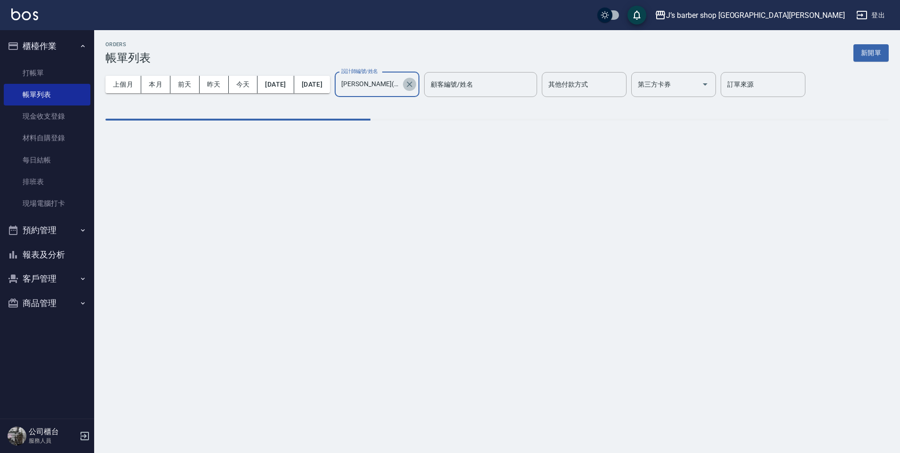
click at [414, 81] on icon "Clear" at bounding box center [409, 84] width 9 height 9
click at [156, 83] on button "本月" at bounding box center [155, 84] width 29 height 17
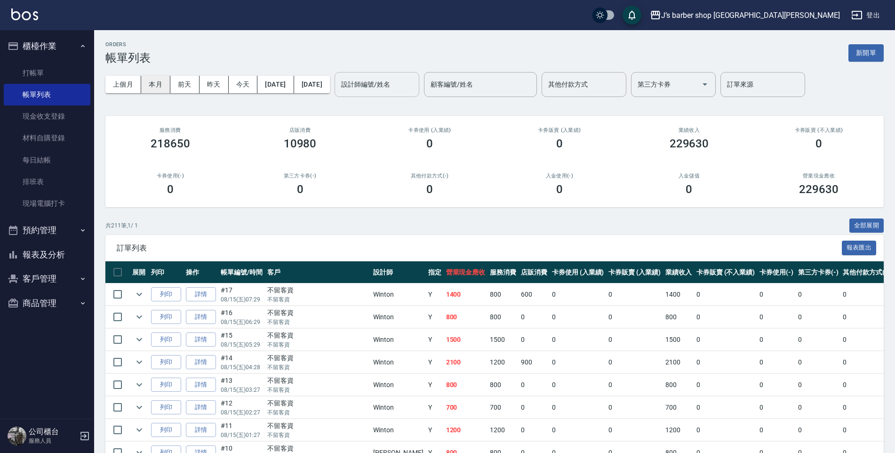
click at [168, 84] on button "本月" at bounding box center [155, 84] width 29 height 17
click at [415, 83] on input "設計師編號/姓名" at bounding box center [377, 84] width 76 height 16
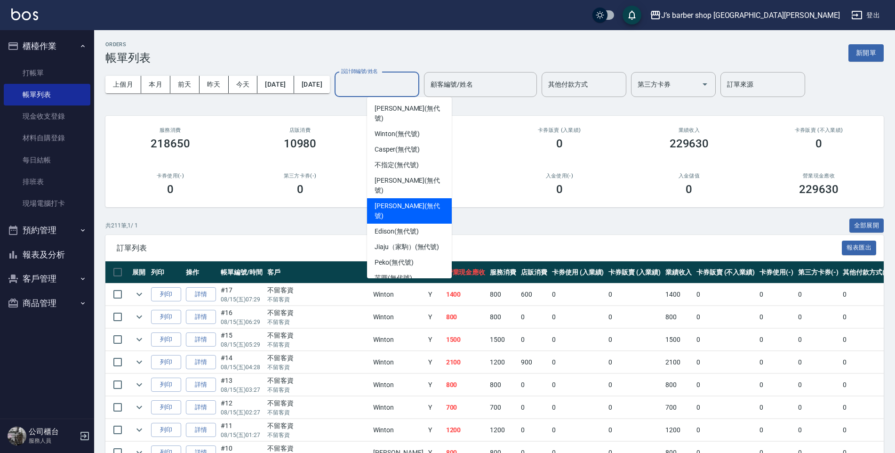
click at [398, 201] on span "[PERSON_NAME] (無代號)" at bounding box center [410, 211] width 70 height 20
type input "[PERSON_NAME](無代號)"
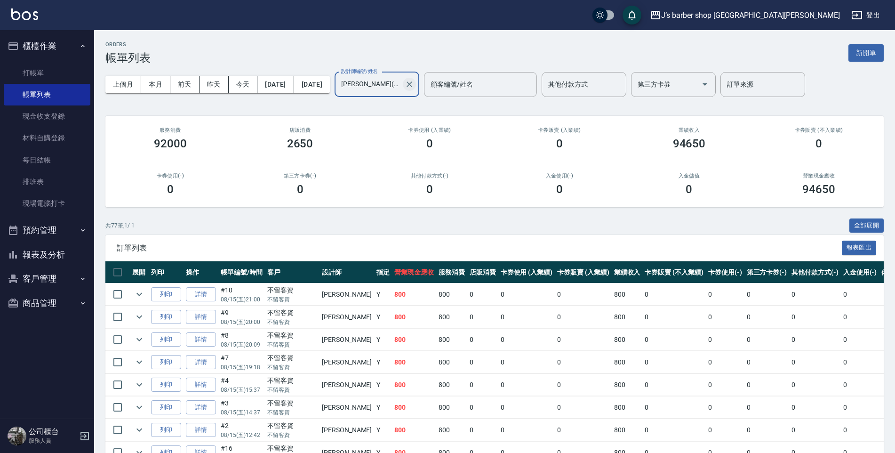
click at [414, 89] on icon "Clear" at bounding box center [409, 84] width 9 height 9
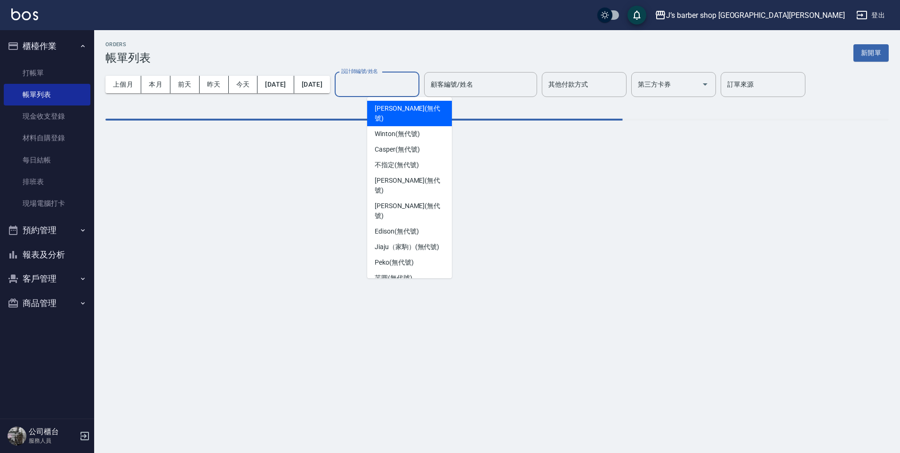
click at [411, 83] on input "設計師編號/姓名" at bounding box center [377, 84] width 76 height 16
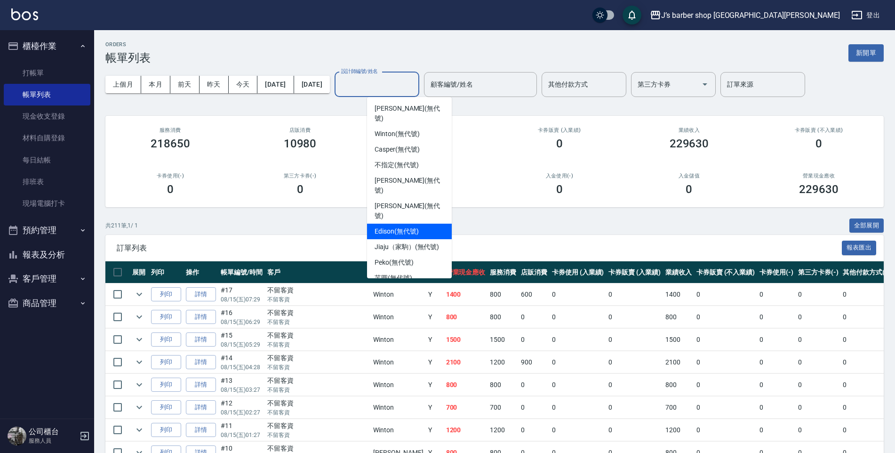
click at [404, 226] on span "Edison (無代號)" at bounding box center [397, 231] width 44 height 10
type input "Edison(無代號)"
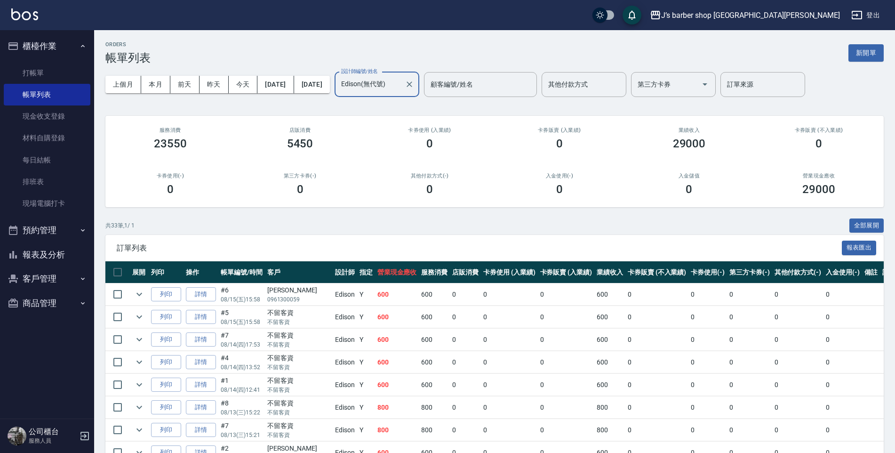
click at [415, 91] on div at bounding box center [409, 84] width 12 height 25
click at [414, 85] on icon "Clear" at bounding box center [409, 84] width 9 height 9
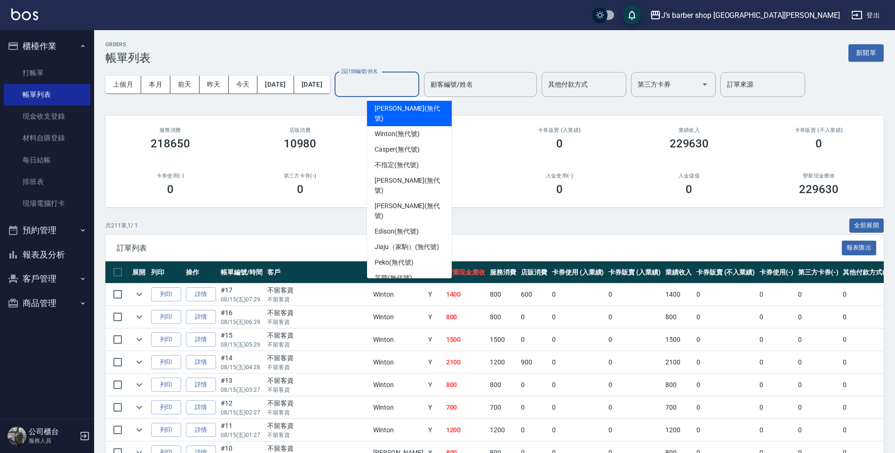
click at [395, 87] on input "設計師編號/姓名" at bounding box center [377, 84] width 76 height 16
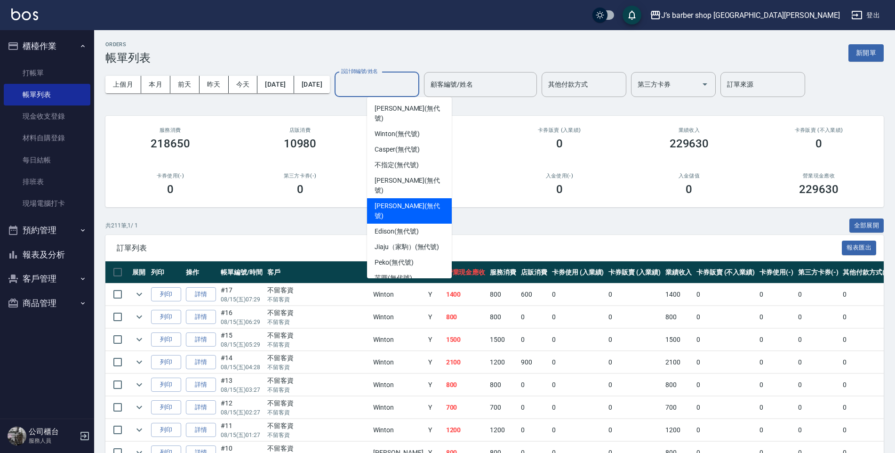
click at [406, 201] on span "[PERSON_NAME] (無代號)" at bounding box center [410, 211] width 70 height 20
type input "[PERSON_NAME](無代號)"
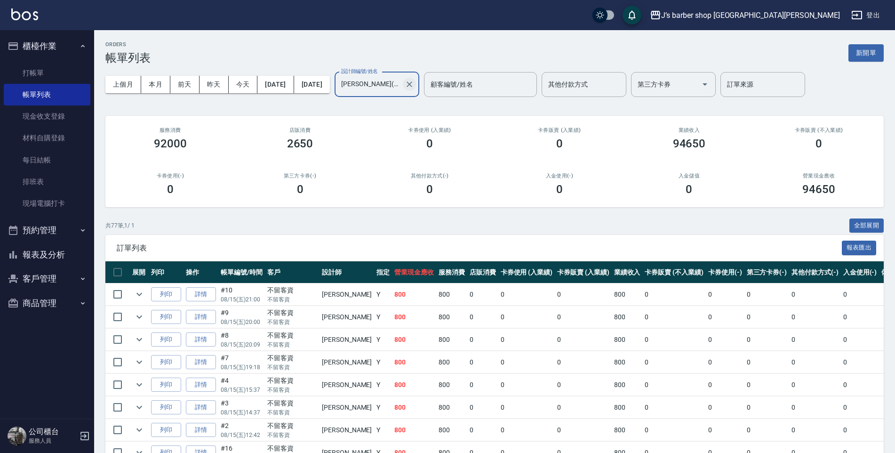
click at [416, 80] on button "Clear" at bounding box center [409, 84] width 13 height 13
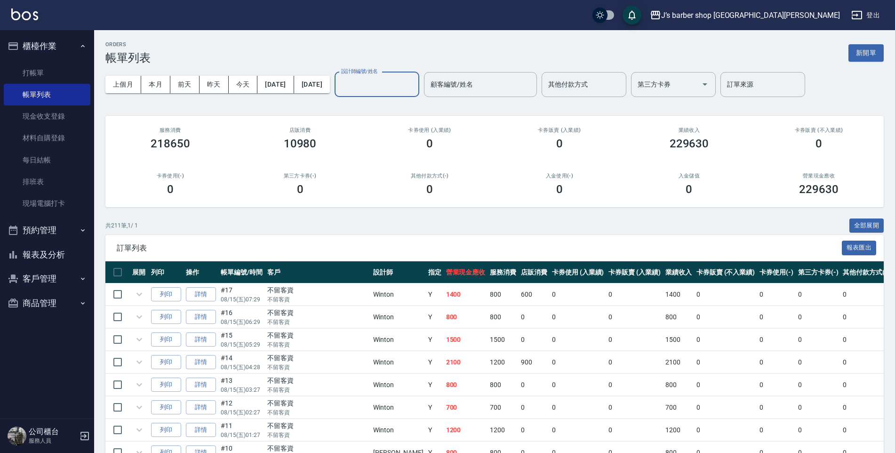
click at [390, 86] on input "設計師編號/姓名" at bounding box center [377, 84] width 76 height 16
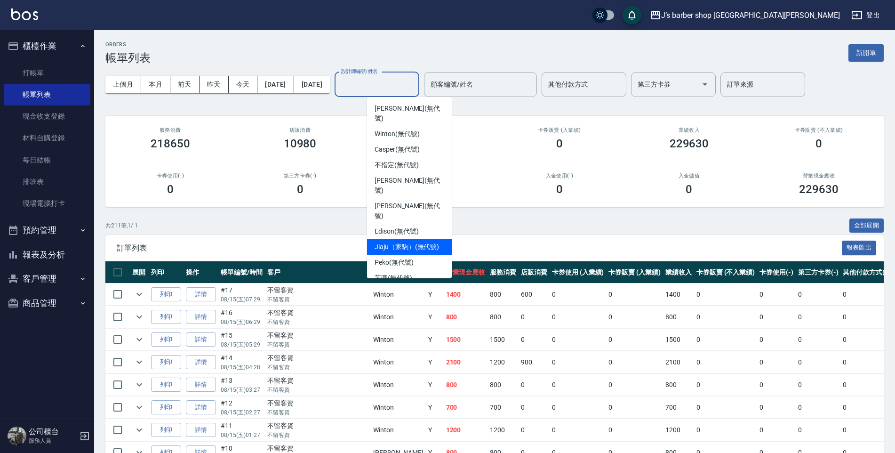
click at [396, 242] on span "Jiaju（家駒） (無代號)" at bounding box center [407, 247] width 64 height 10
type input "Jiaju（家駒）(無代號)"
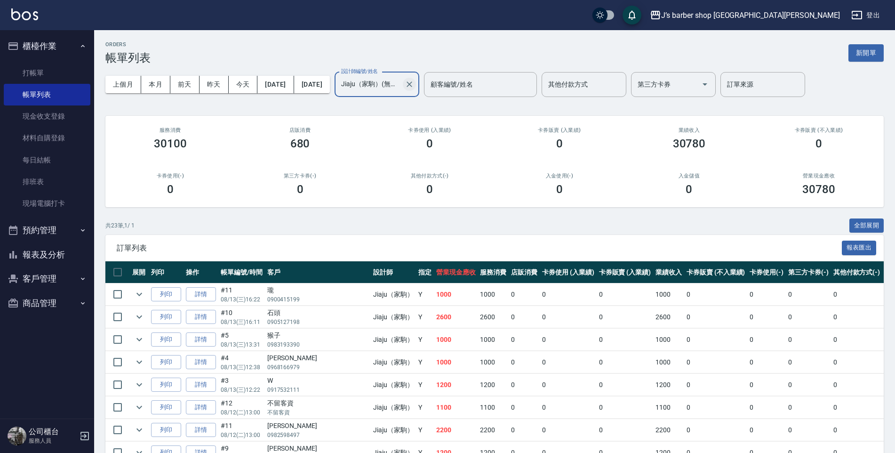
click at [416, 89] on button "Clear" at bounding box center [409, 84] width 13 height 13
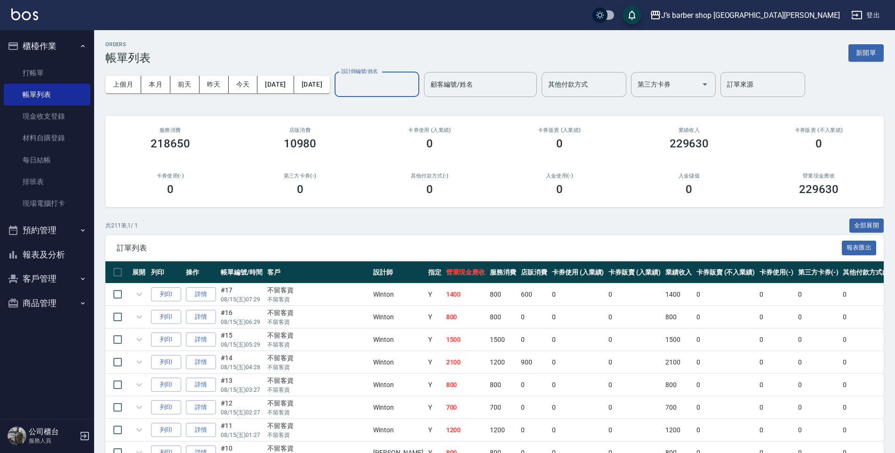
click at [390, 90] on input "設計師編號/姓名" at bounding box center [377, 84] width 76 height 16
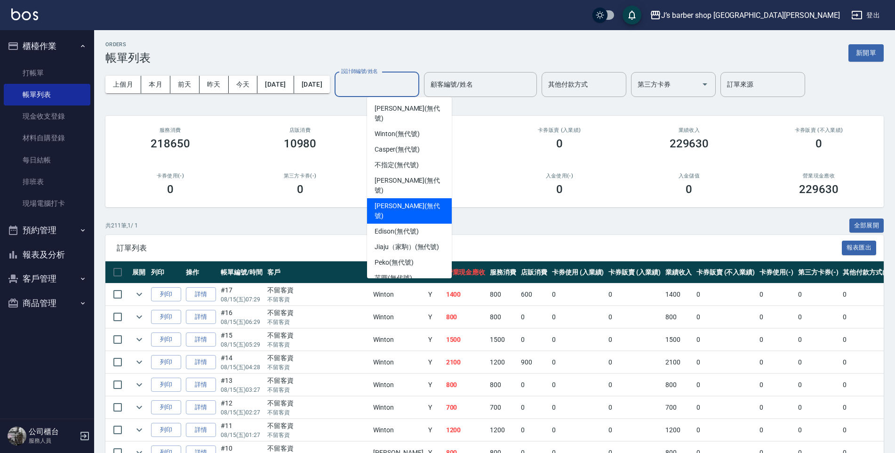
click at [395, 201] on span "[PERSON_NAME] (無代號)" at bounding box center [410, 211] width 70 height 20
type input "[PERSON_NAME](無代號)"
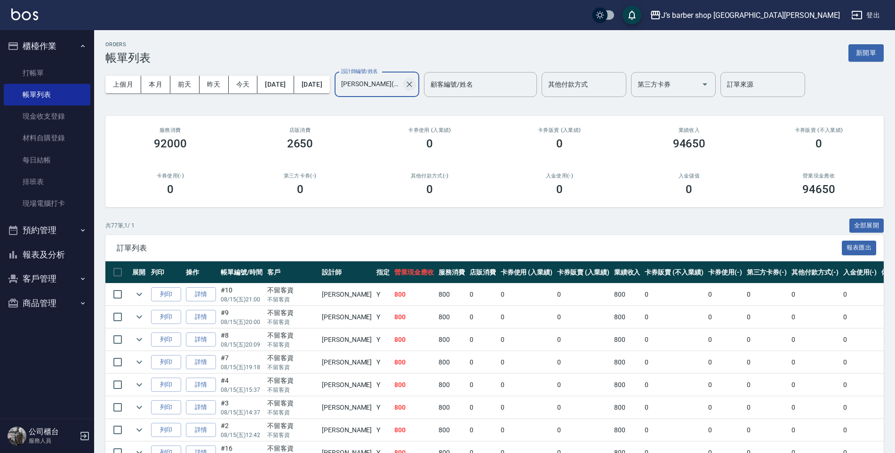
click at [414, 82] on icon "Clear" at bounding box center [409, 84] width 9 height 9
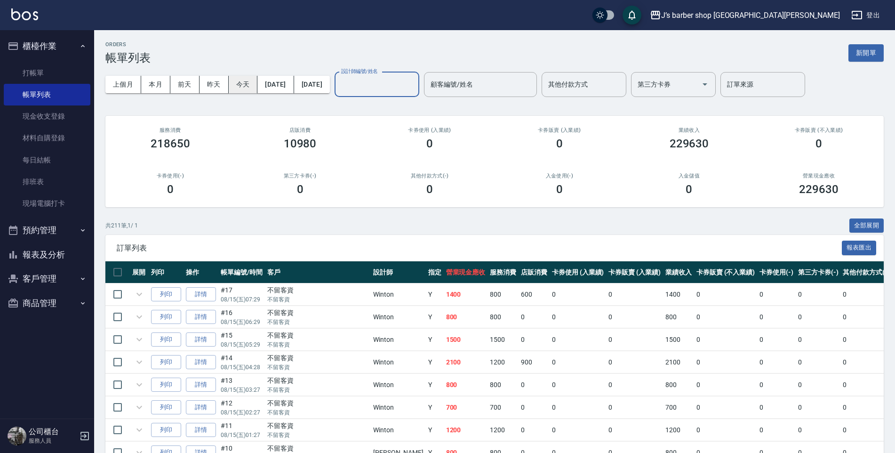
click at [246, 86] on button "今天" at bounding box center [243, 84] width 29 height 17
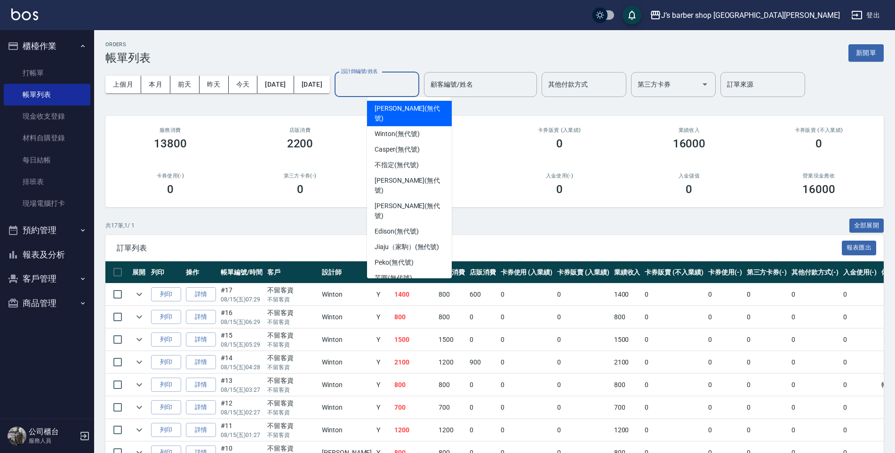
click at [415, 83] on input "設計師編號/姓名" at bounding box center [377, 84] width 76 height 16
click at [404, 129] on span "Winton (無代號)" at bounding box center [397, 134] width 45 height 10
type input "Winton(無代號)"
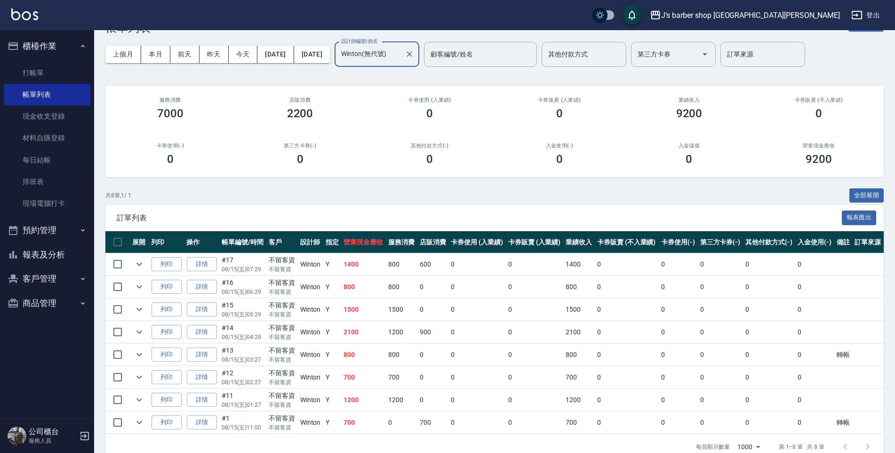
scroll to position [1, 0]
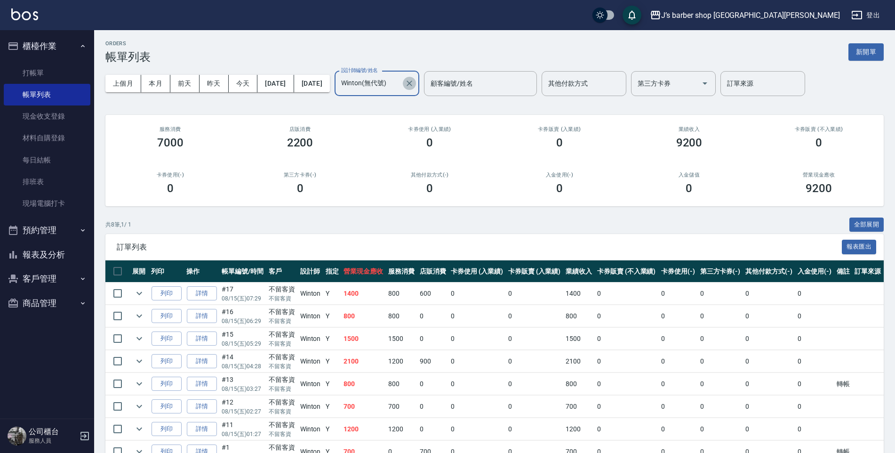
click at [414, 80] on icon "Clear" at bounding box center [409, 83] width 9 height 9
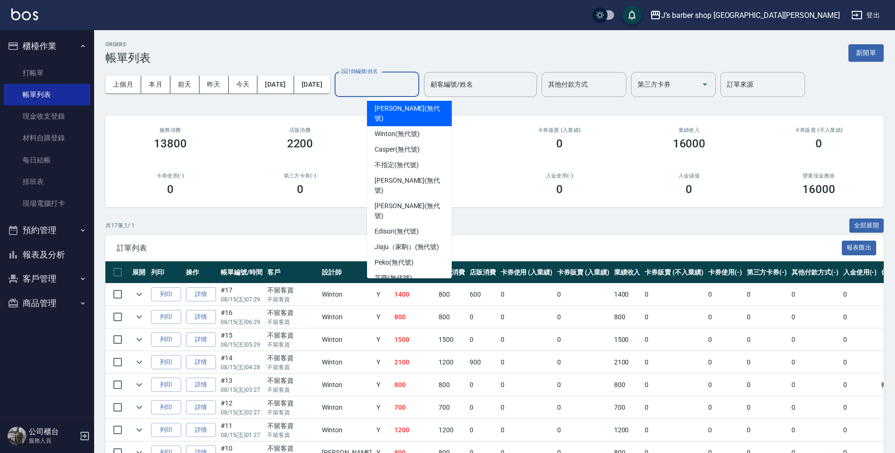
click at [415, 84] on input "設計師編號/姓名" at bounding box center [377, 84] width 76 height 16
click at [415, 80] on input "設計師編號/姓名" at bounding box center [377, 84] width 76 height 16
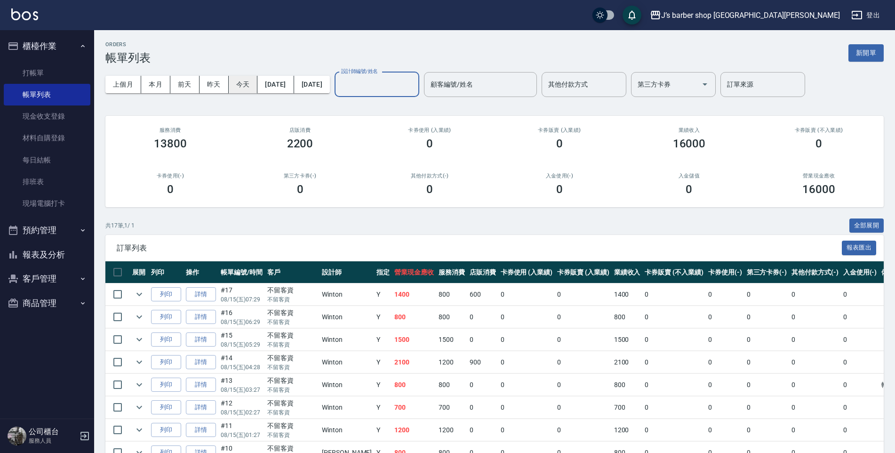
click at [243, 82] on button "今天" at bounding box center [243, 84] width 29 height 17
